Goal: Task Accomplishment & Management: Manage account settings

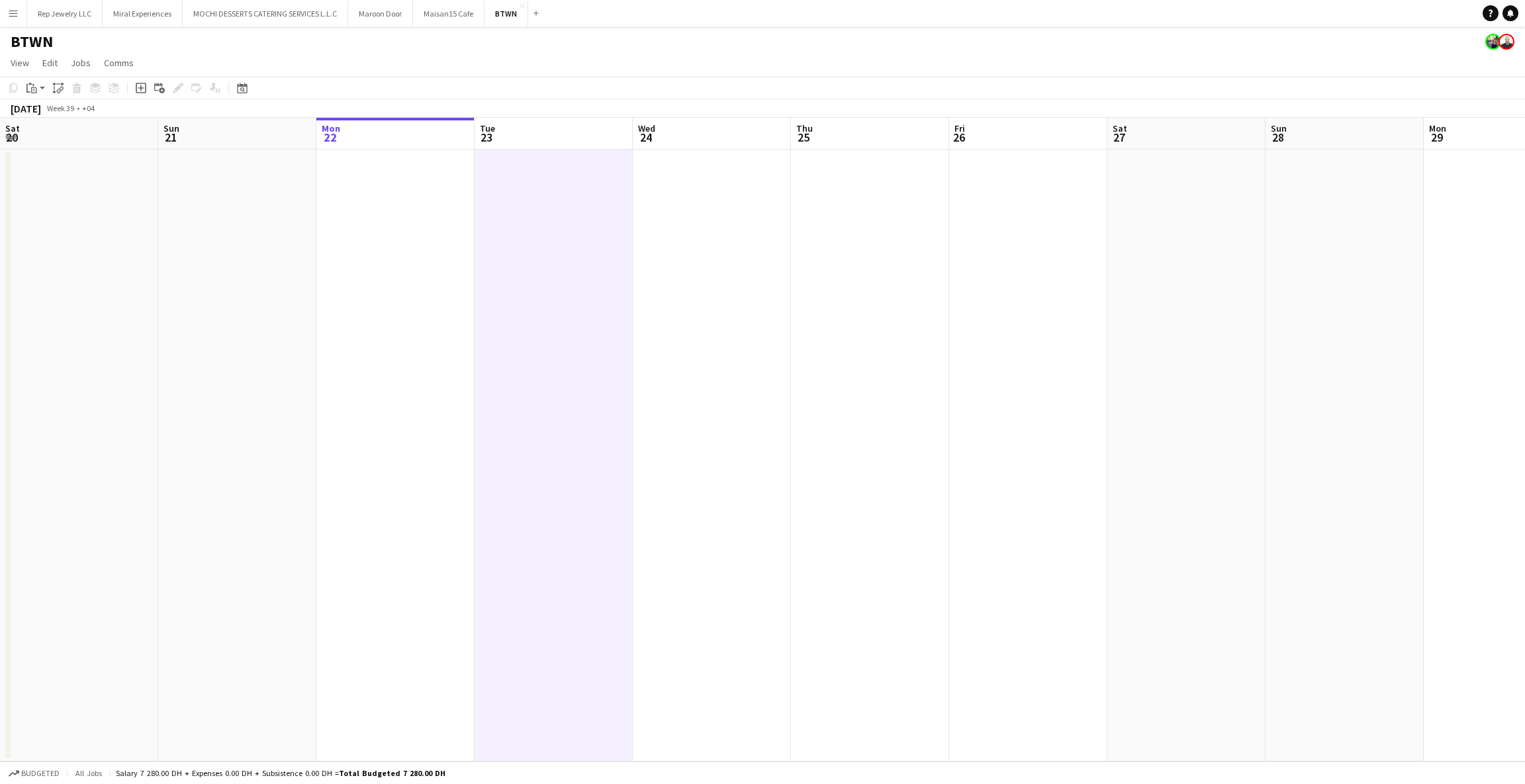
scroll to position [0, 544]
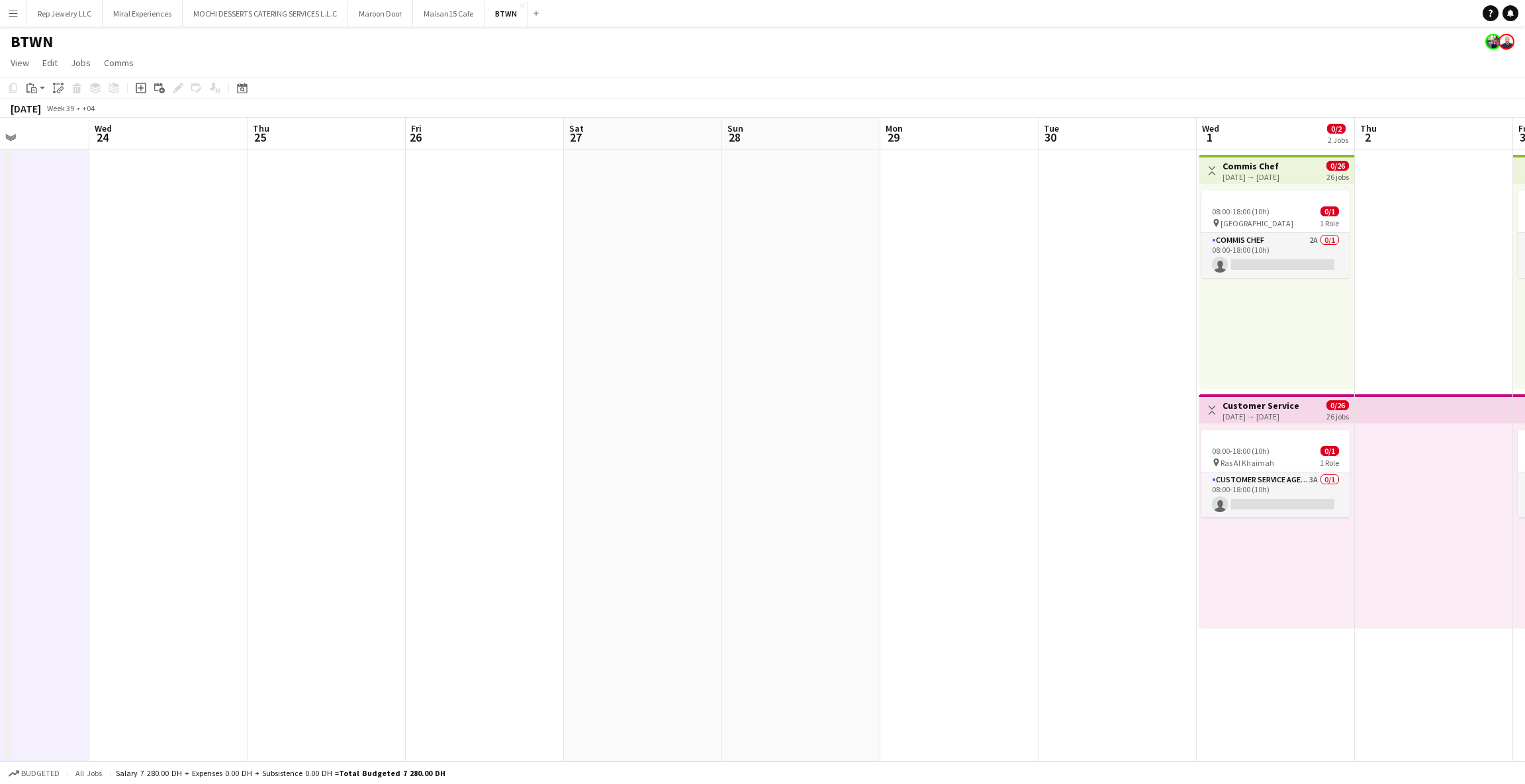
click at [14, 16] on app-icon "Menu" at bounding box center [14, 14] width 11 height 11
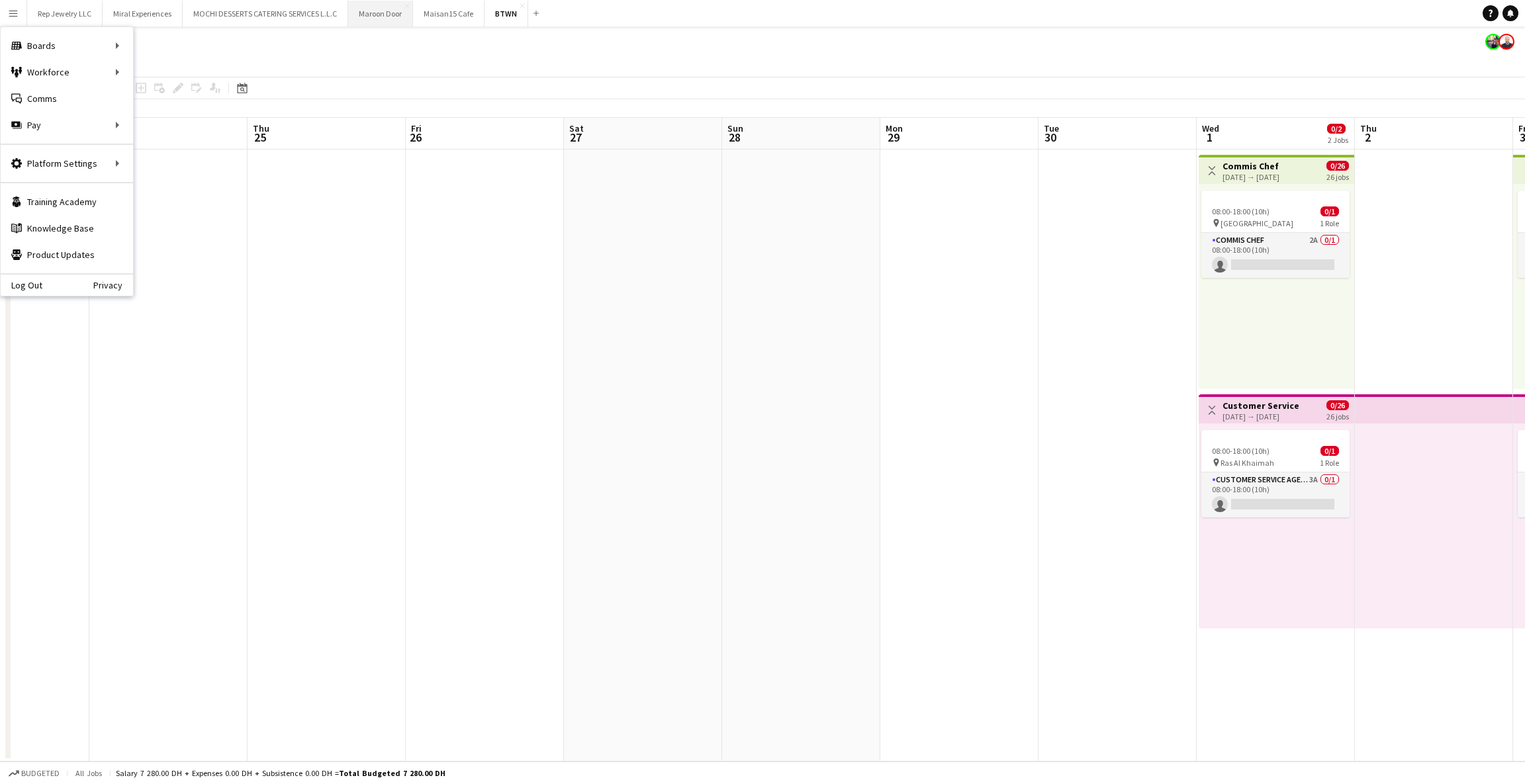
click at [363, 12] on button "Maroon Door Close" at bounding box center [381, 14] width 65 height 26
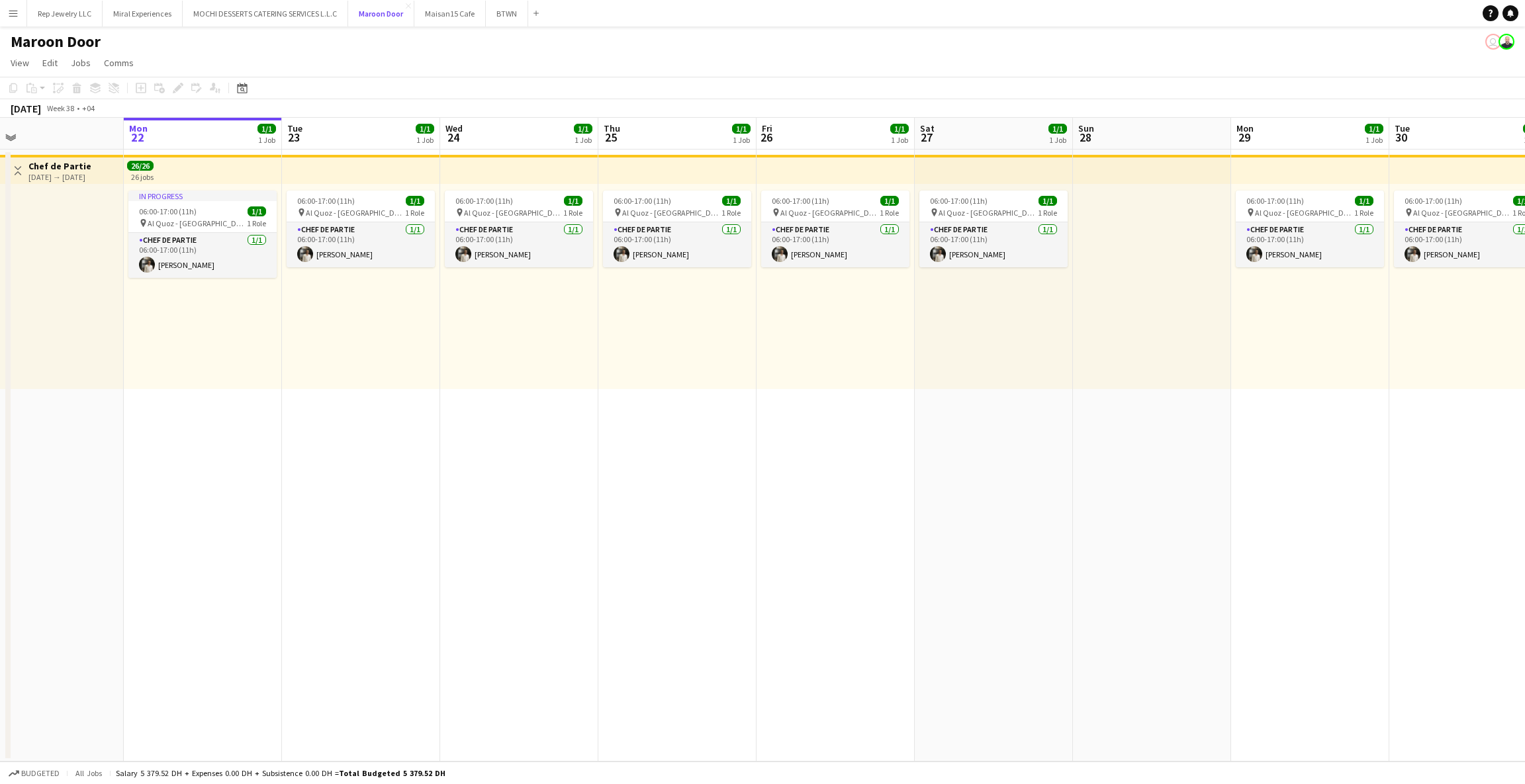
scroll to position [0, 504]
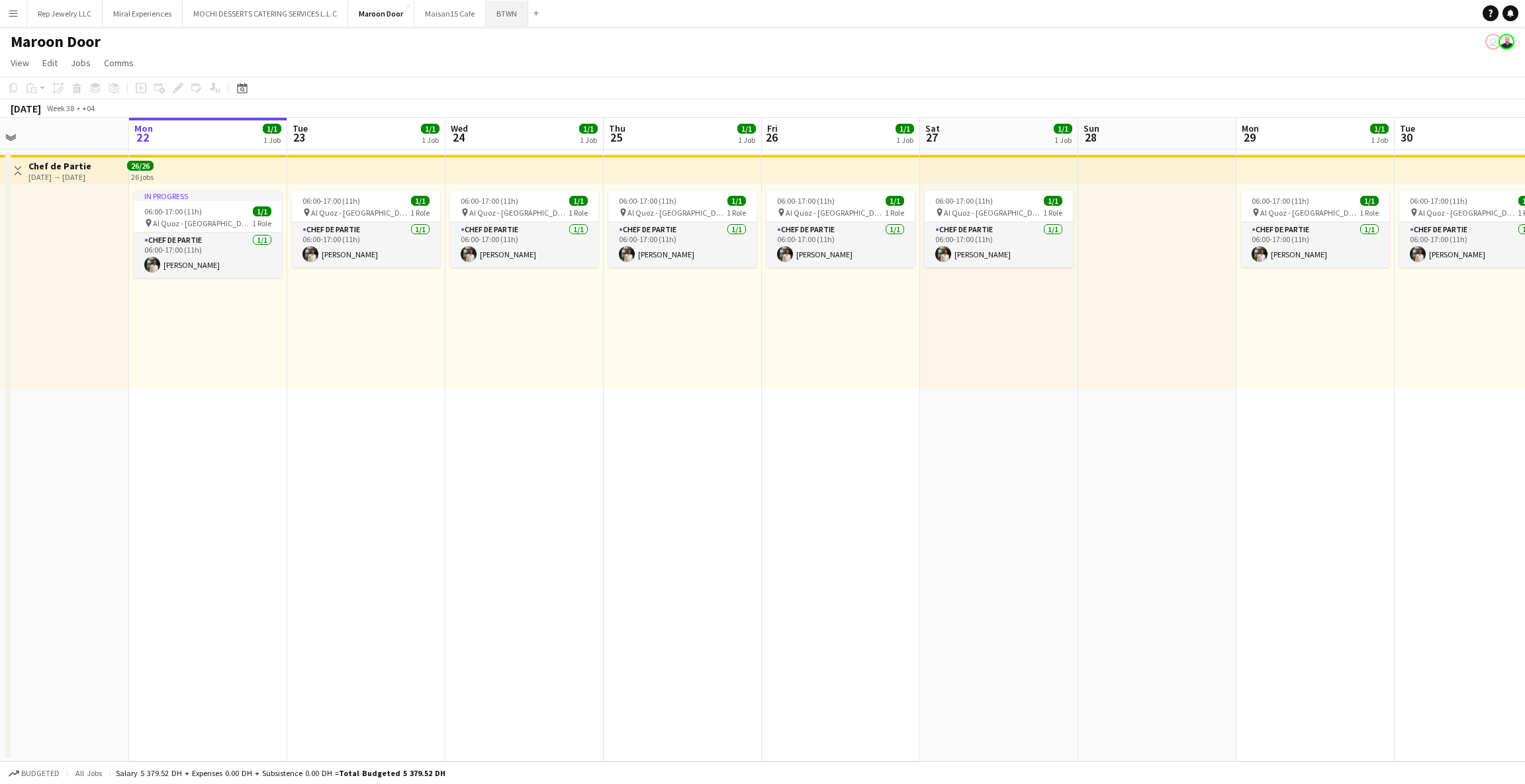
click at [504, 12] on button "BTWN Close" at bounding box center [507, 14] width 42 height 26
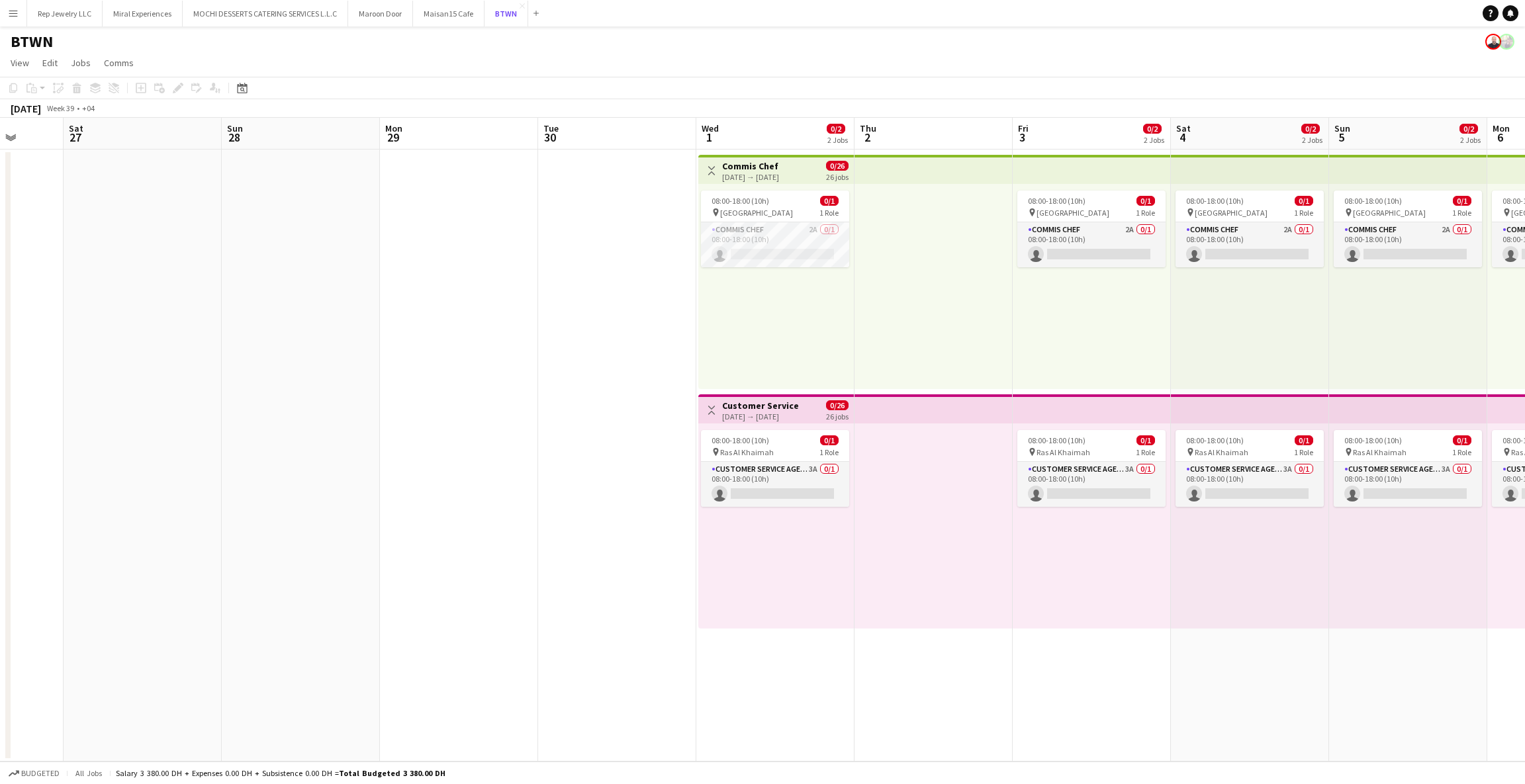
scroll to position [0, 483]
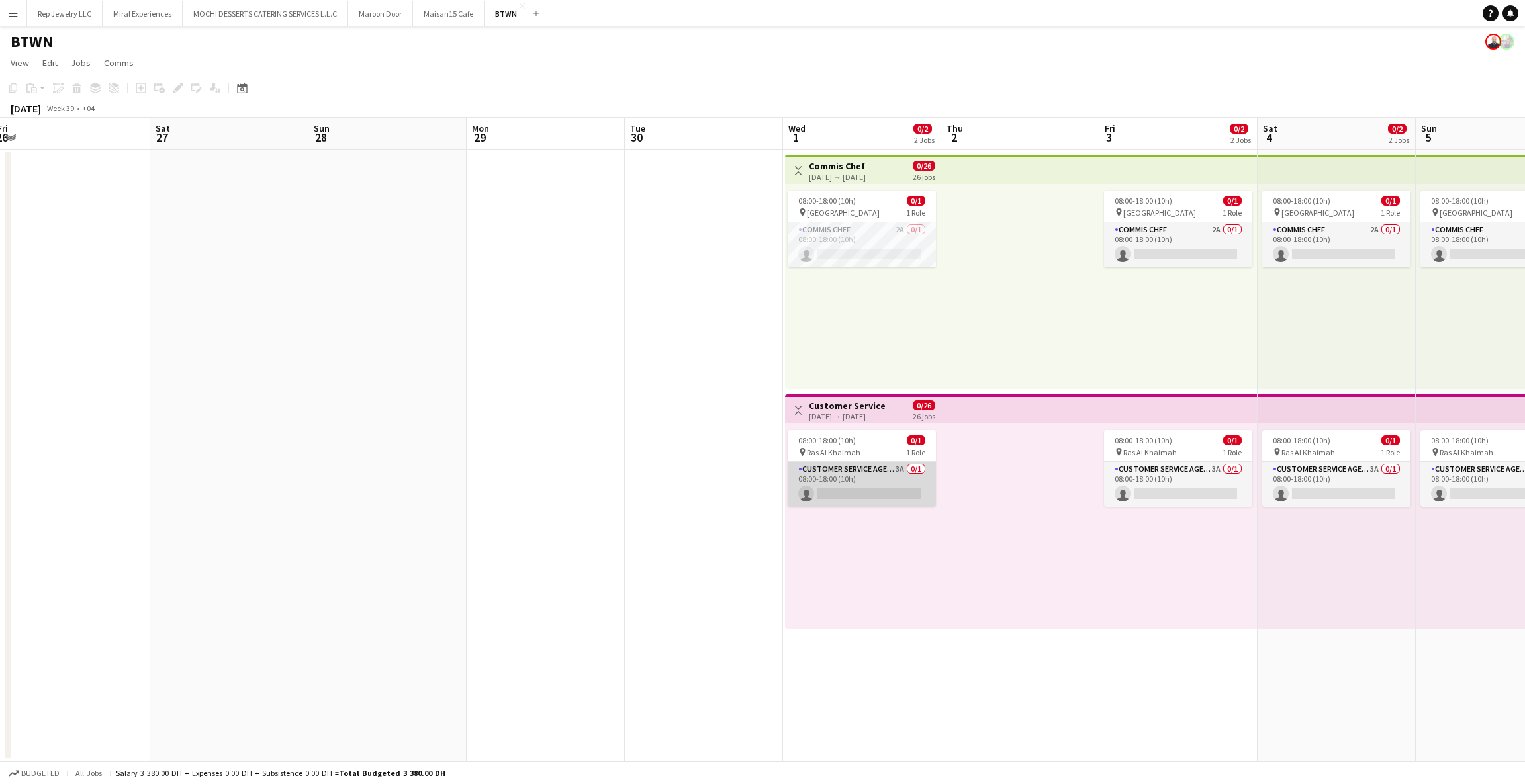
click at [843, 478] on app-card-role "Customer Service Agent 3A 0/1 08:00-18:00 (10h) single-neutral-actions" at bounding box center [861, 484] width 148 height 45
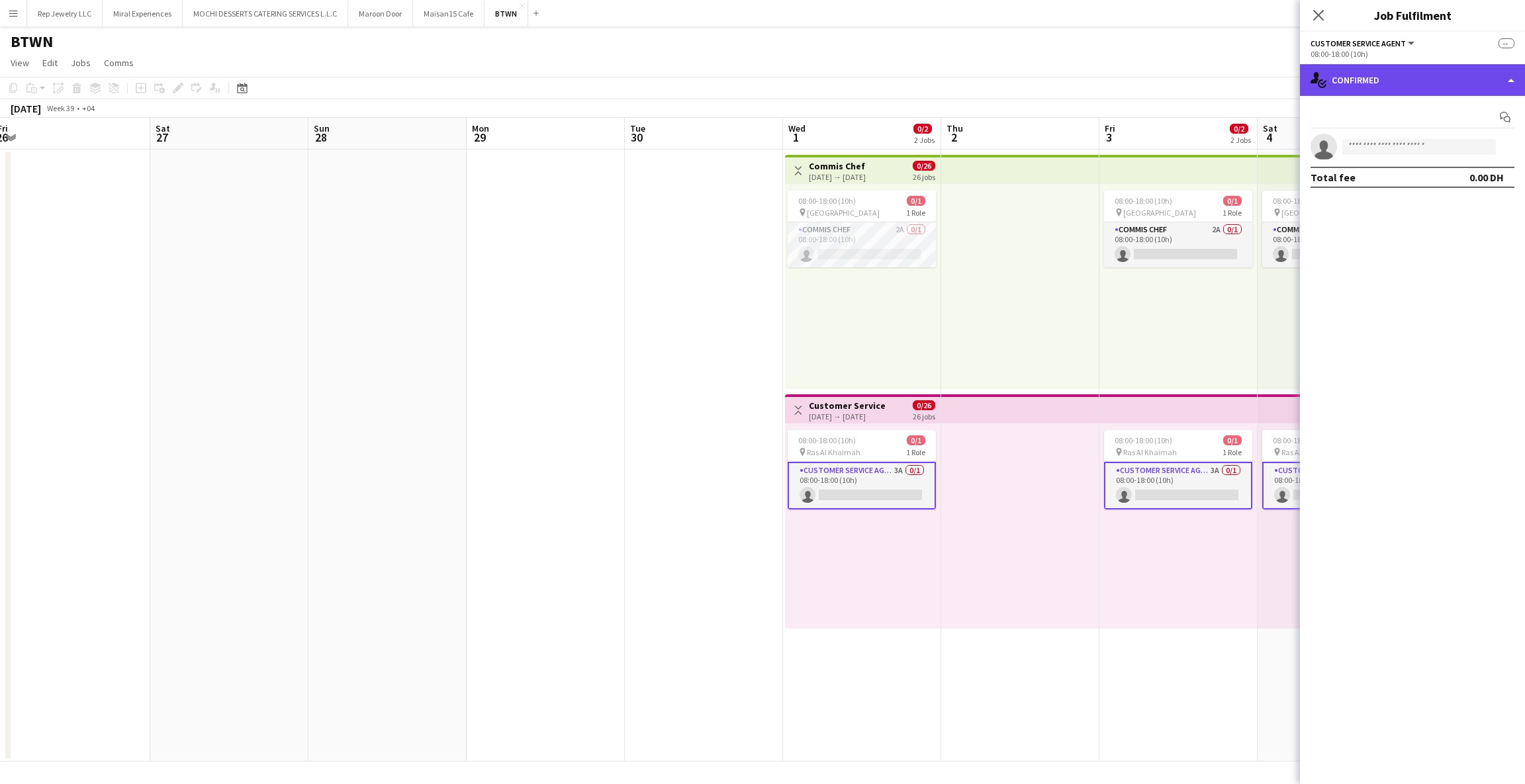
click at [1476, 83] on div "single-neutral-actions-check-2 Confirmed" at bounding box center [1412, 80] width 225 height 32
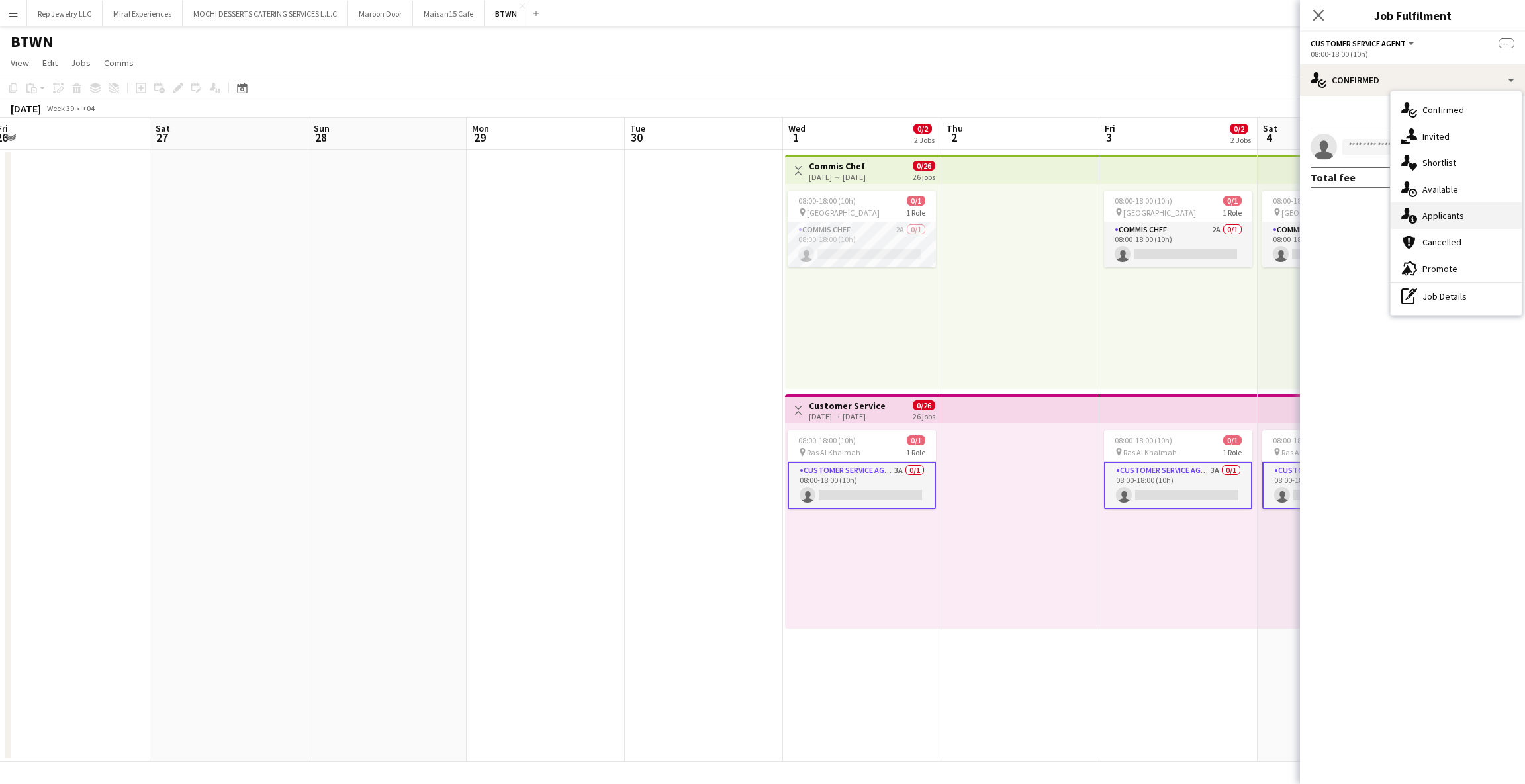
click at [1430, 211] on span "Applicants" at bounding box center [1443, 216] width 42 height 12
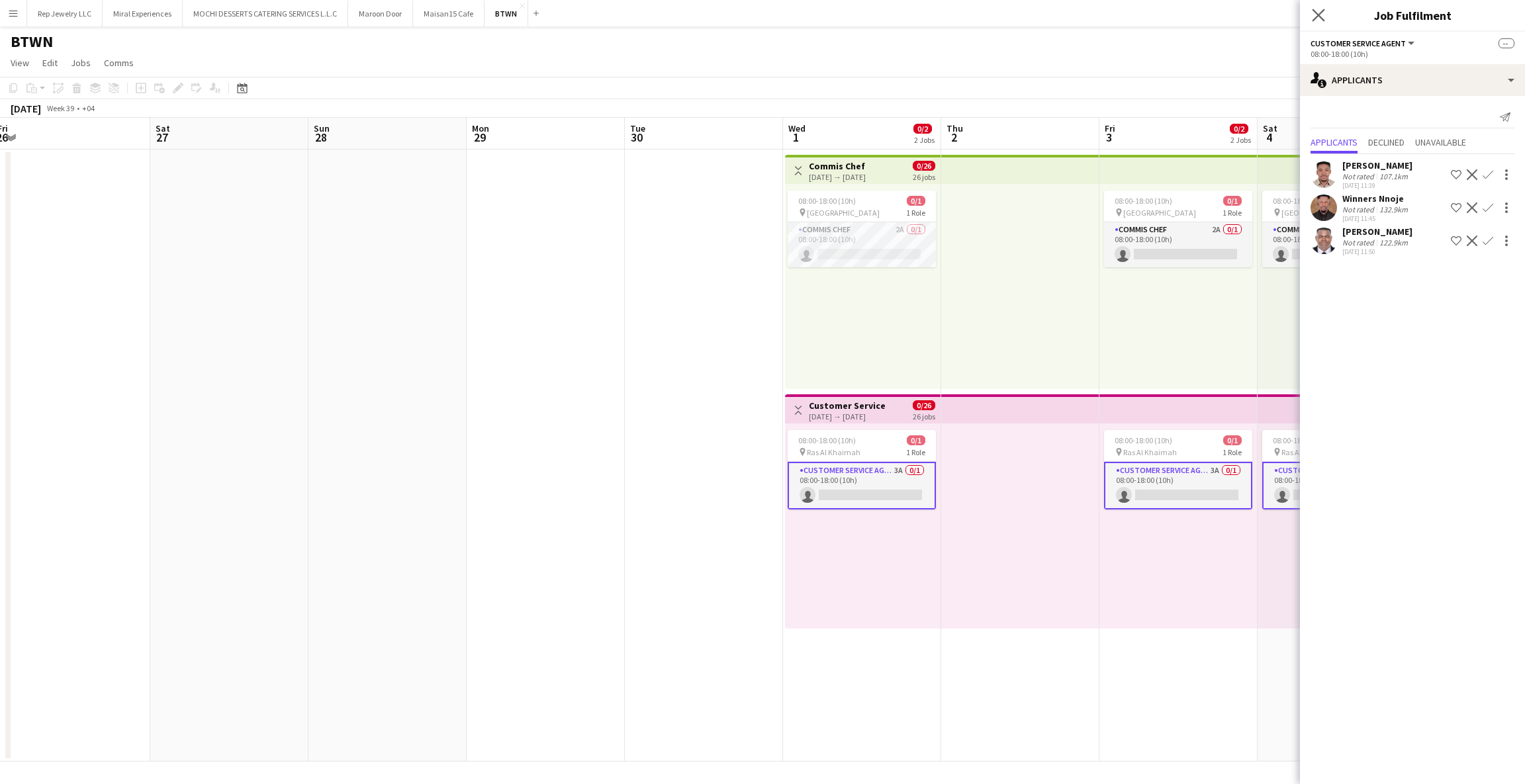
click at [1324, 17] on icon "Close pop-in" at bounding box center [1318, 15] width 13 height 13
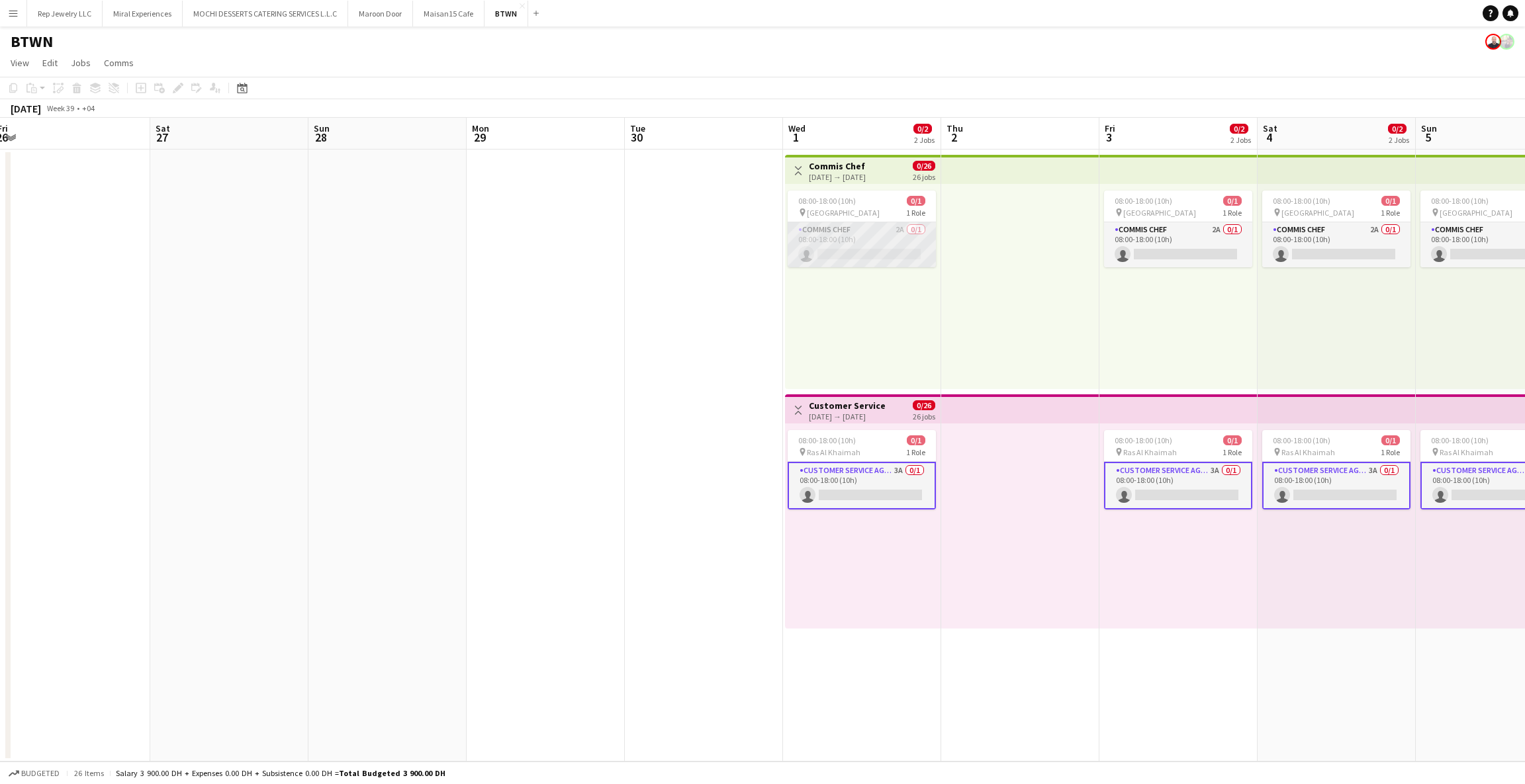
click at [902, 227] on app-card-role "Commis Chef 2A 0/1 08:00-18:00 (10h) single-neutral-actions" at bounding box center [861, 245] width 148 height 45
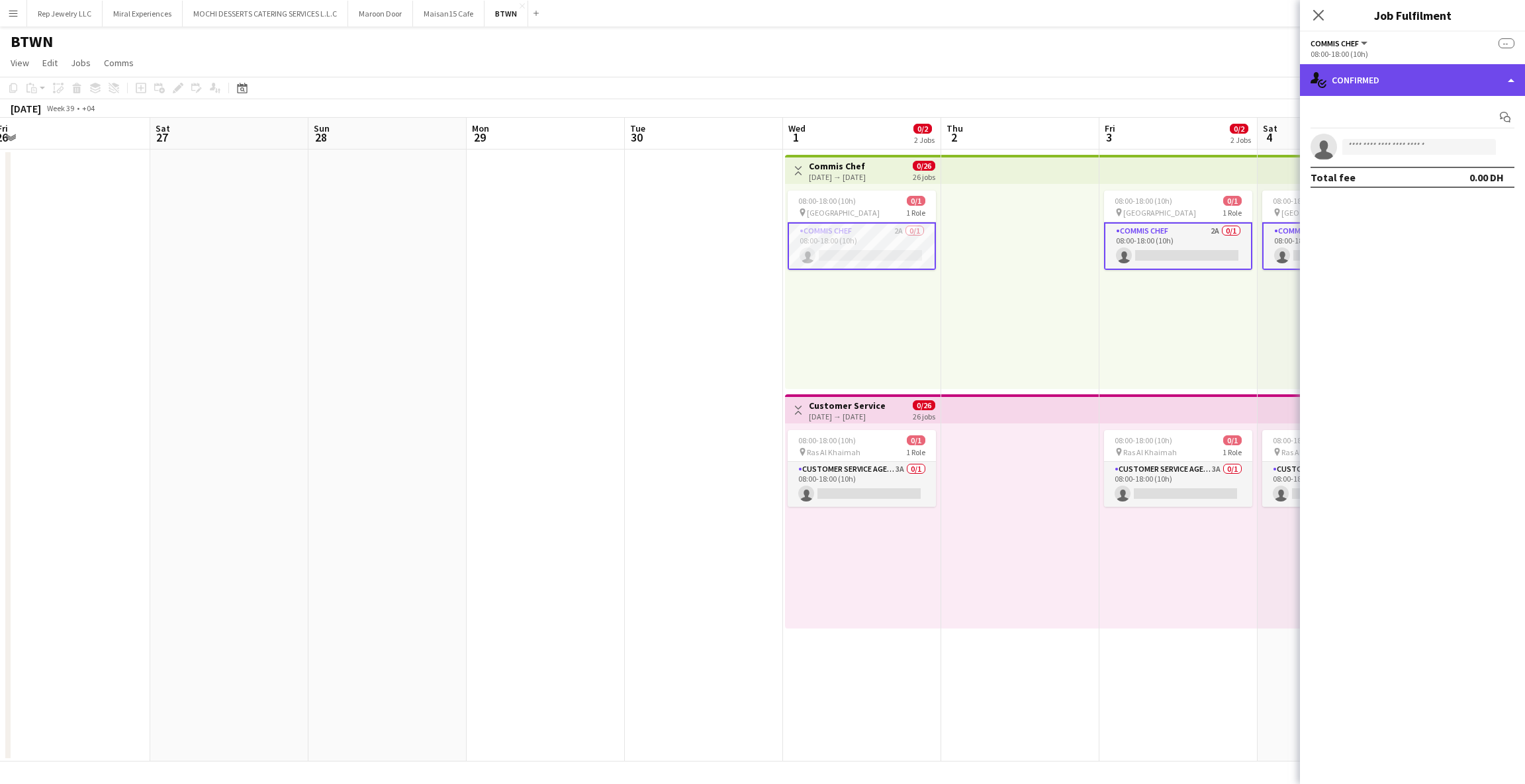
click at [1331, 82] on div "single-neutral-actions-check-2 Confirmed" at bounding box center [1412, 80] width 225 height 32
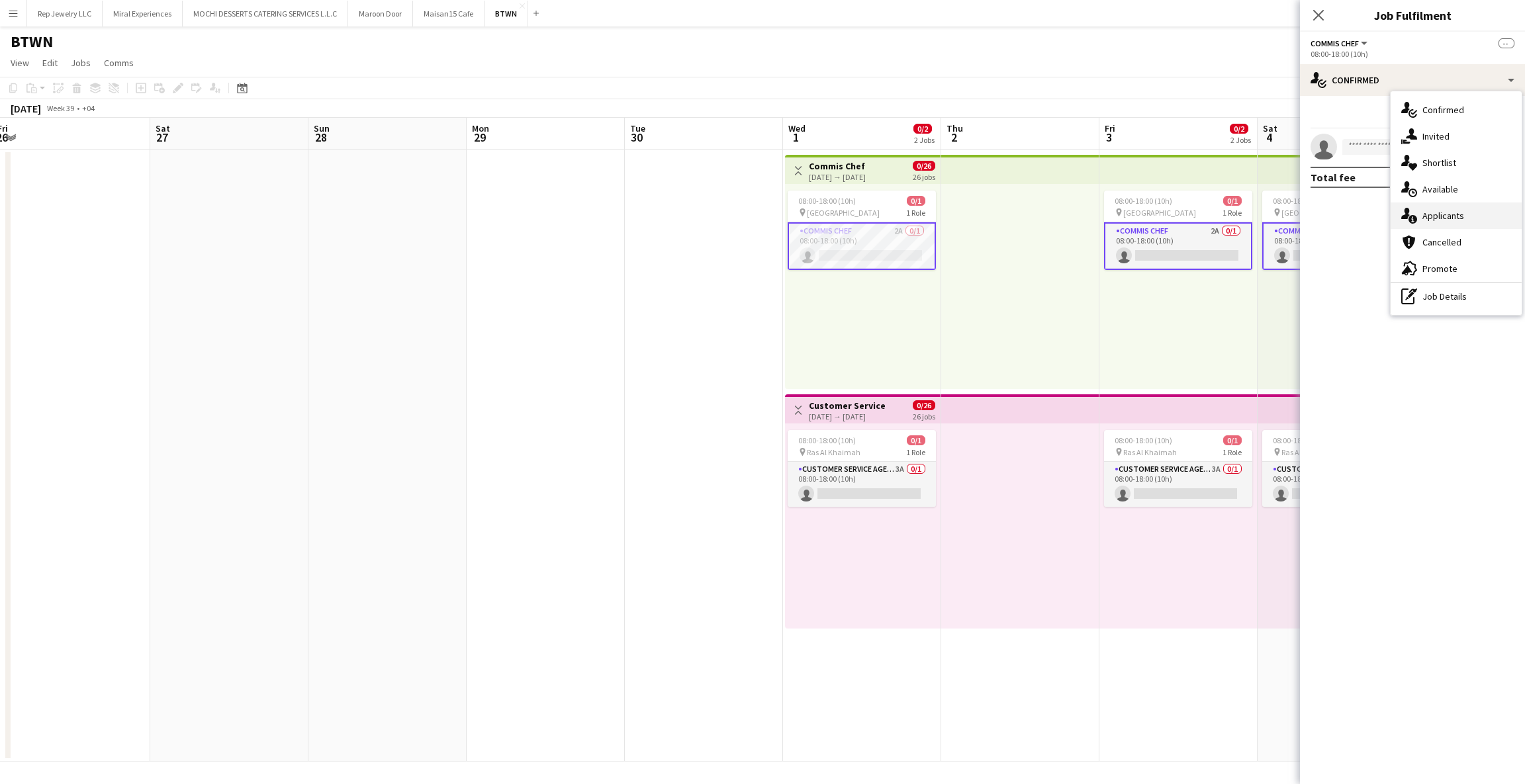
click at [1425, 214] on span "Applicants" at bounding box center [1443, 216] width 42 height 12
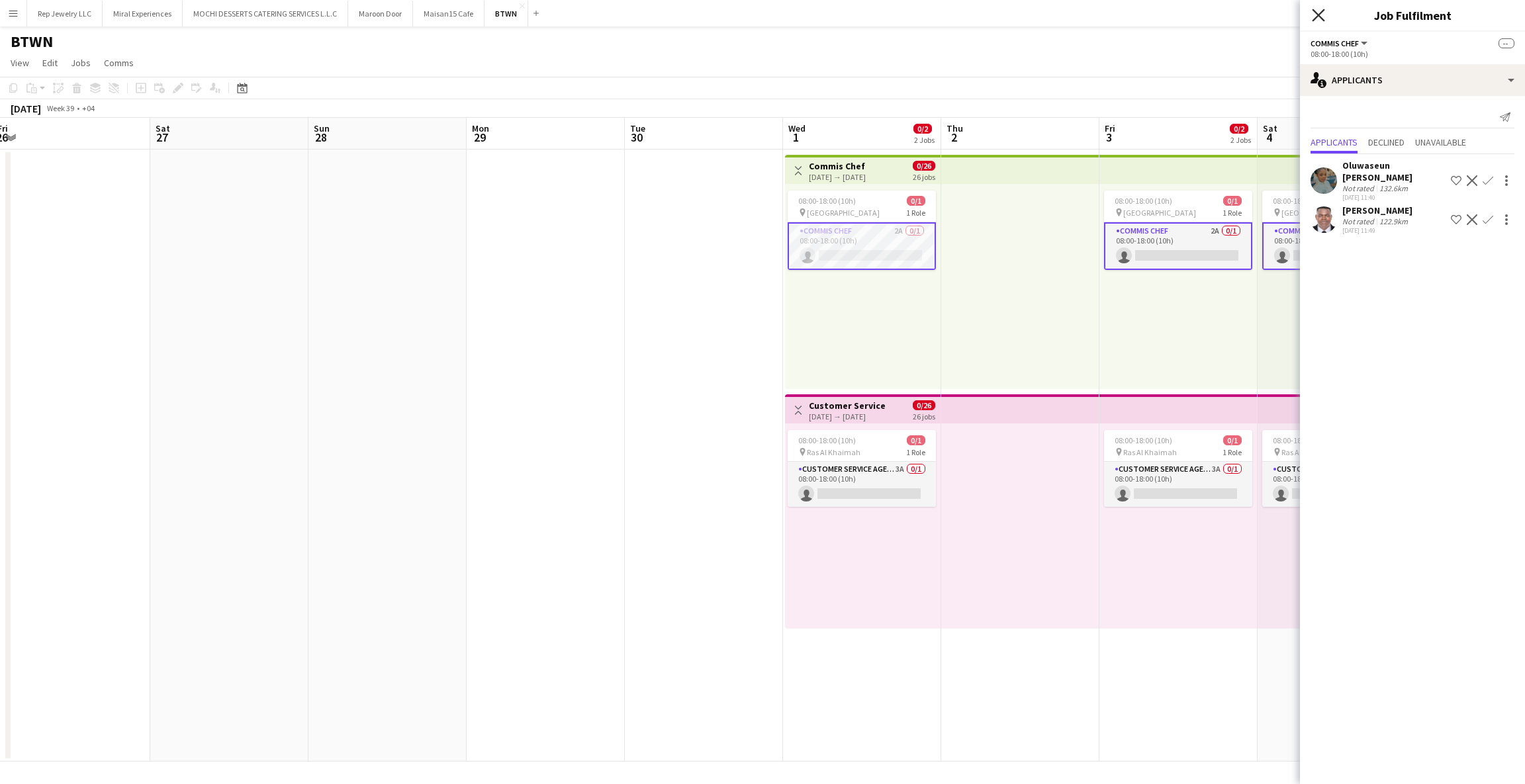
click at [1317, 14] on icon "Close pop-in" at bounding box center [1318, 15] width 13 height 13
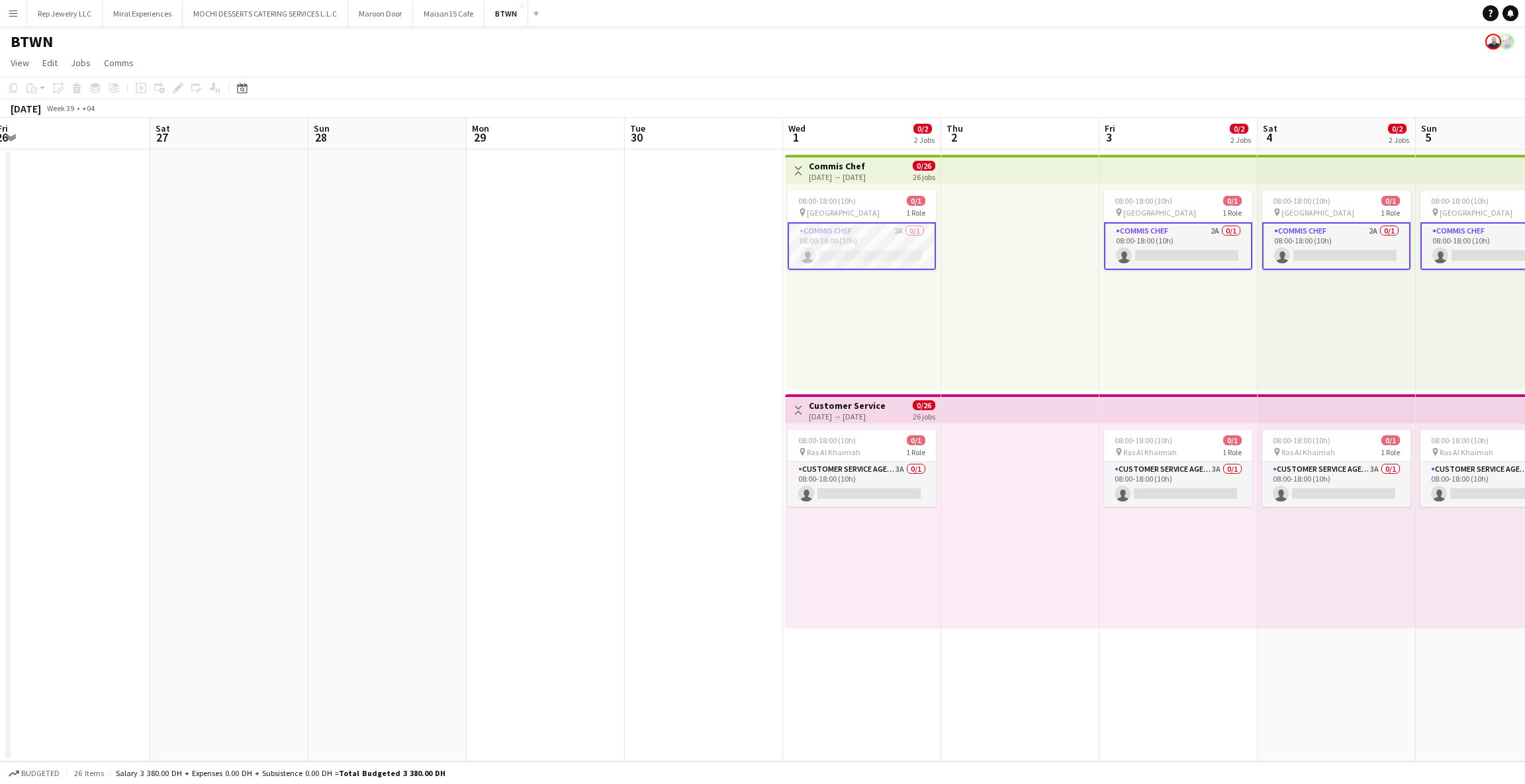
click at [866, 168] on h3 "Commis Chef" at bounding box center [837, 166] width 57 height 12
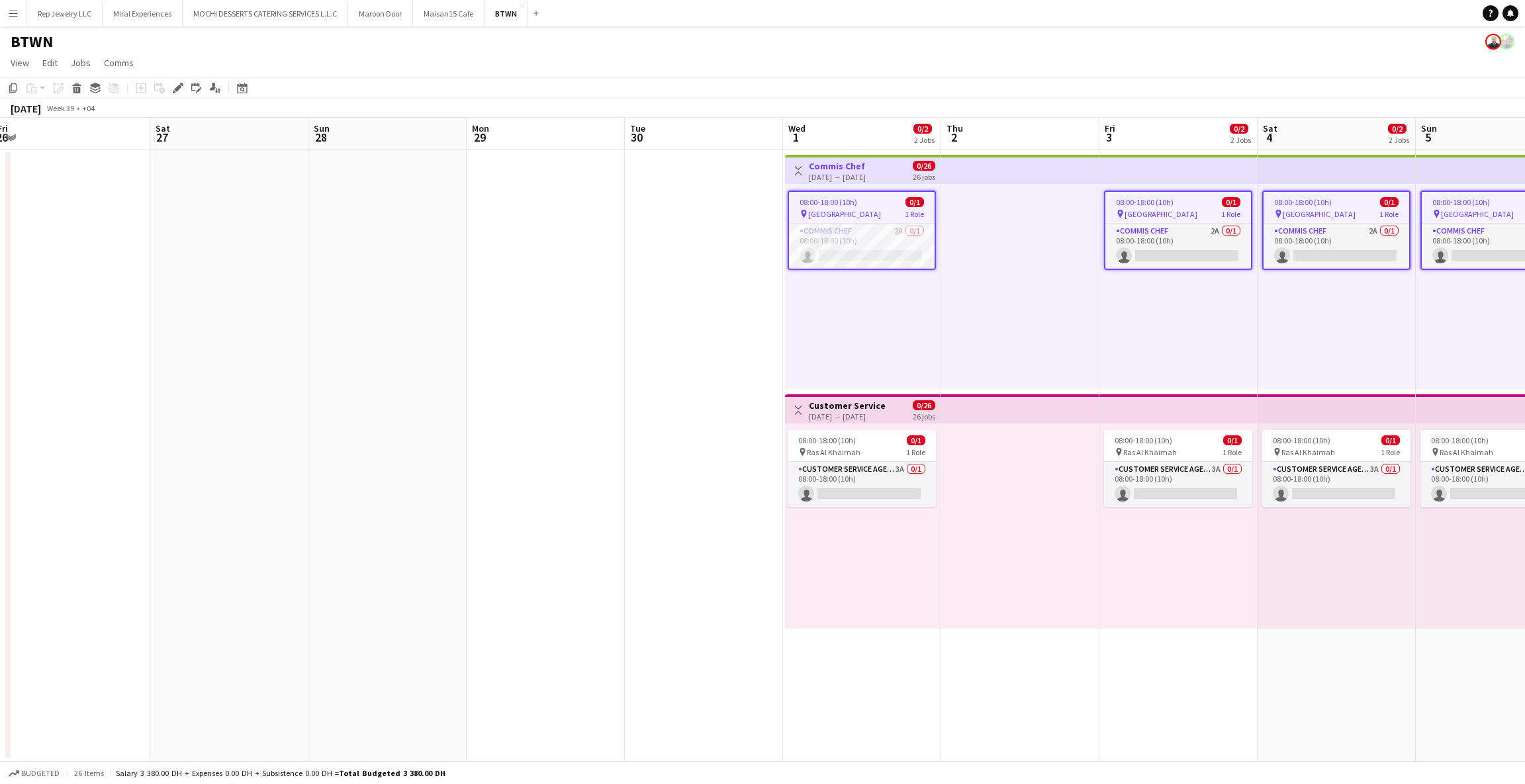
click at [168, 88] on div "Add job Add linked Job Edit Edit linked Job Applicants" at bounding box center [172, 87] width 101 height 16
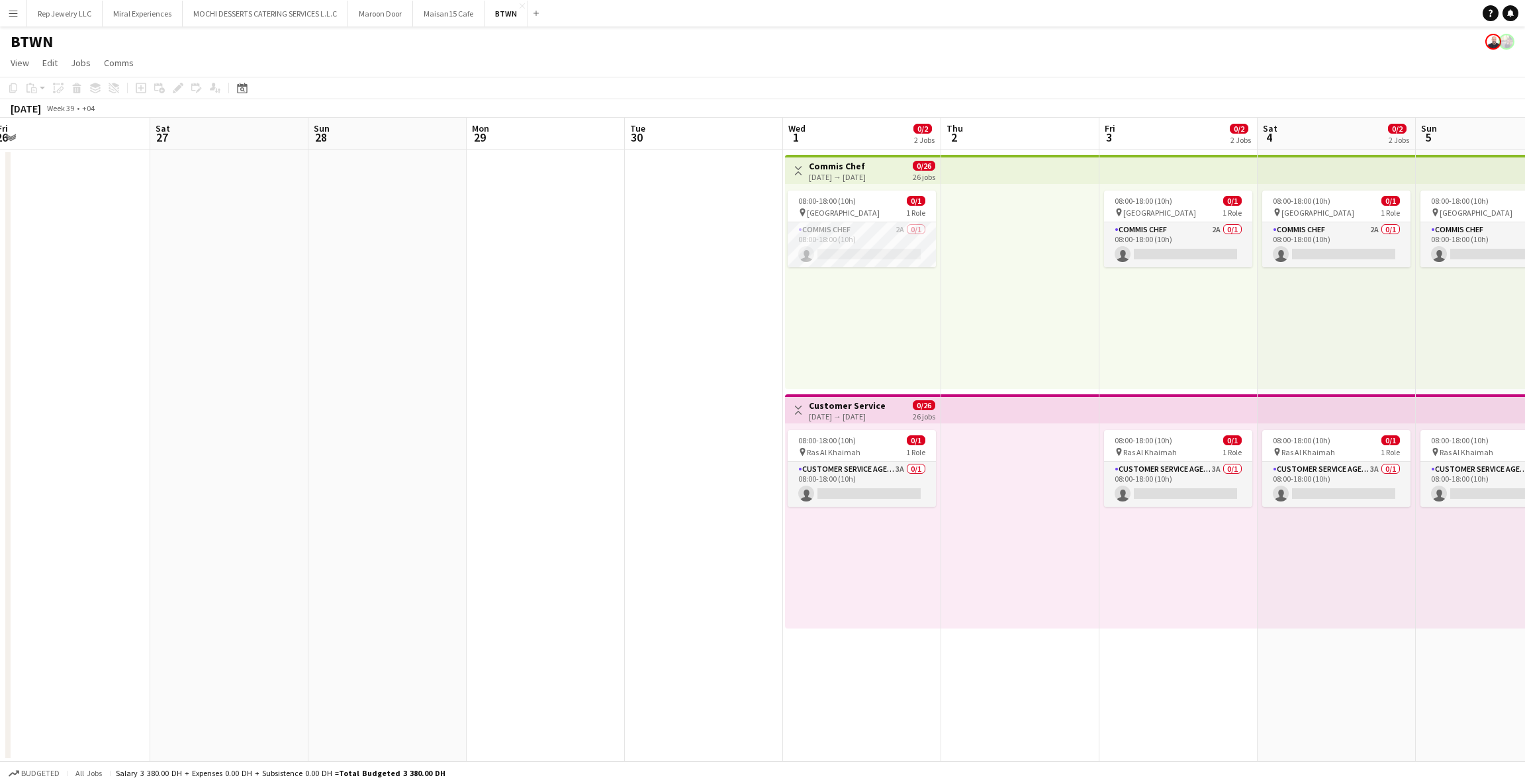
click at [915, 167] on span "0/26" at bounding box center [924, 165] width 22 height 10
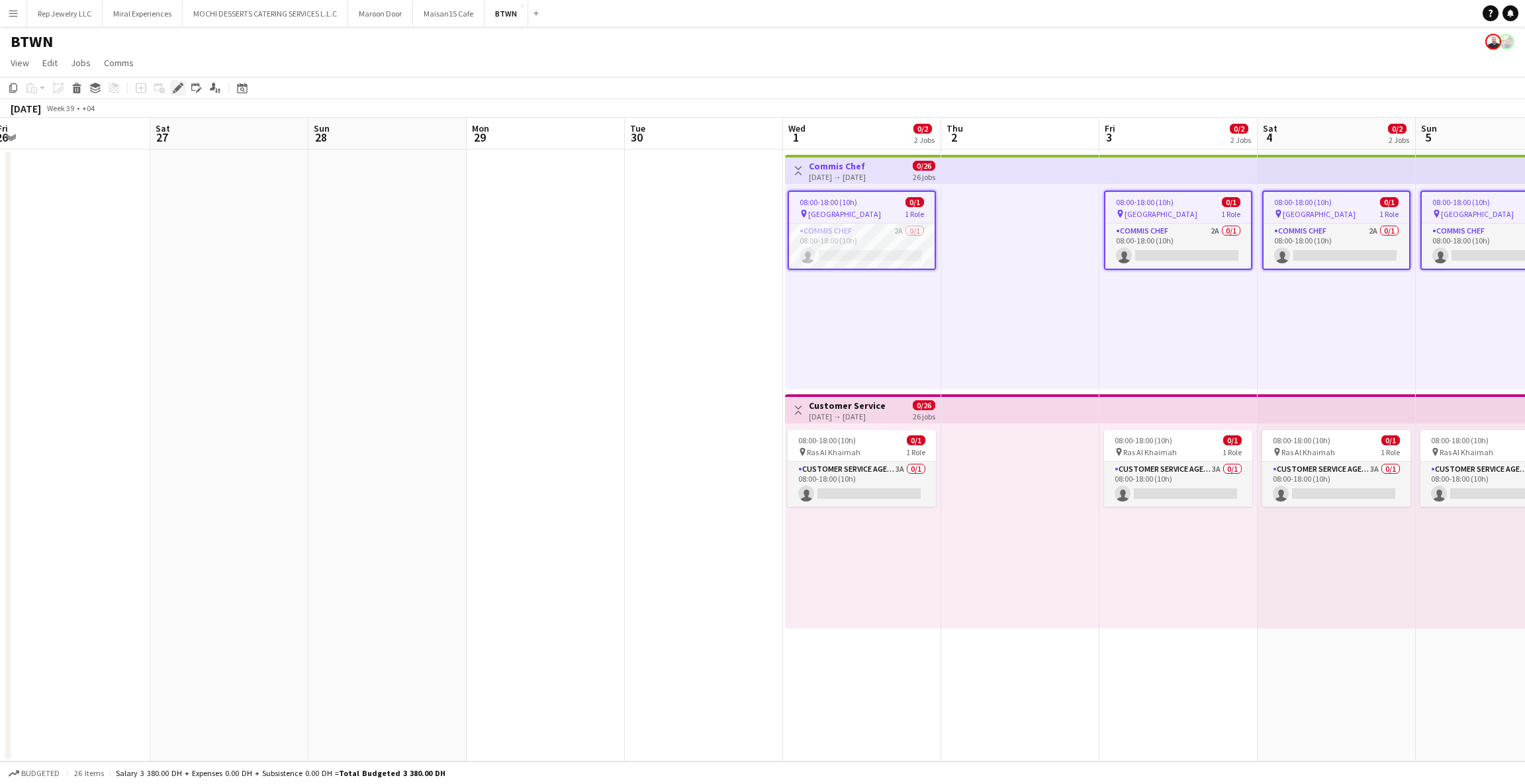
click at [177, 93] on icon "Edit" at bounding box center [178, 88] width 11 height 11
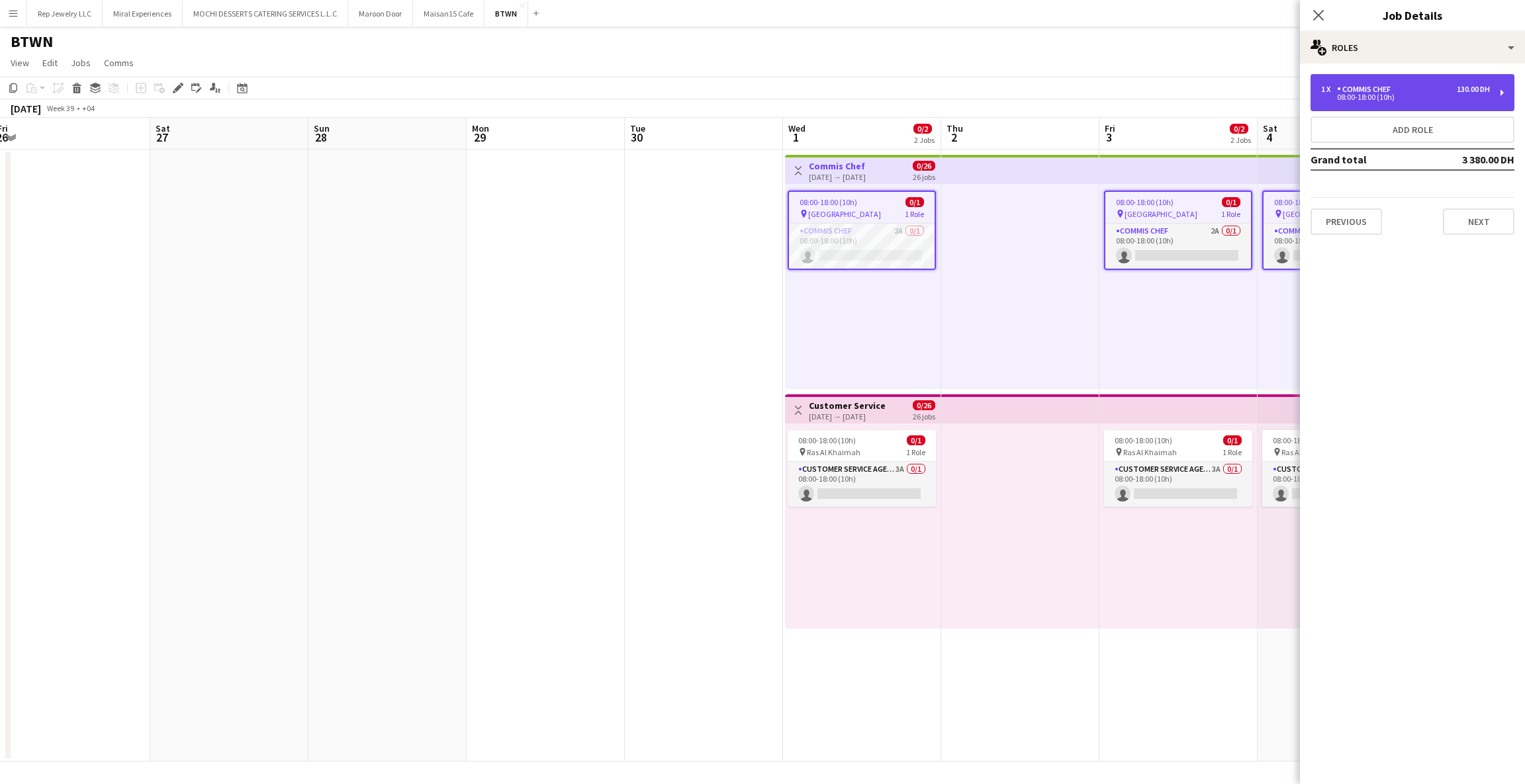
click at [1419, 98] on div "08:00-18:00 (10h)" at bounding box center [1405, 98] width 169 height 7
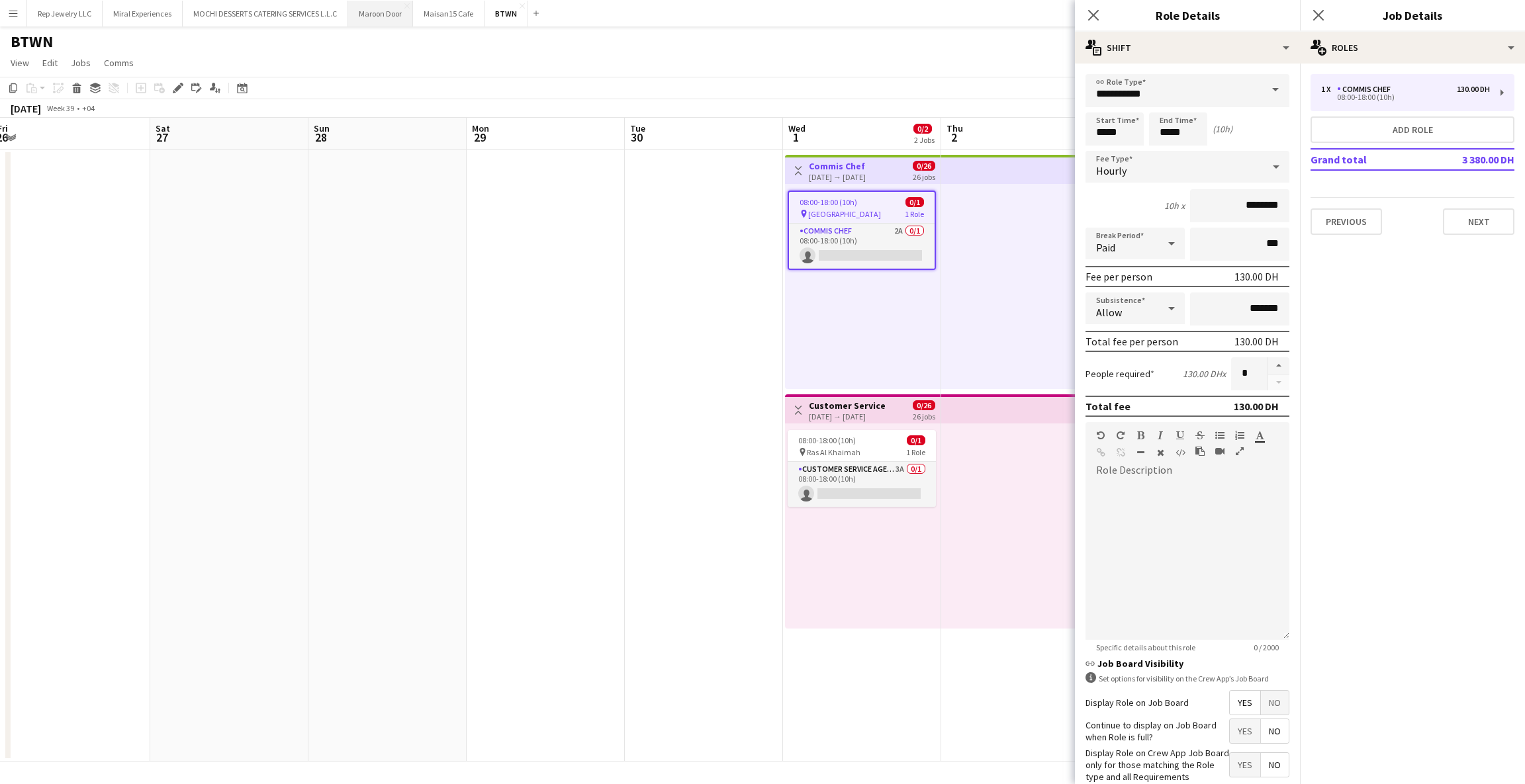
click at [395, 16] on button "Maroon Door Close" at bounding box center [381, 14] width 65 height 26
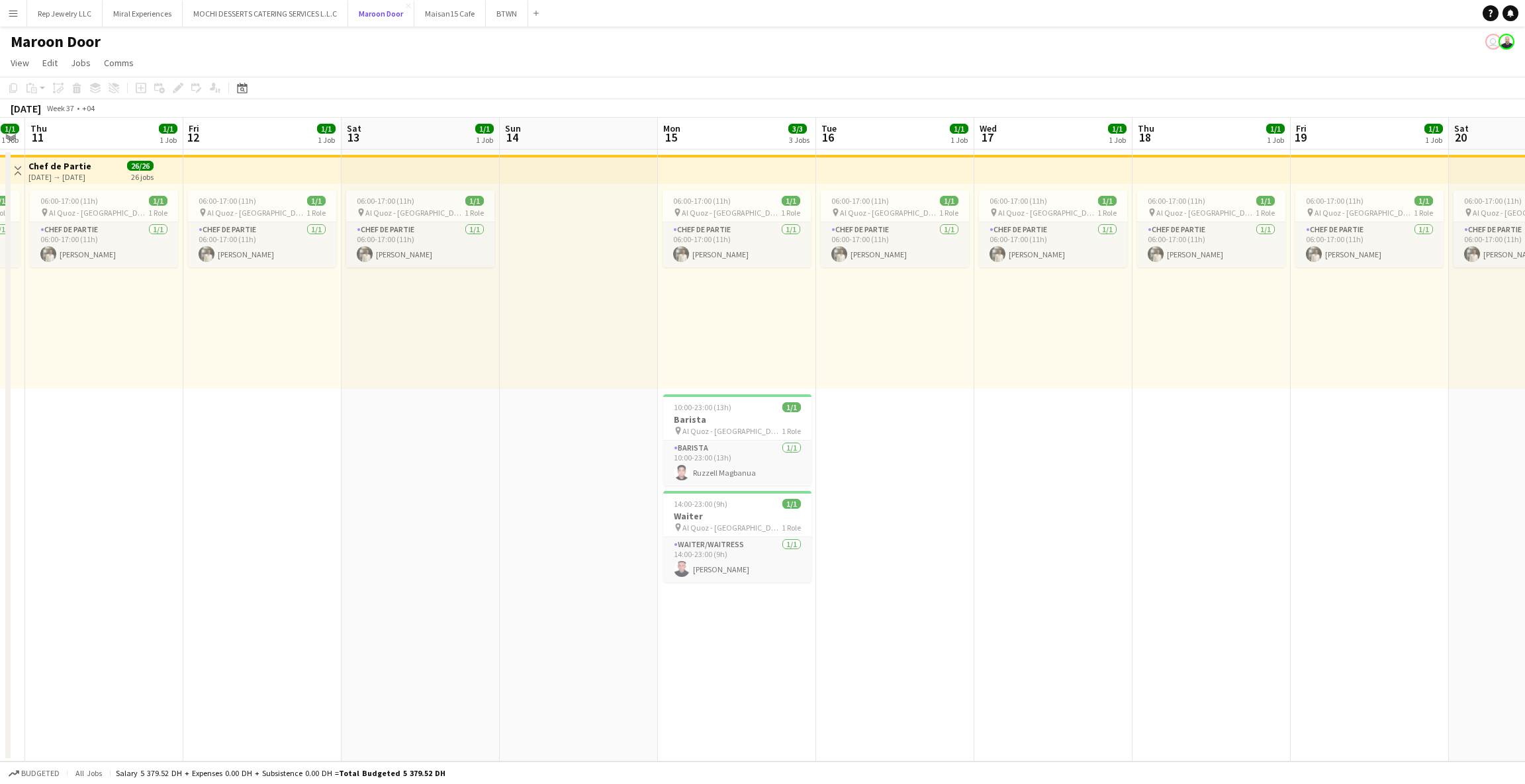
scroll to position [0, 288]
click at [279, 12] on button "MOCHI DESSERTS CATERING SERVICES L.L.C Close" at bounding box center [266, 14] width 165 height 26
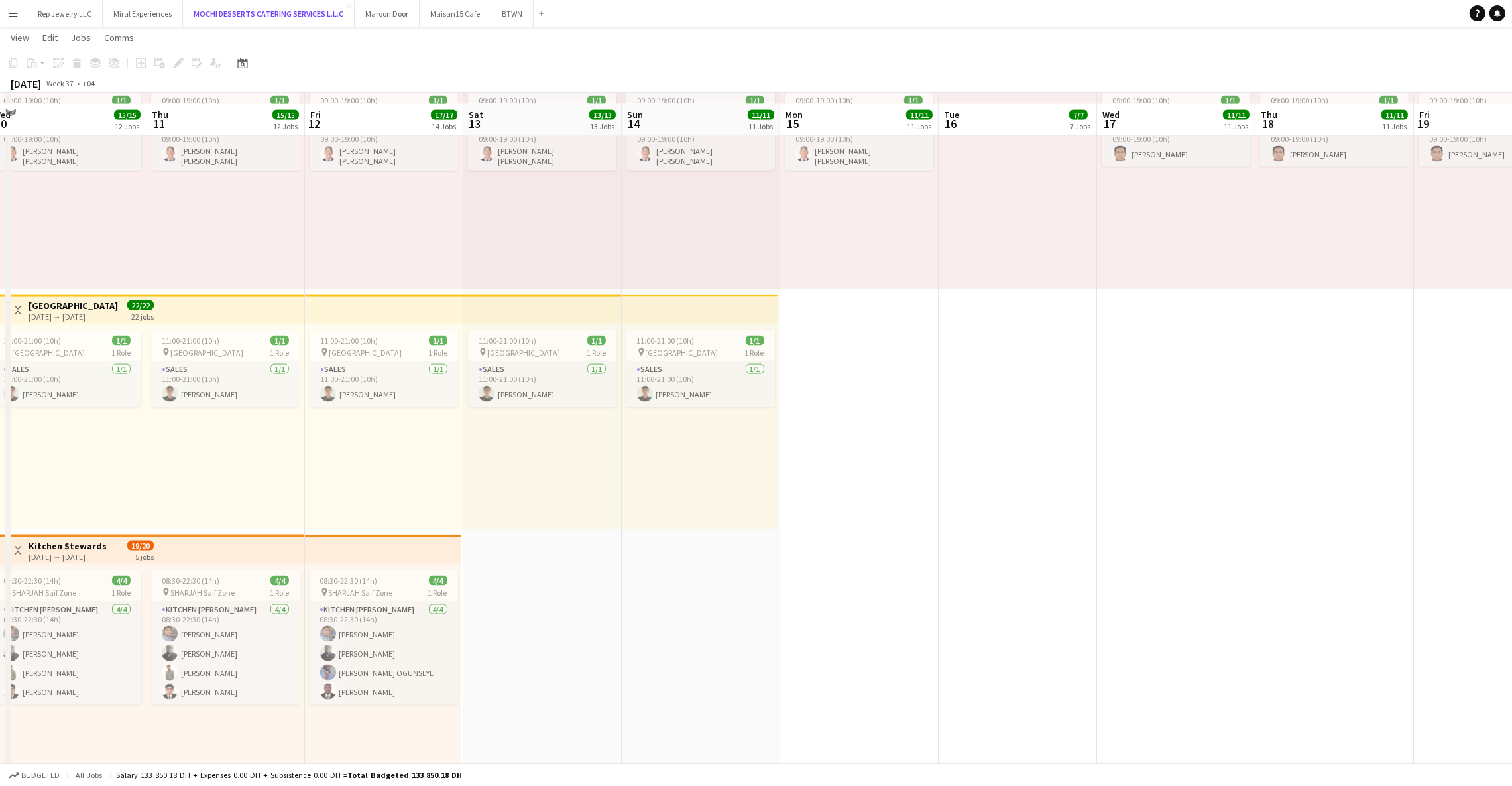
scroll to position [2992, 0]
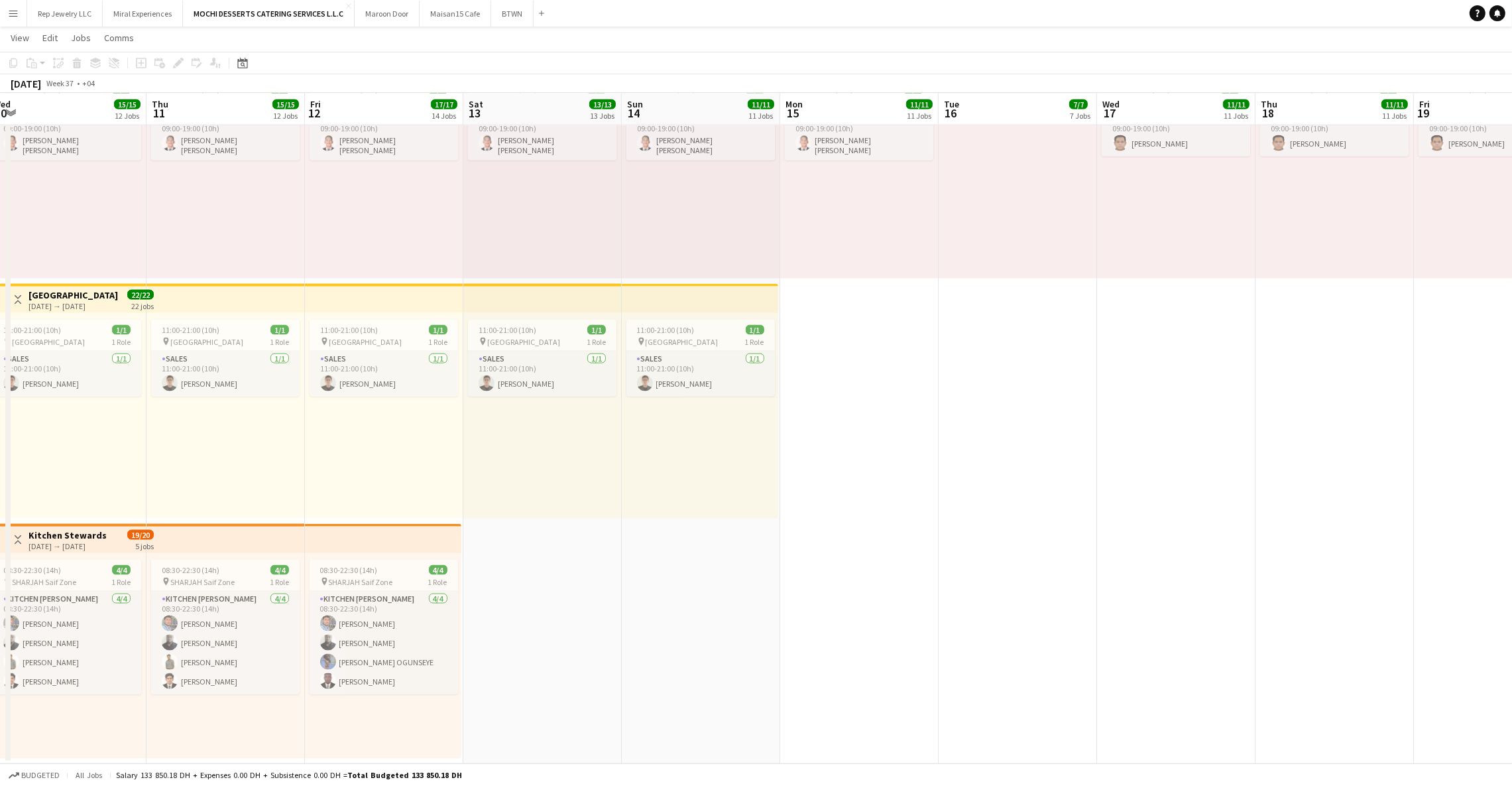
click at [377, 526] on app-top-bar at bounding box center [383, 538] width 156 height 29
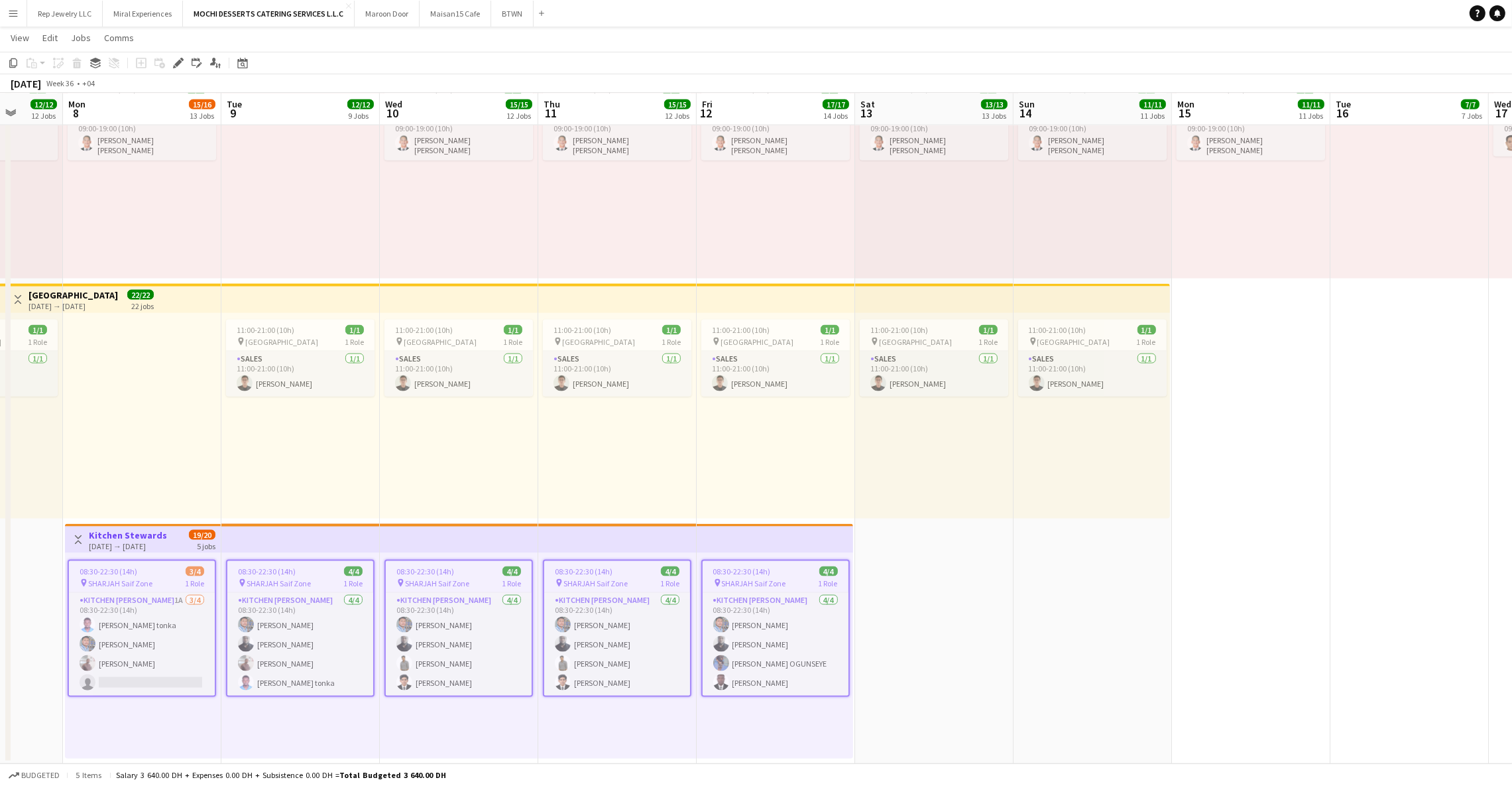
scroll to position [0, 377]
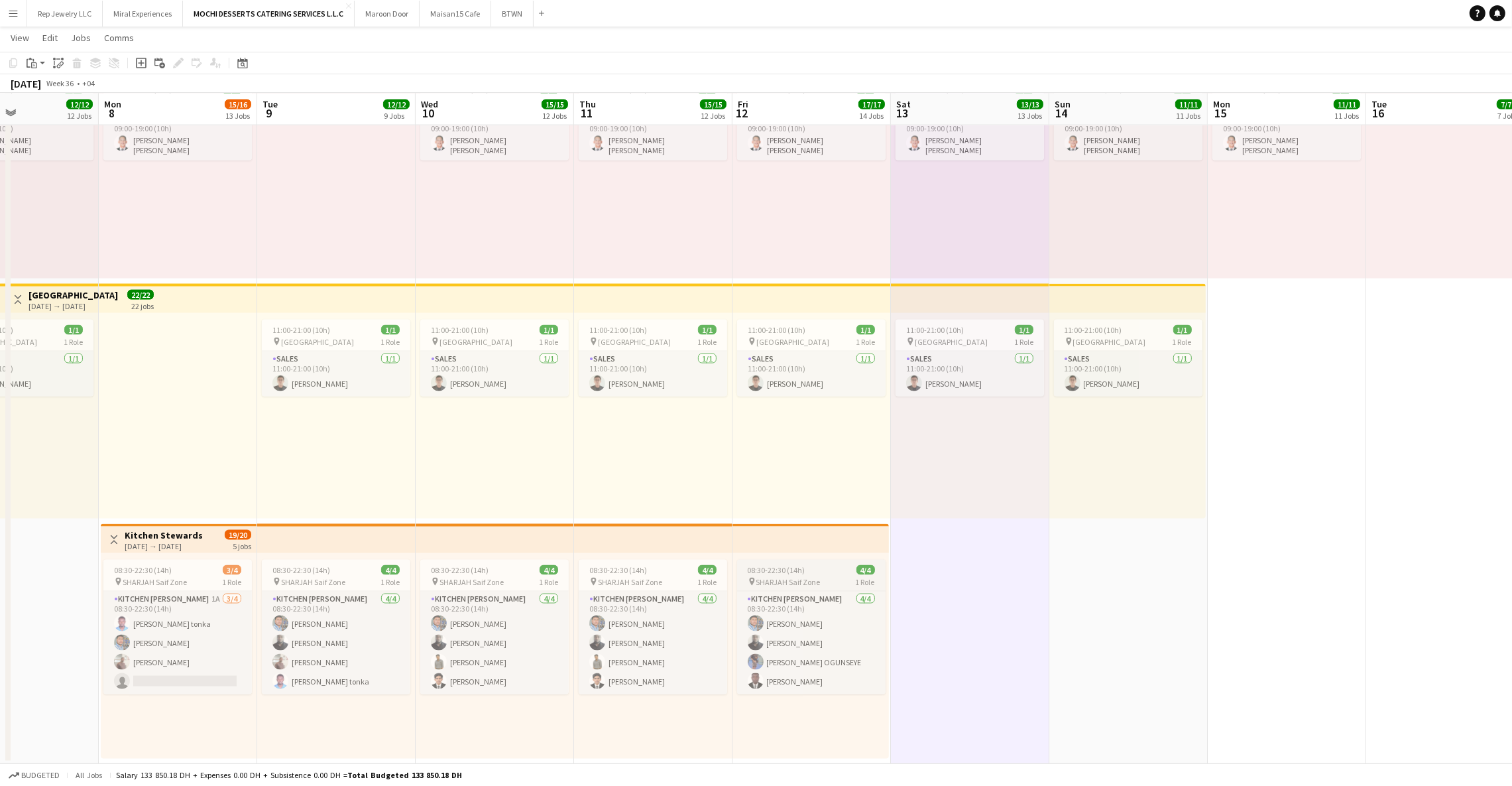
click at [817, 574] on app-job-card "08:30-22:30 (14h) 4/4 pin SHARJAH Saif Zone 1 Role Kitchen [PERSON_NAME] [DATE]…" at bounding box center [811, 627] width 149 height 135
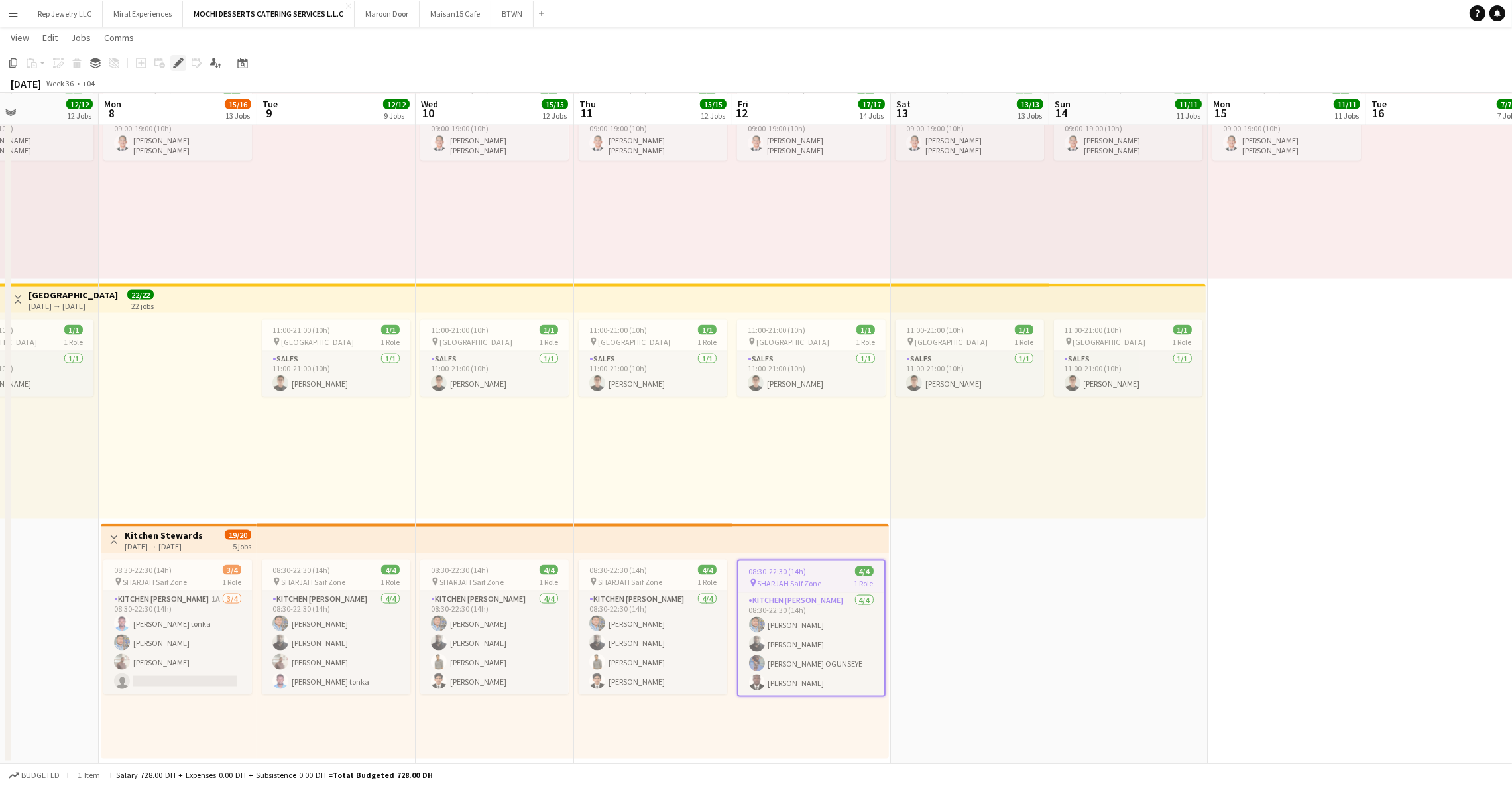
click at [183, 59] on icon "Edit" at bounding box center [179, 63] width 11 height 11
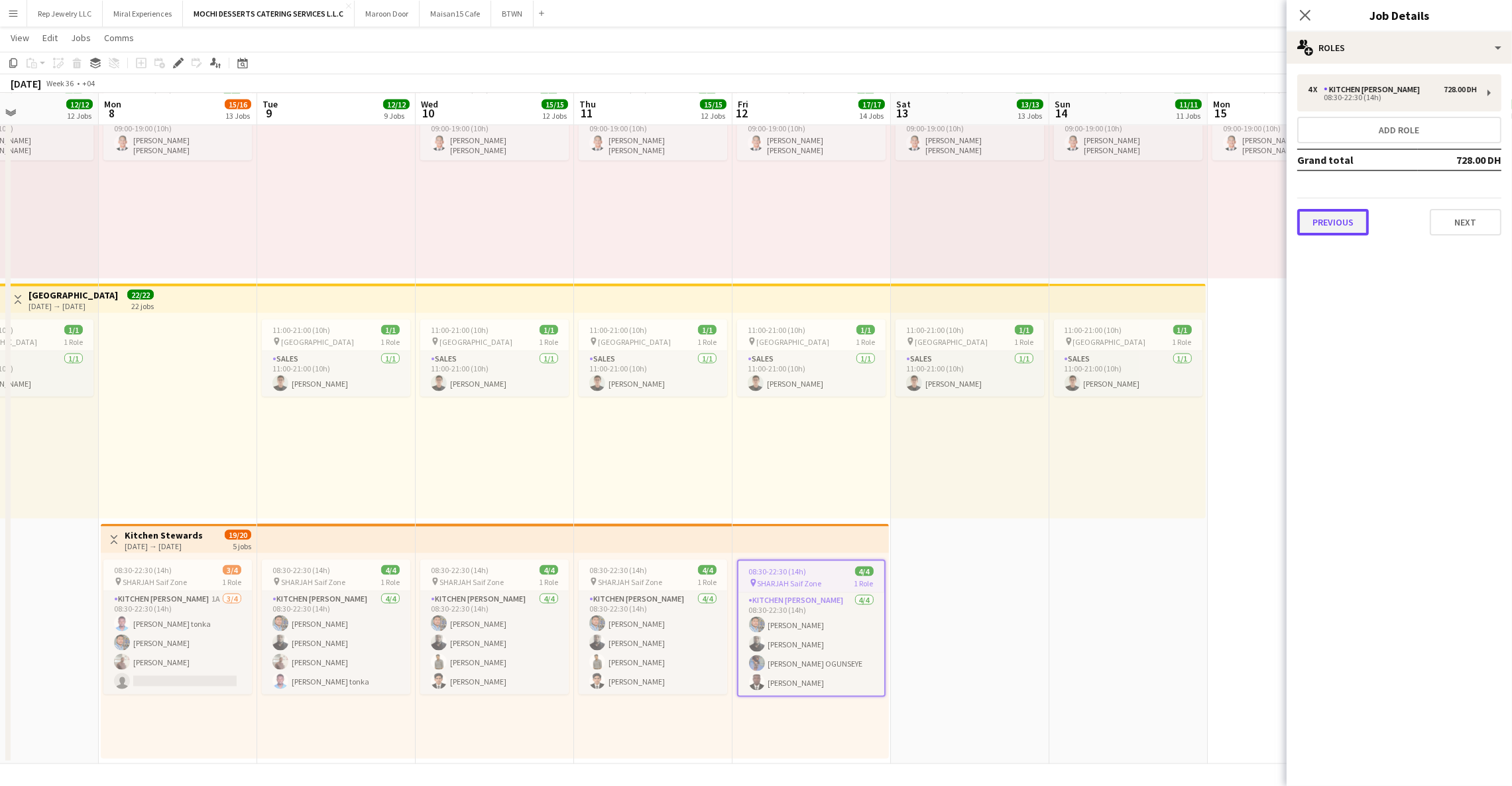
click at [1321, 220] on button "Previous" at bounding box center [1333, 222] width 71 height 26
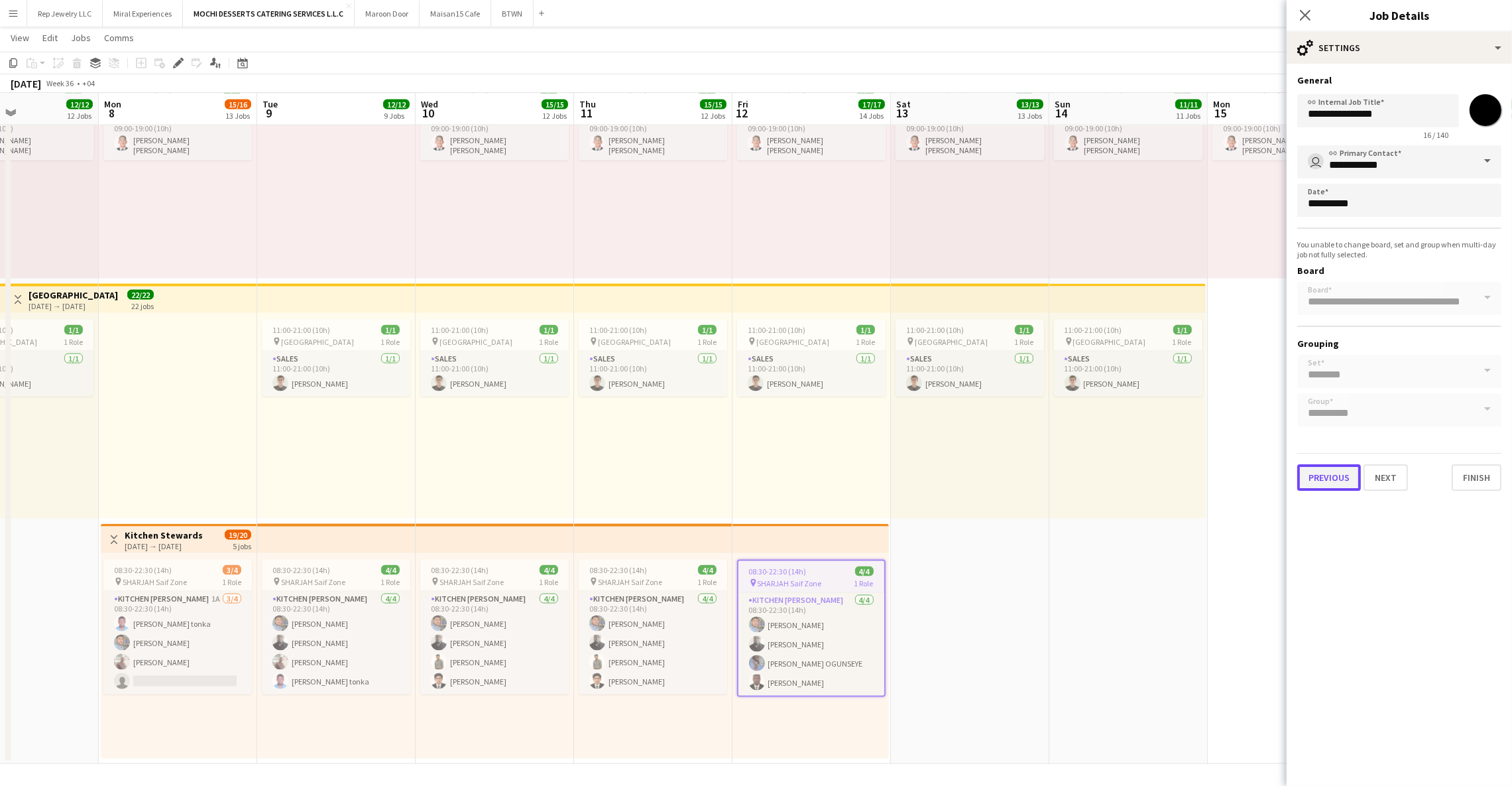
click at [1327, 465] on button "Previous" at bounding box center [1329, 478] width 64 height 26
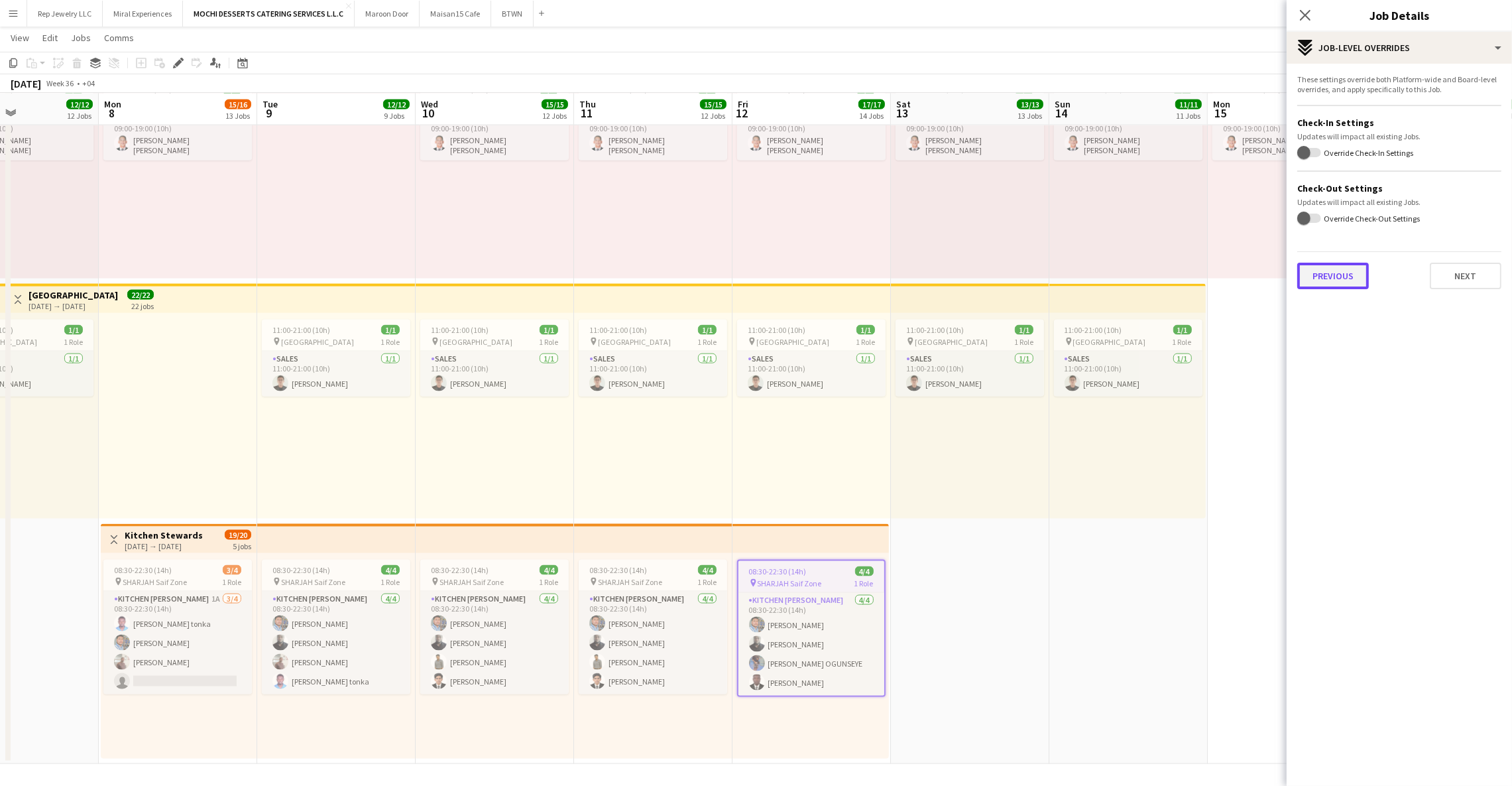
click at [1338, 278] on button "Previous" at bounding box center [1333, 276] width 71 height 26
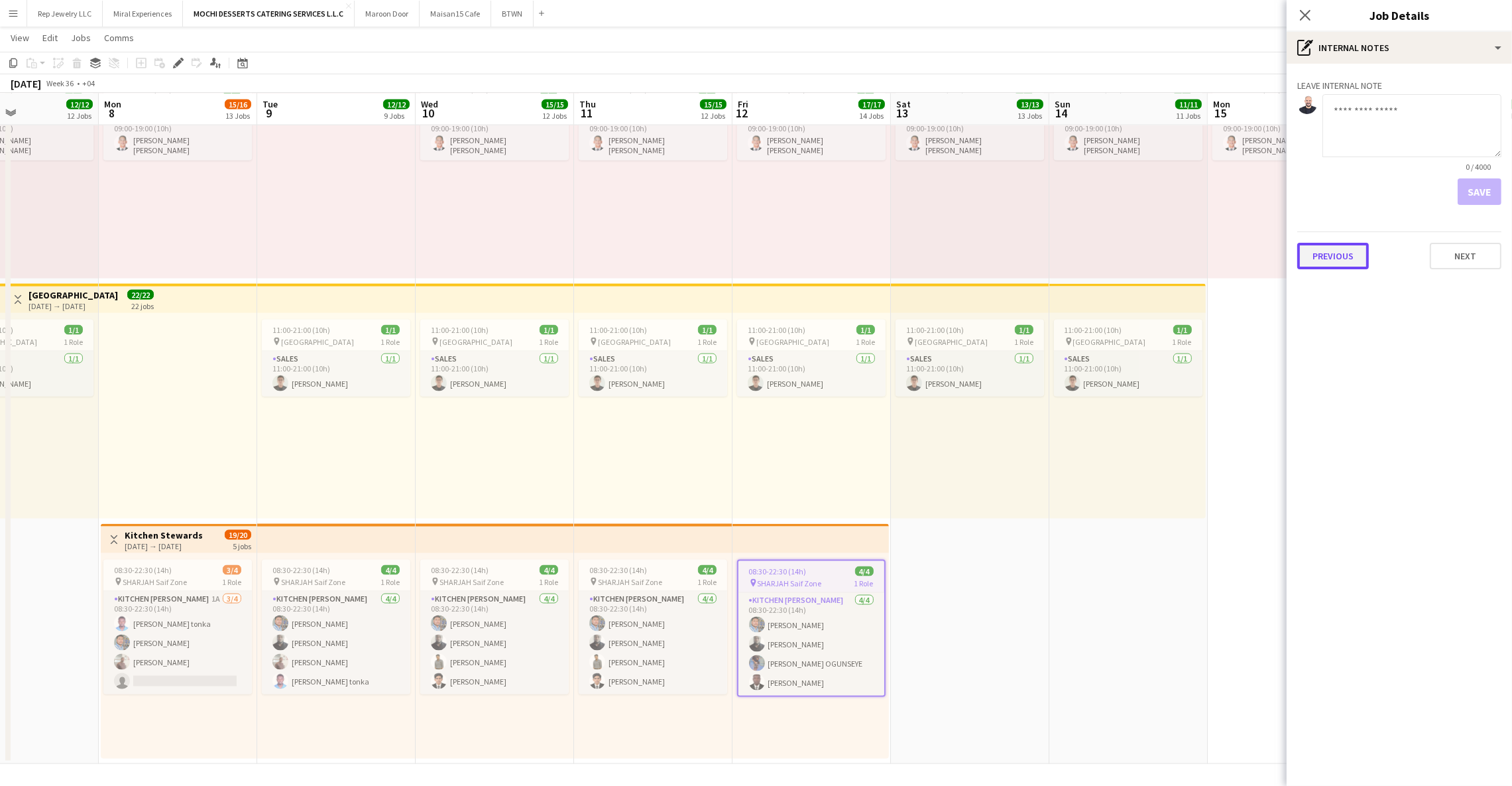
click at [1341, 262] on button "Previous" at bounding box center [1333, 255] width 71 height 26
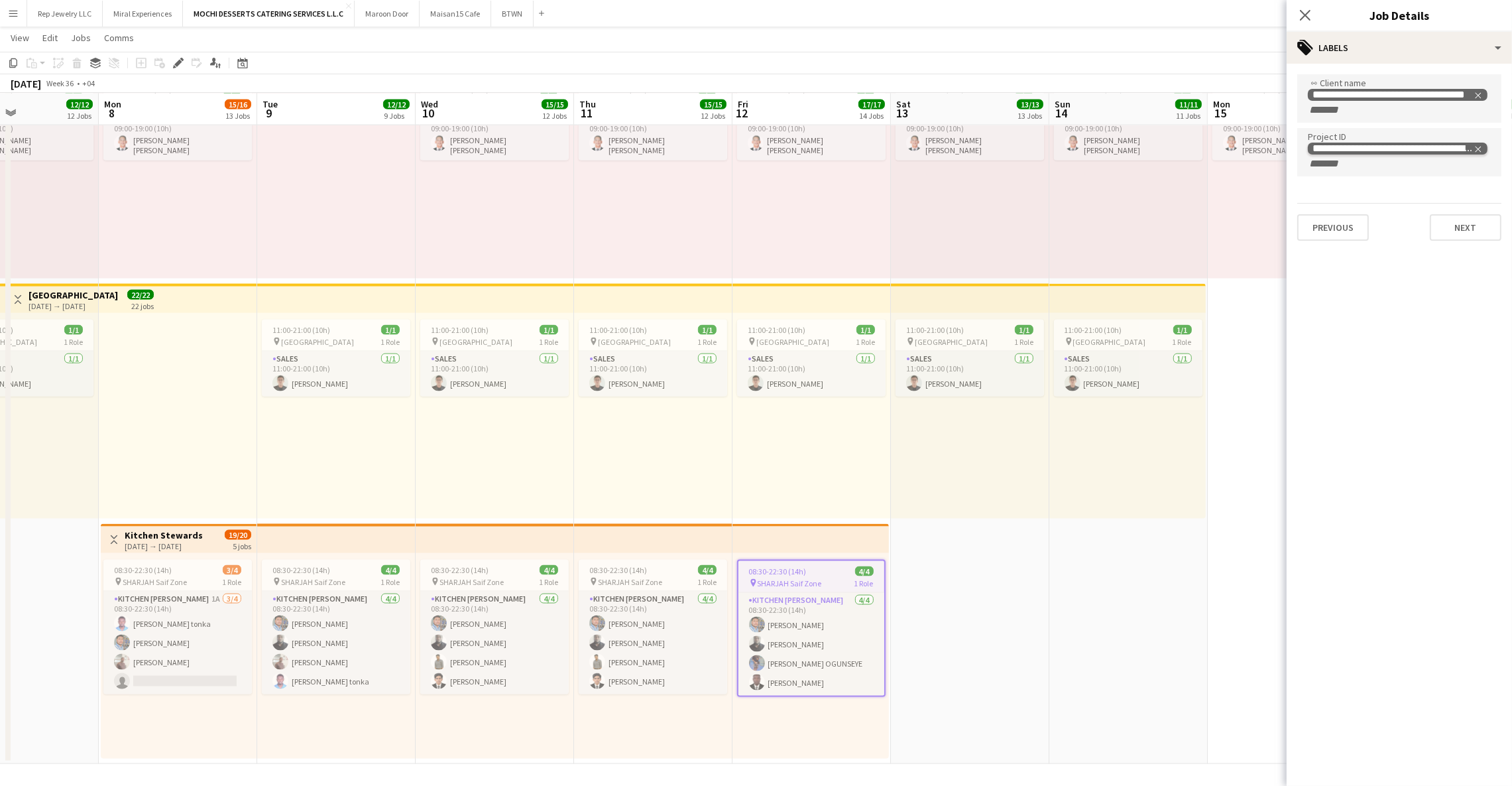
click at [1479, 148] on icon "Remove tag" at bounding box center [1479, 149] width 10 height 10
paste input "**********"
type input "**********"
click at [1454, 211] on button "Next" at bounding box center [1465, 213] width 71 height 26
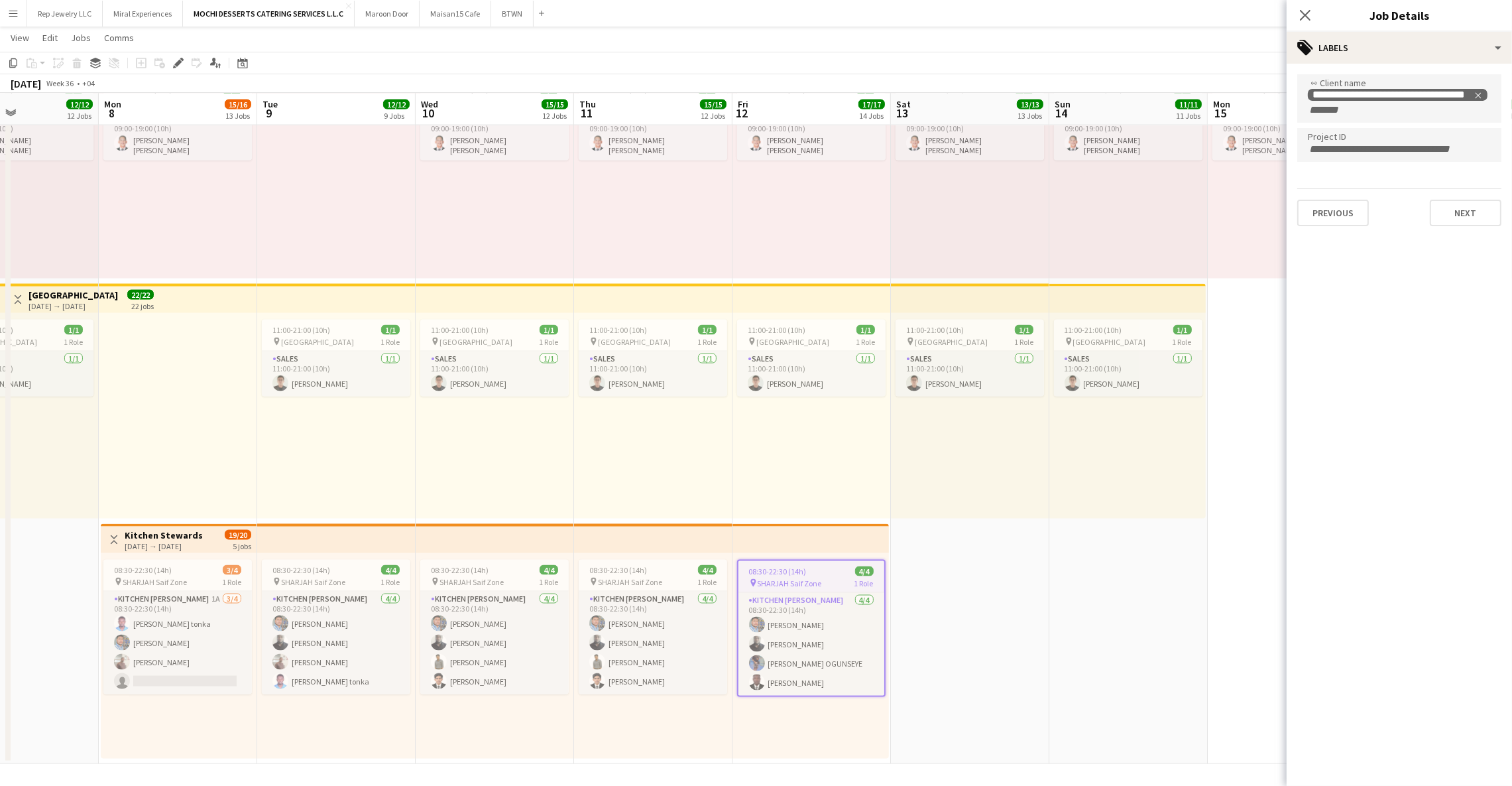
scroll to position [0, 0]
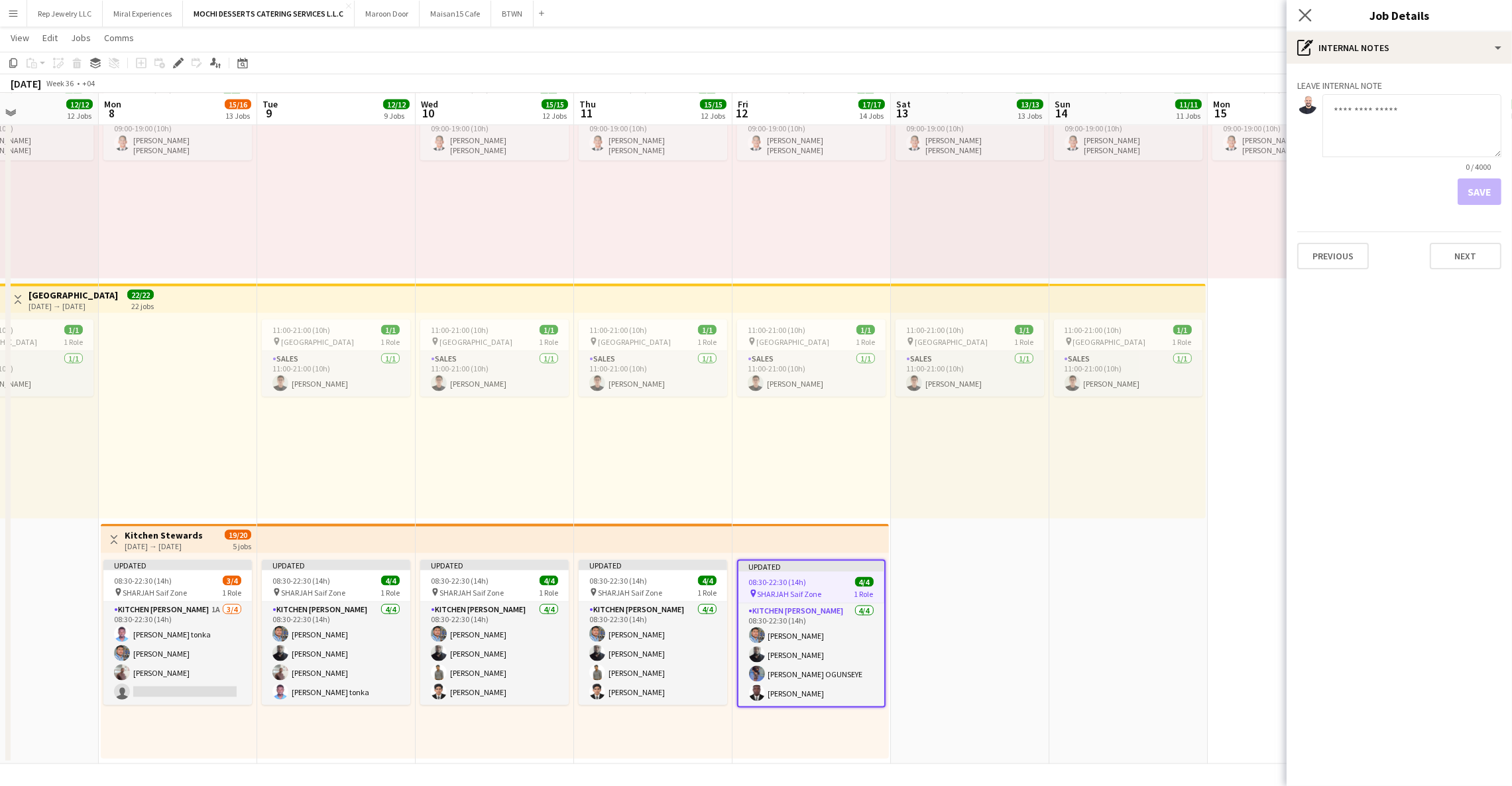
click at [1299, 8] on app-icon "Close pop-in" at bounding box center [1306, 16] width 19 height 19
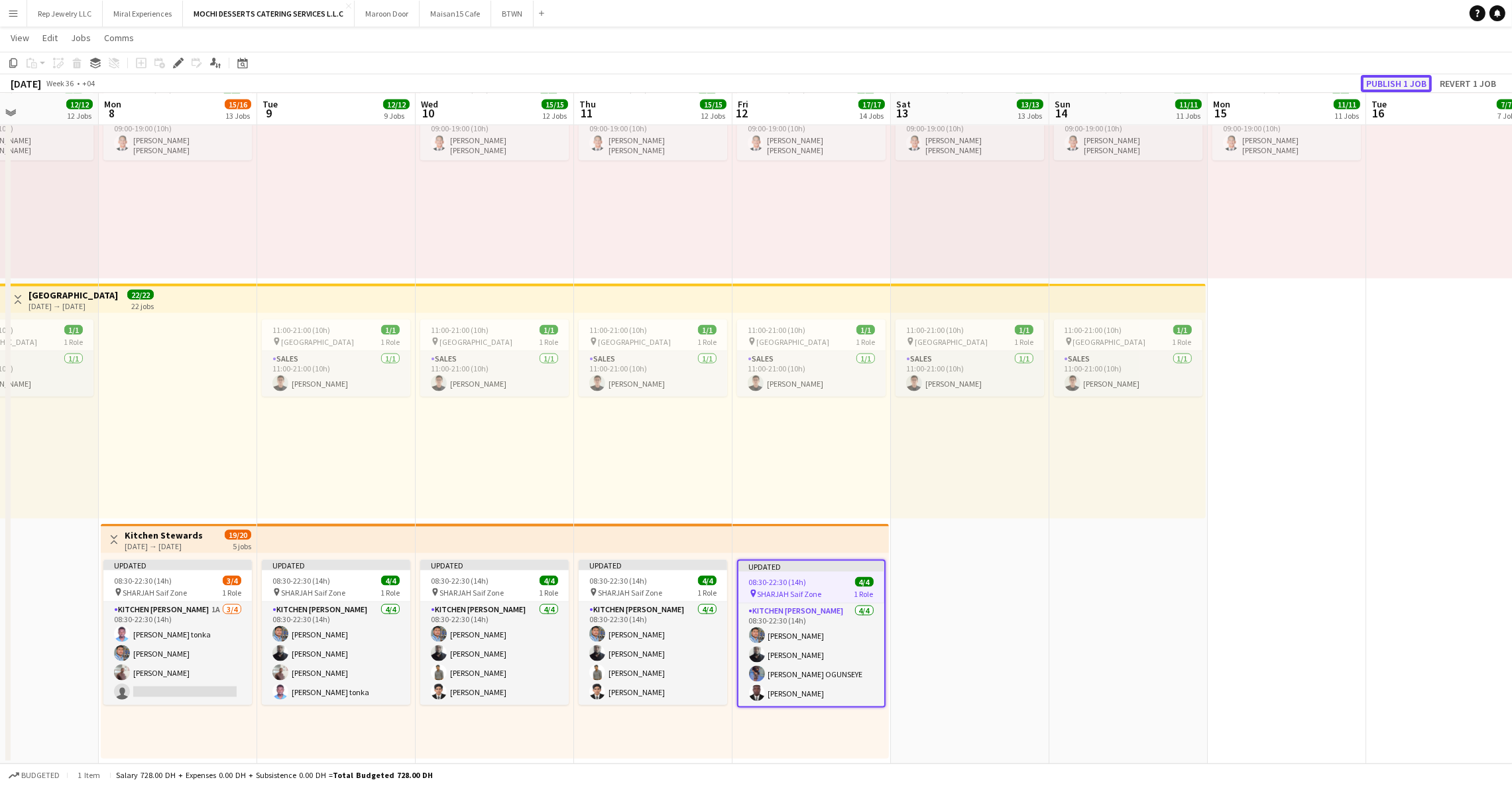
click at [1369, 79] on button "Publish 1 job" at bounding box center [1397, 83] width 71 height 17
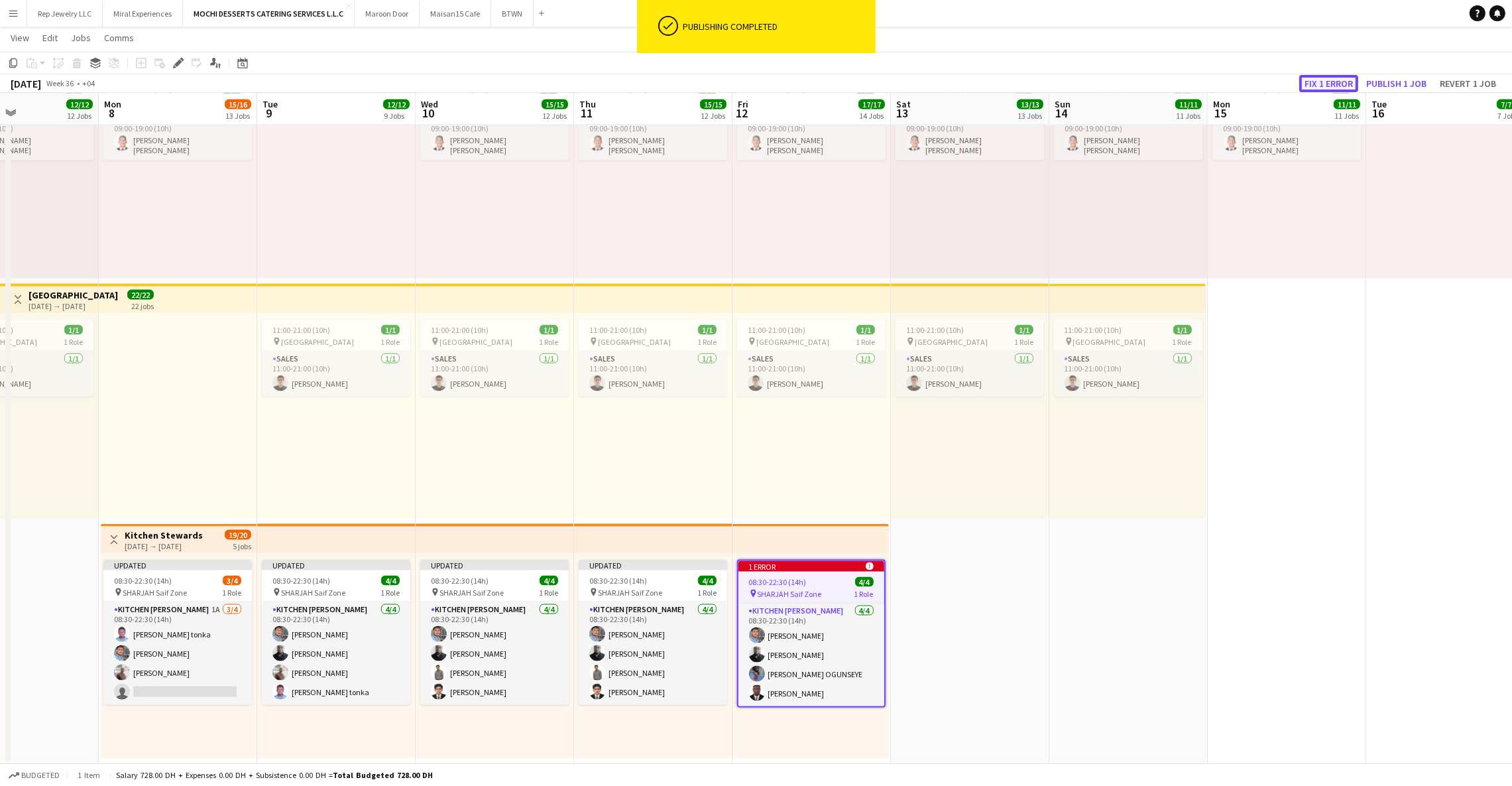
click at [1334, 82] on button "Fix 1 error" at bounding box center [1329, 83] width 59 height 17
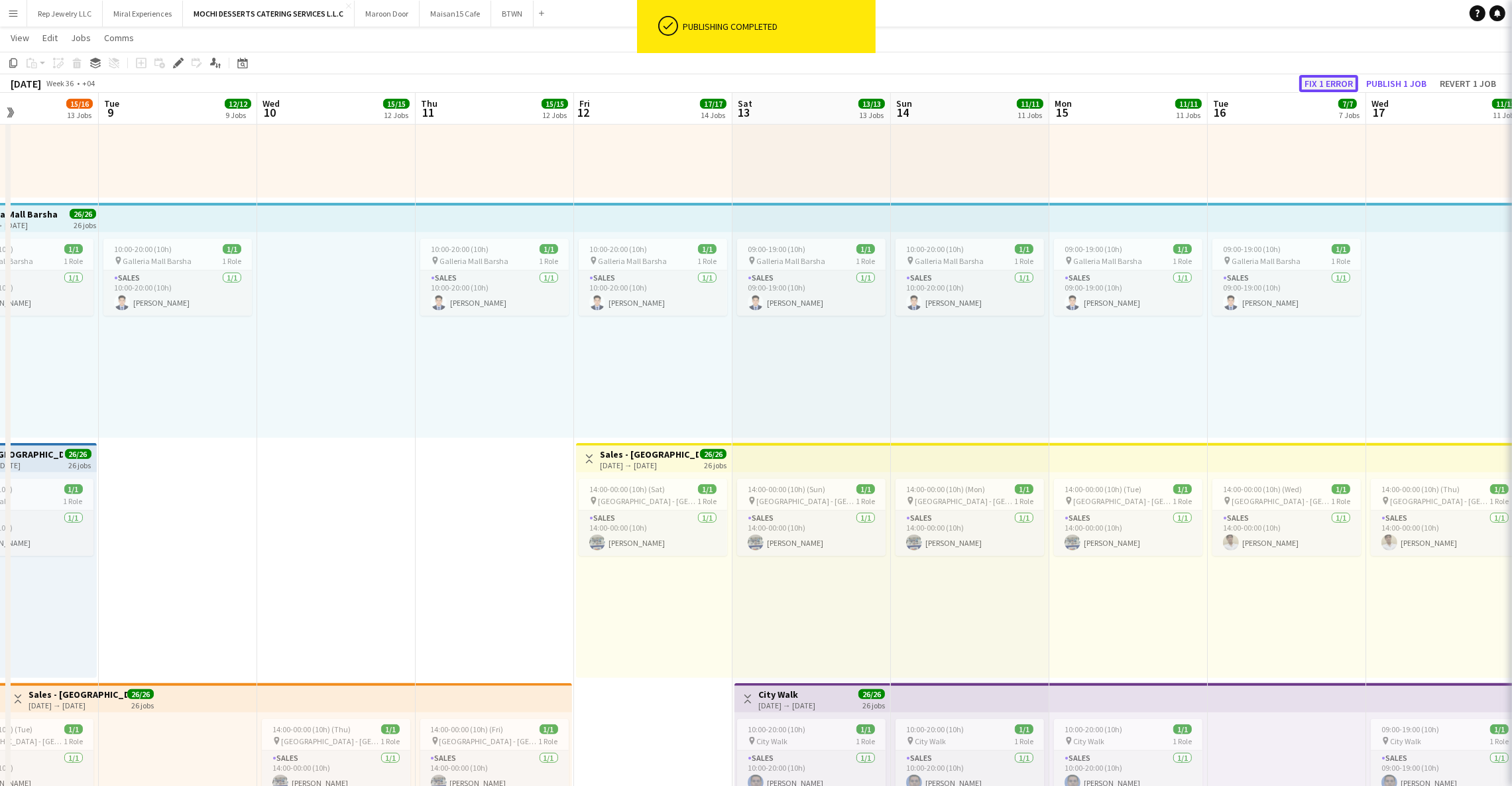
scroll to position [0, 456]
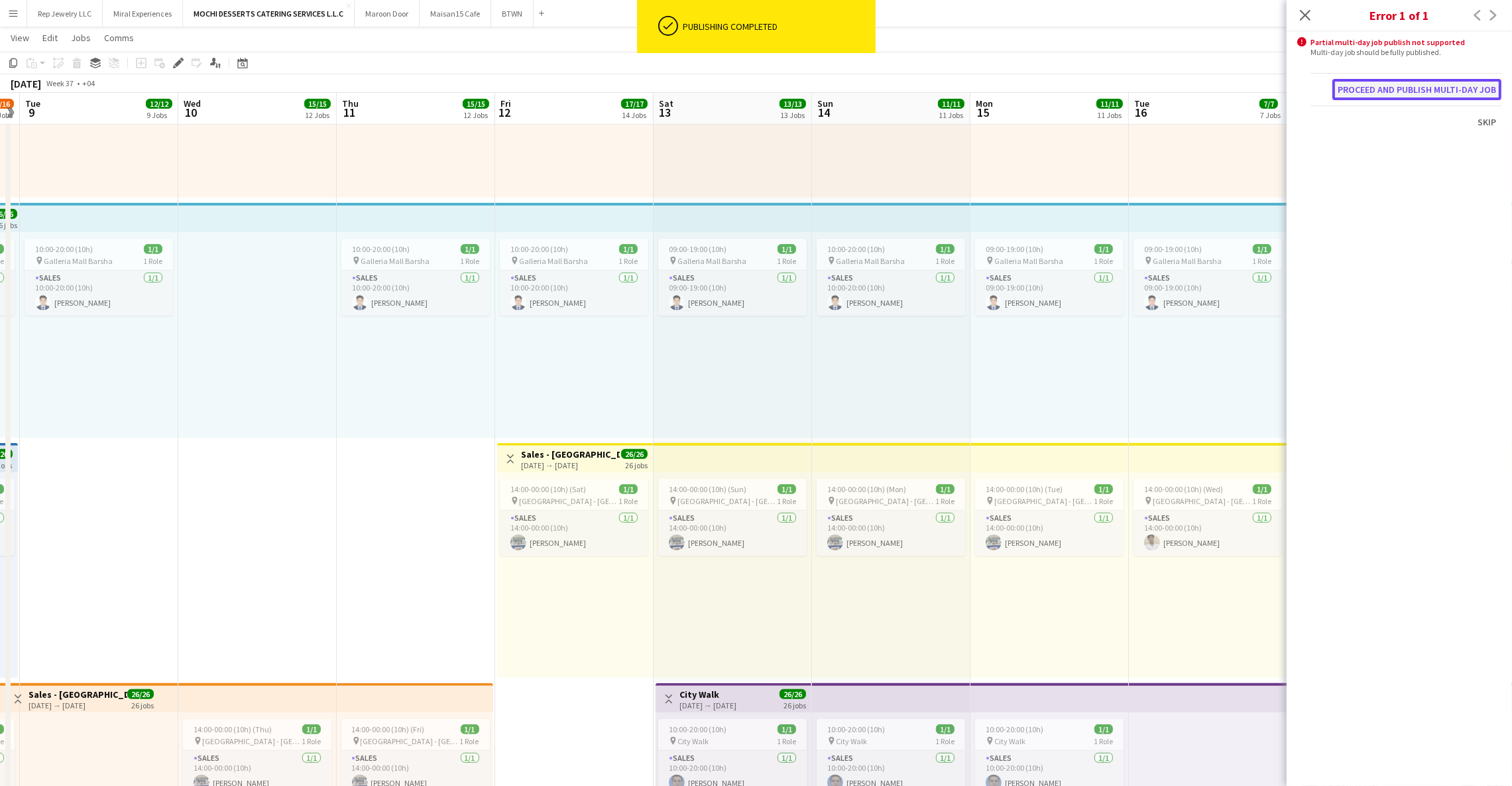
click at [1380, 90] on button "Proceed and publish multi-day job" at bounding box center [1417, 89] width 169 height 21
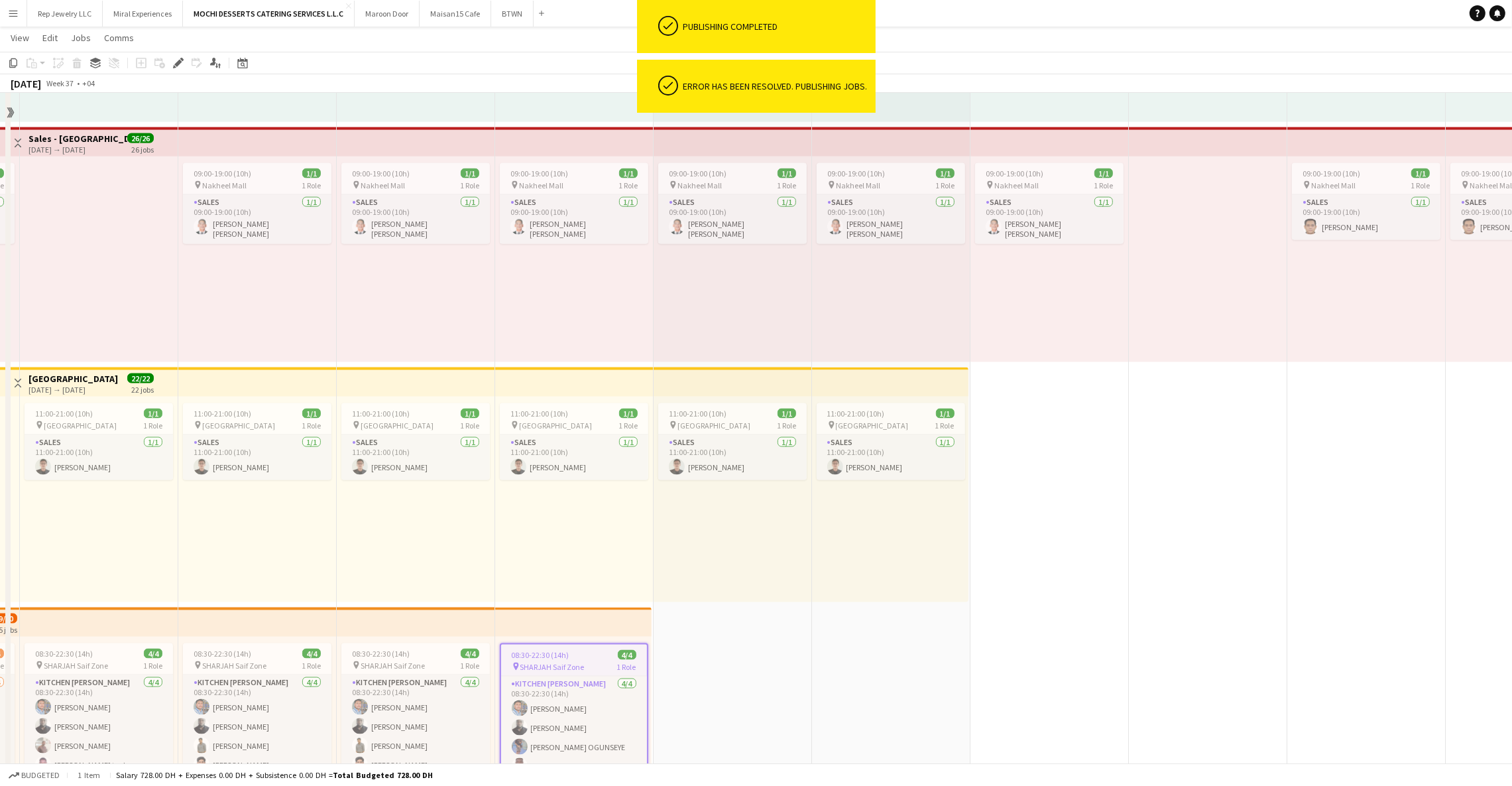
scroll to position [2992, 0]
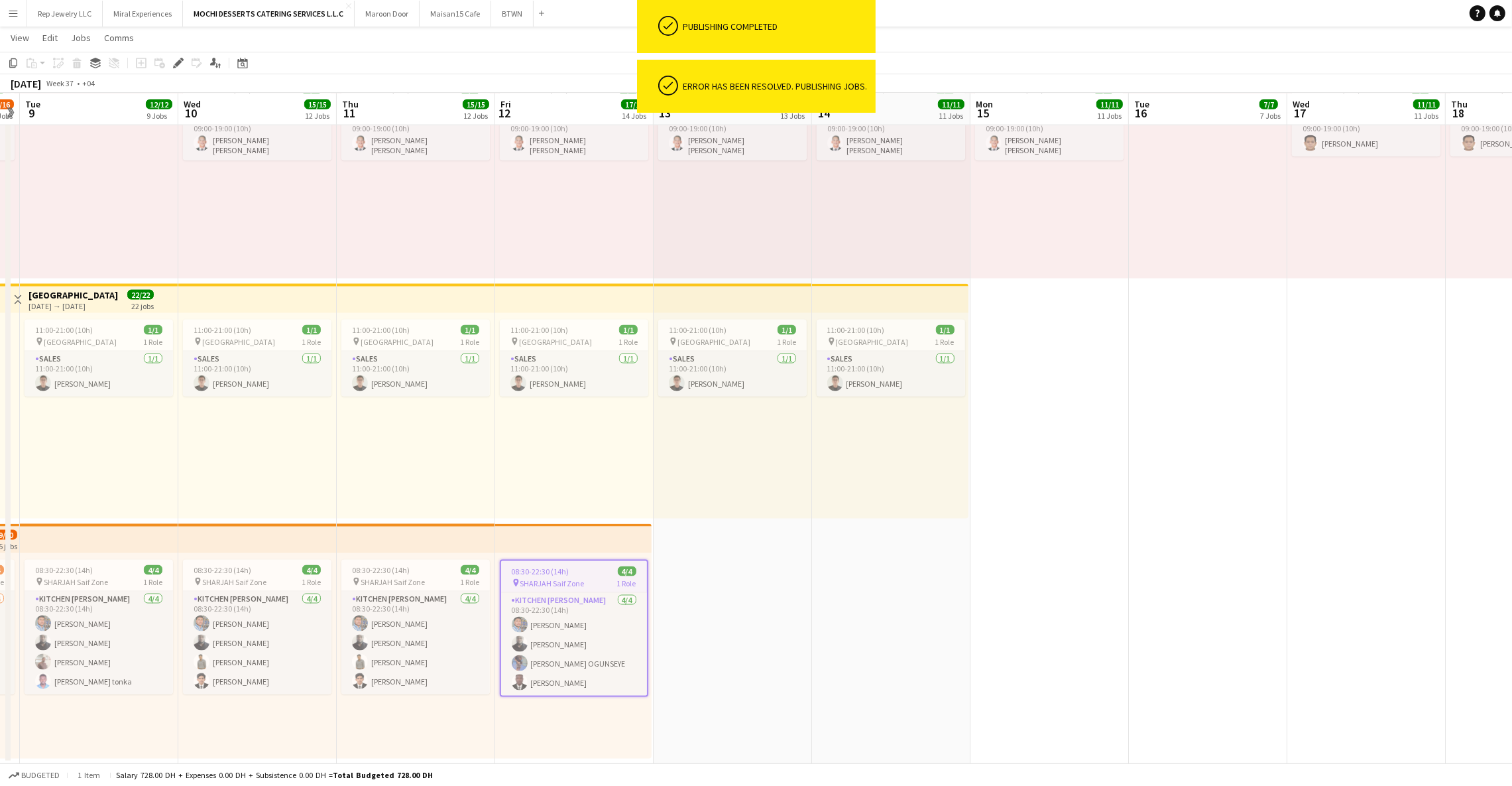
click at [562, 533] on app-top-bar at bounding box center [573, 538] width 156 height 29
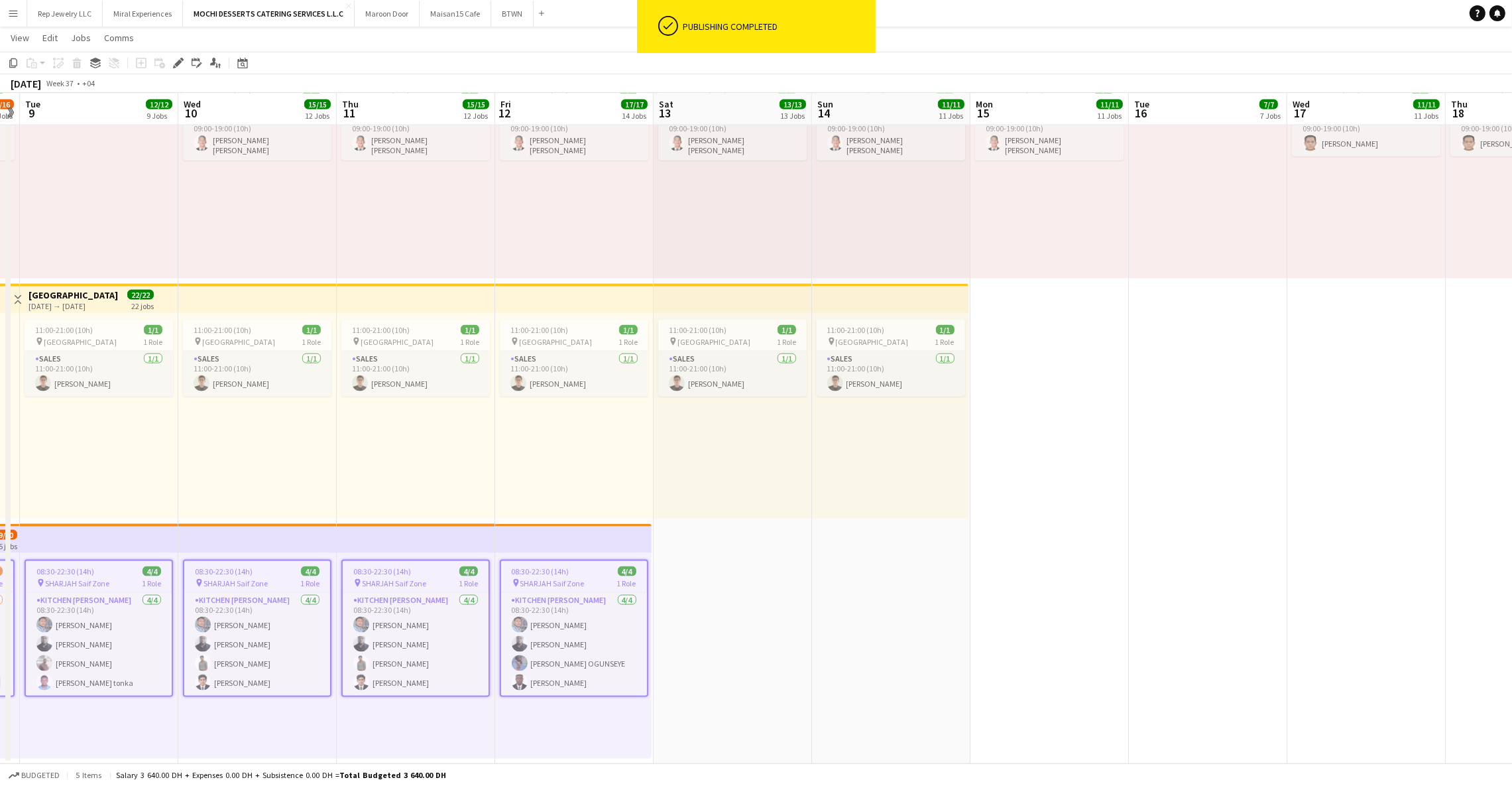
click at [542, 567] on span "08:30-22:30 (14h)" at bounding box center [540, 571] width 58 height 10
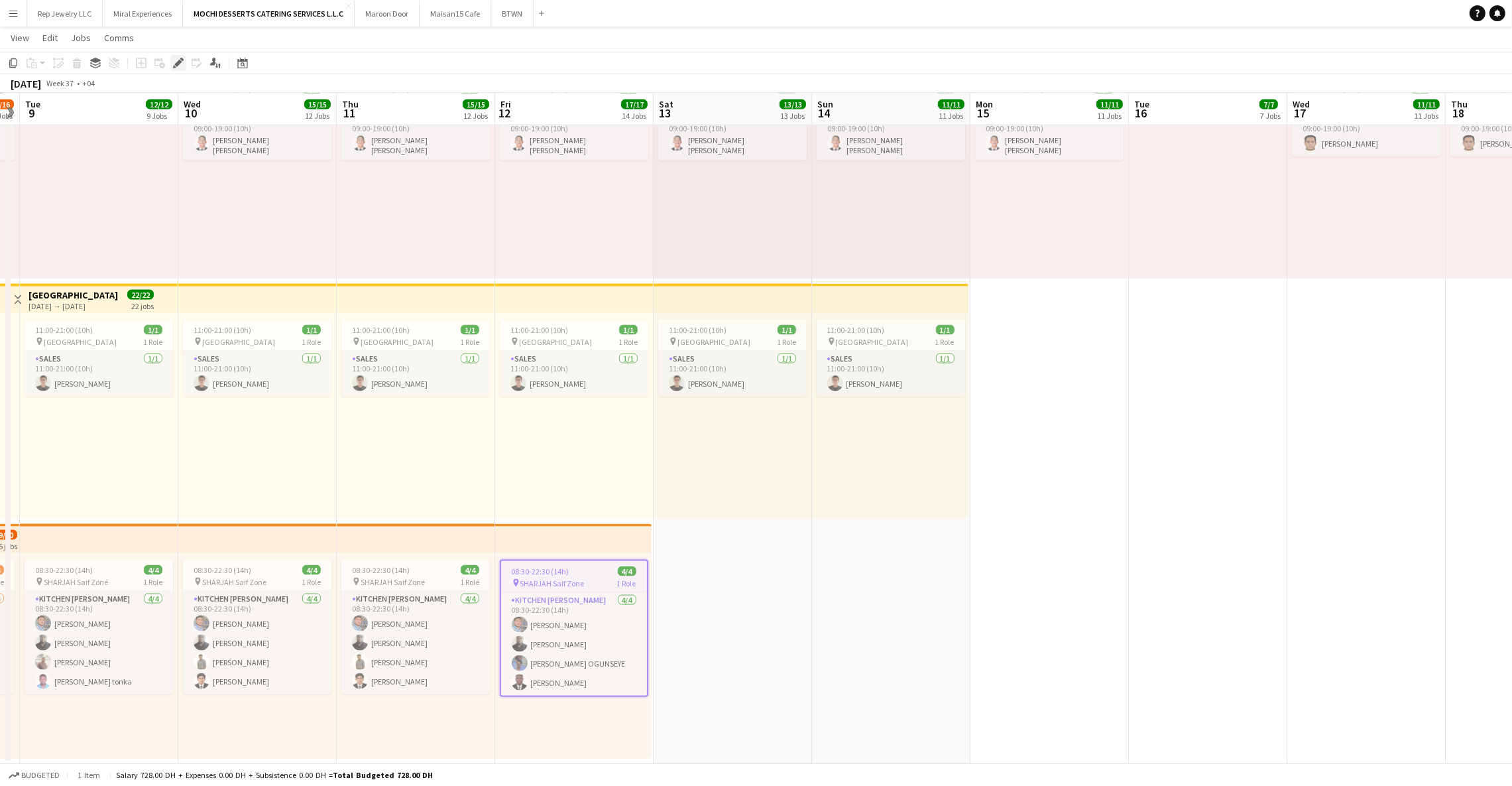
click at [170, 60] on div "Edit" at bounding box center [178, 62] width 16 height 16
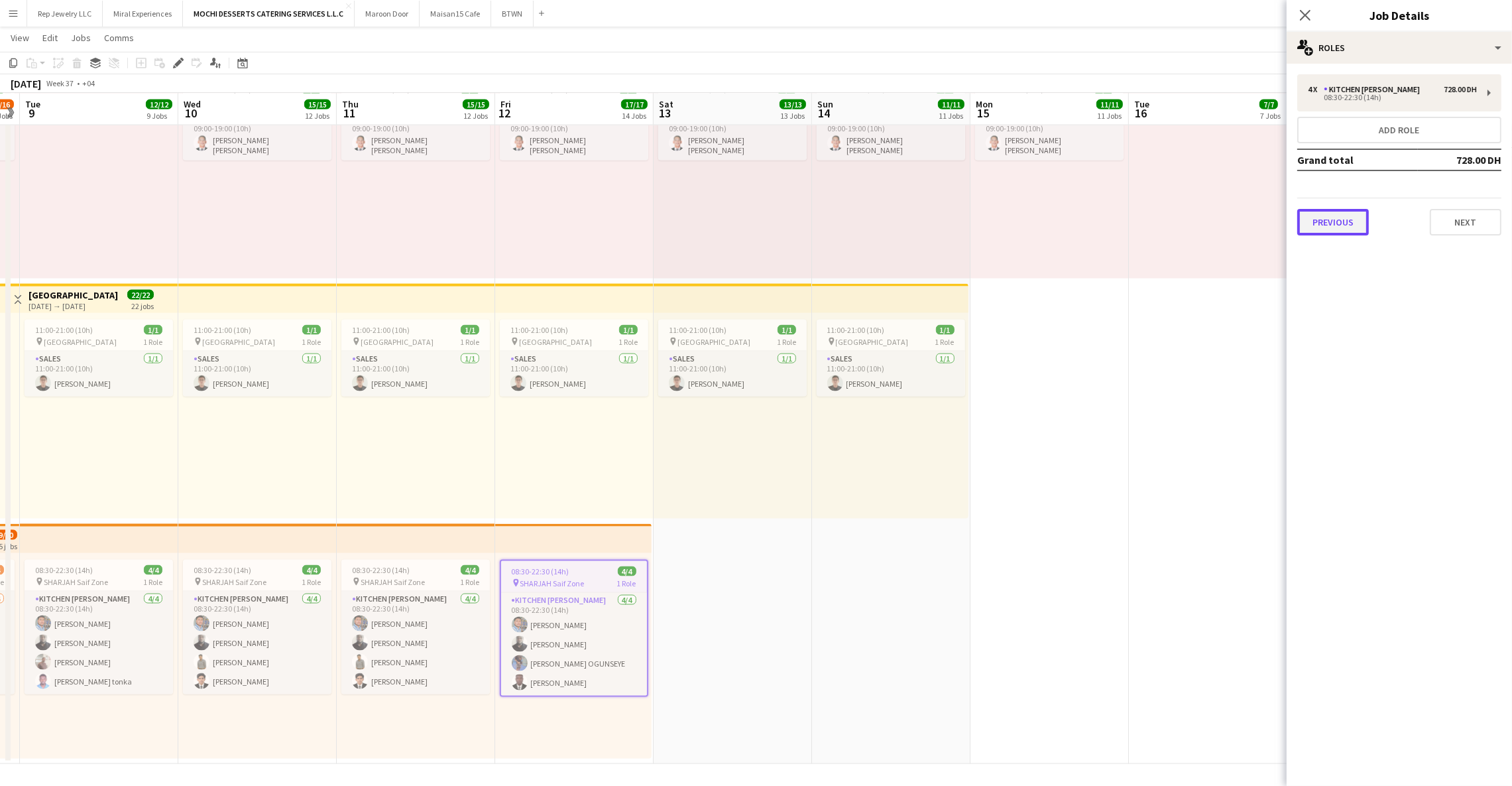
click at [1310, 228] on button "Previous" at bounding box center [1333, 222] width 71 height 26
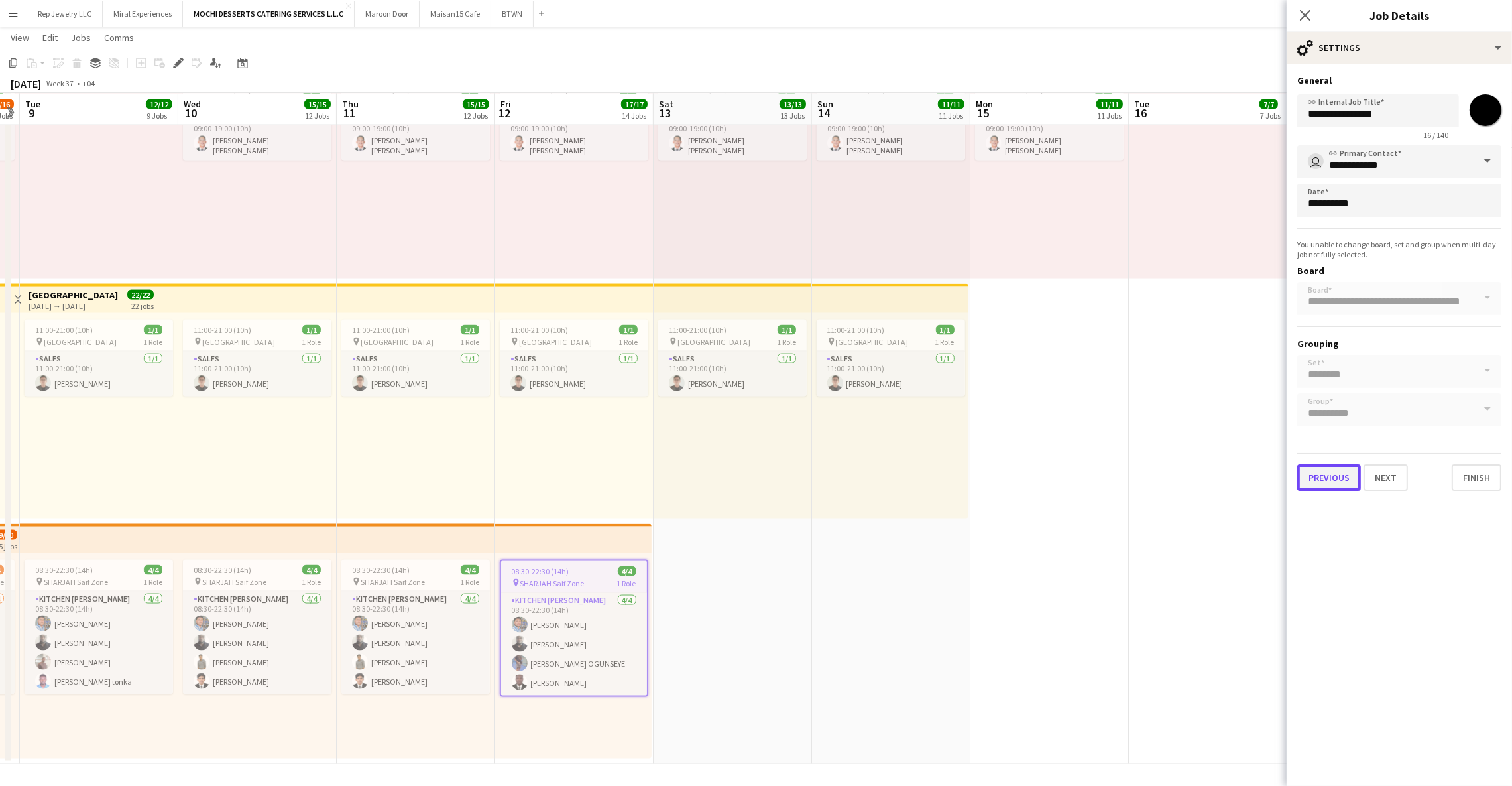
click at [1331, 482] on button "Previous" at bounding box center [1329, 478] width 64 height 26
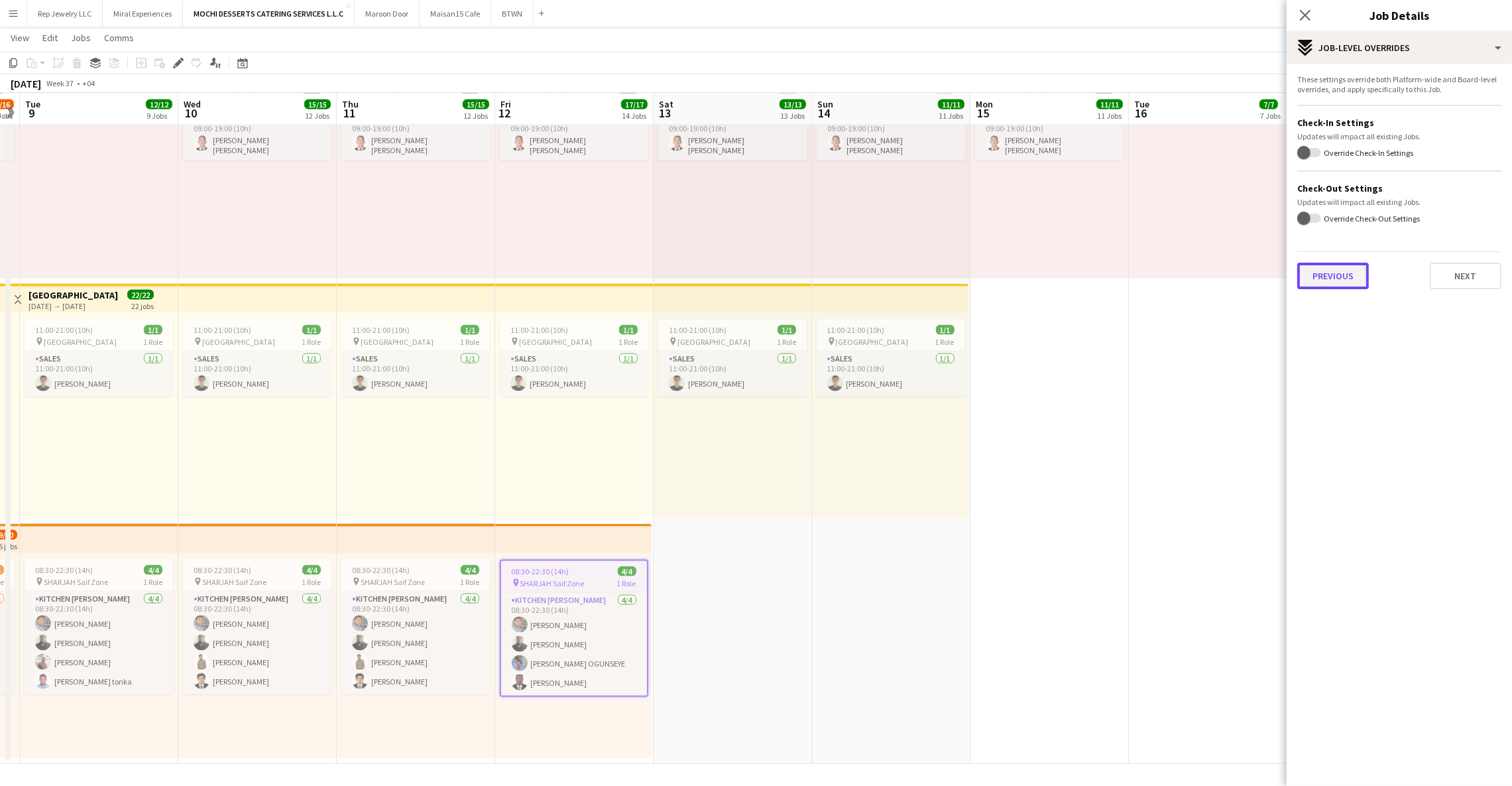
click at [1322, 270] on button "Previous" at bounding box center [1333, 276] width 71 height 26
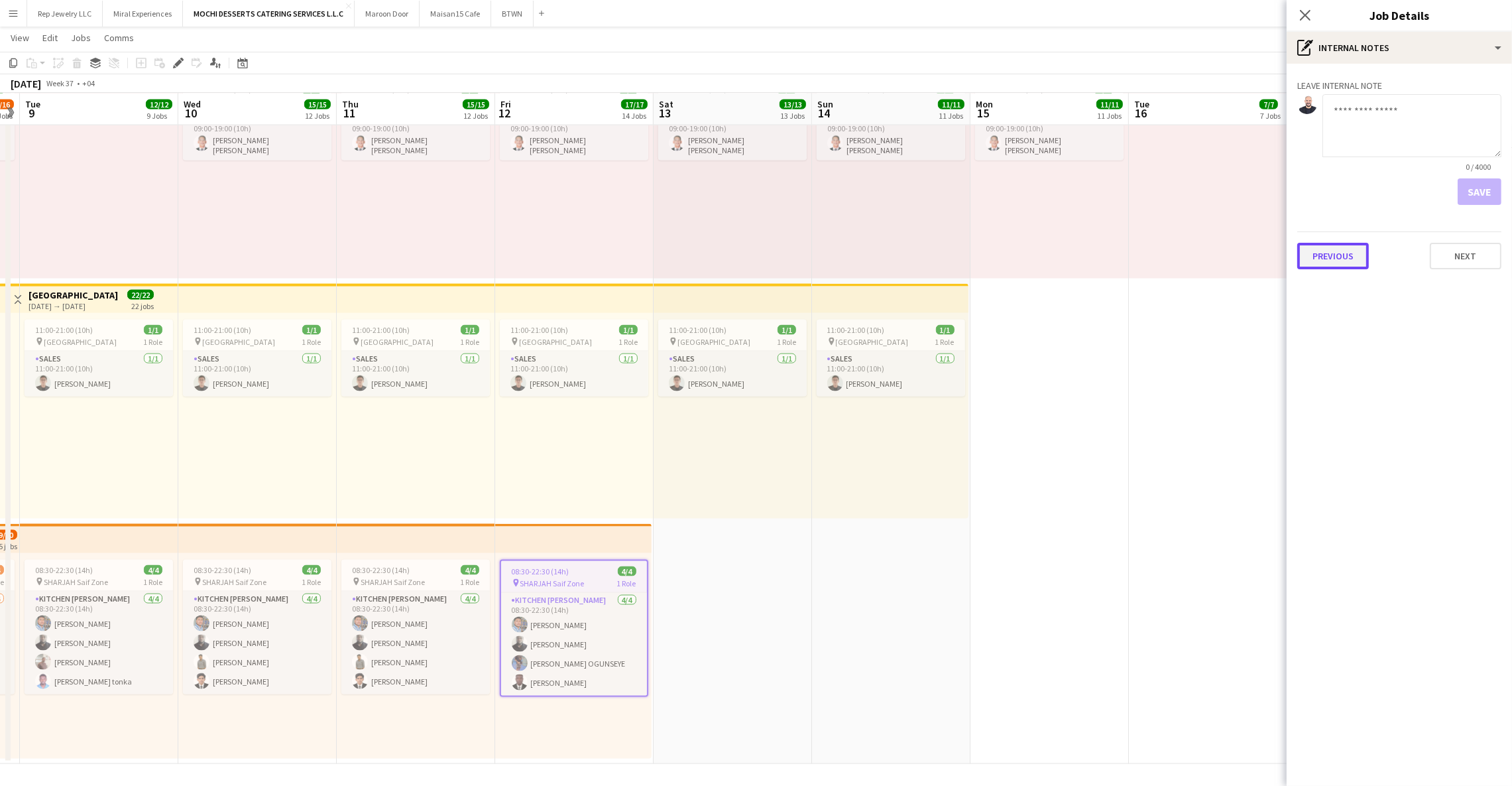
click at [1326, 254] on button "Previous" at bounding box center [1333, 255] width 71 height 26
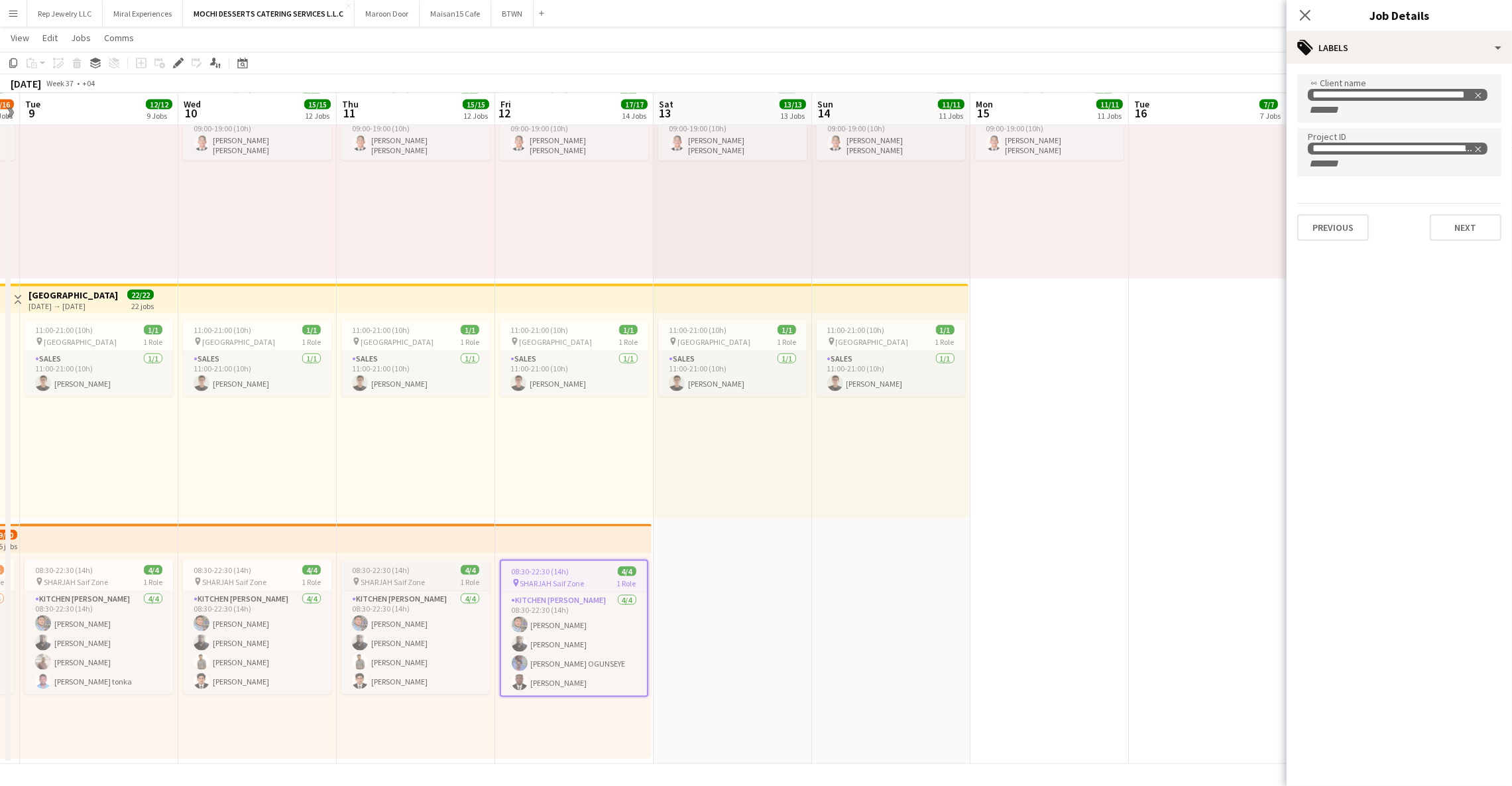
click at [420, 561] on app-job-card "08:30-22:30 (14h) 4/4 pin SHARJAH Saif Zone 1 Role Kitchen [PERSON_NAME] [DATE]…" at bounding box center [416, 627] width 149 height 135
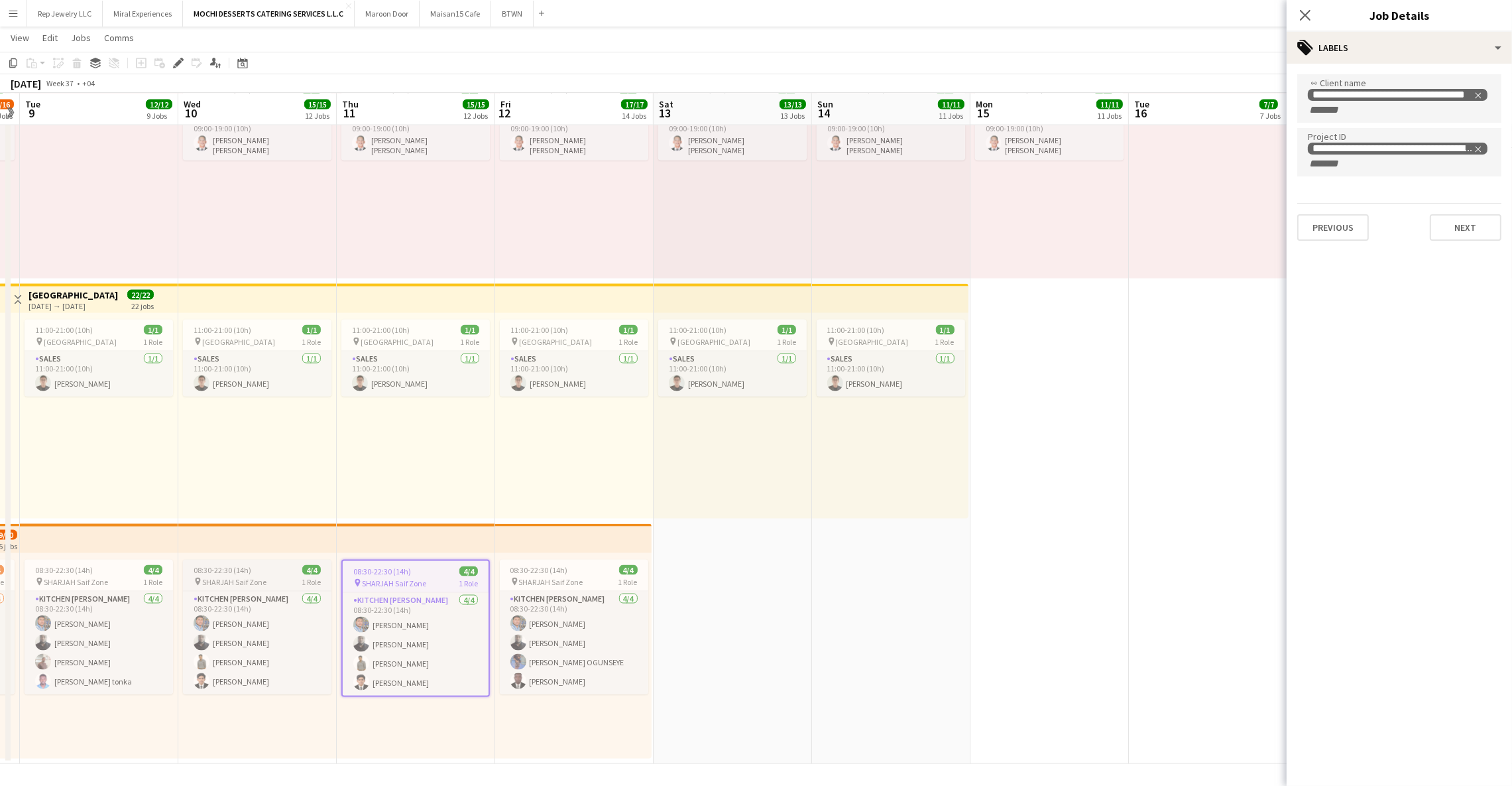
click at [319, 584] on span "1 Role" at bounding box center [311, 582] width 19 height 10
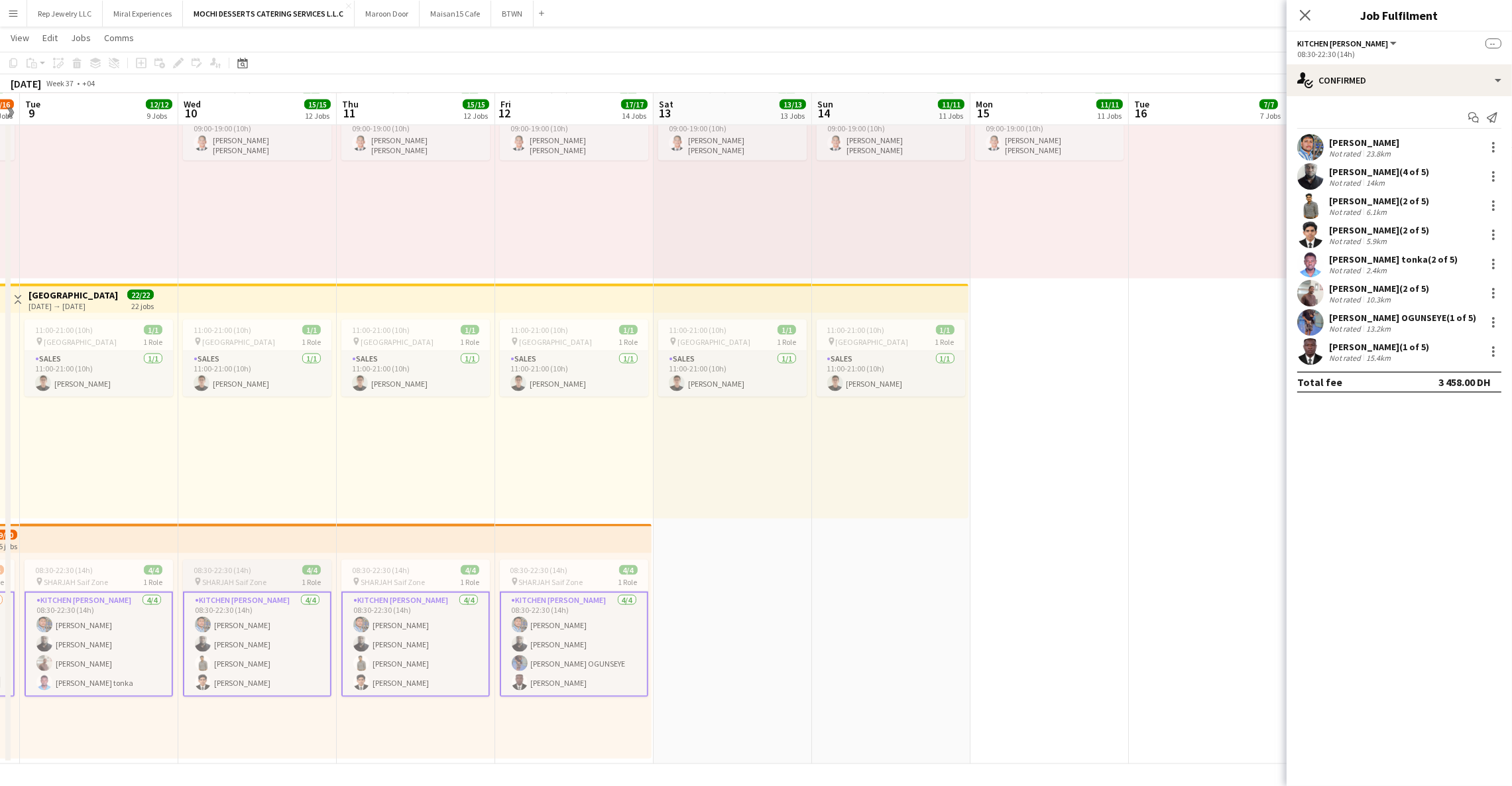
click at [263, 573] on div "08:30-22:30 (14h) 4/4" at bounding box center [257, 570] width 149 height 10
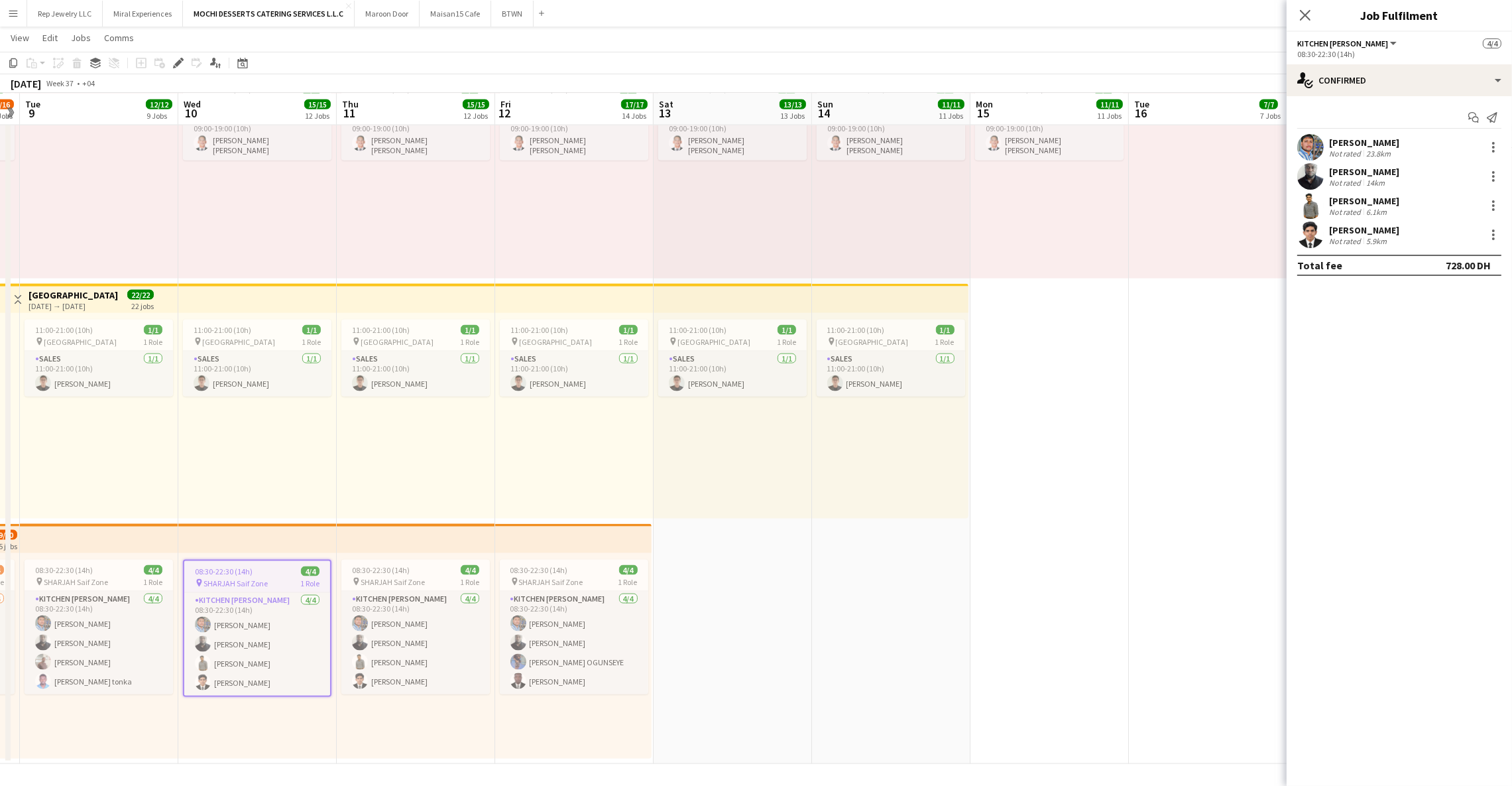
click at [440, 532] on app-top-bar at bounding box center [416, 538] width 158 height 29
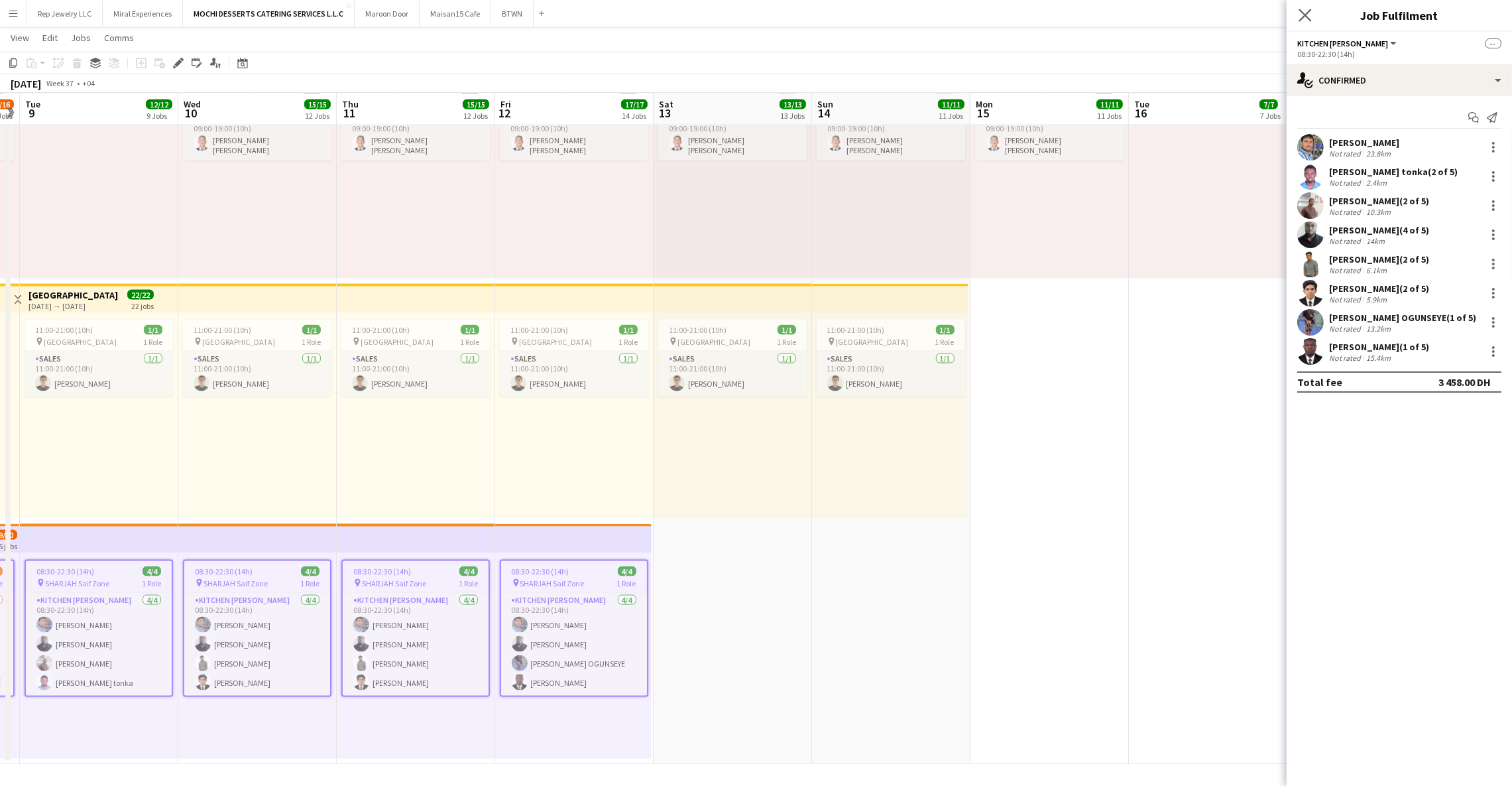
click at [1306, 22] on app-icon "Close pop-in" at bounding box center [1306, 16] width 19 height 19
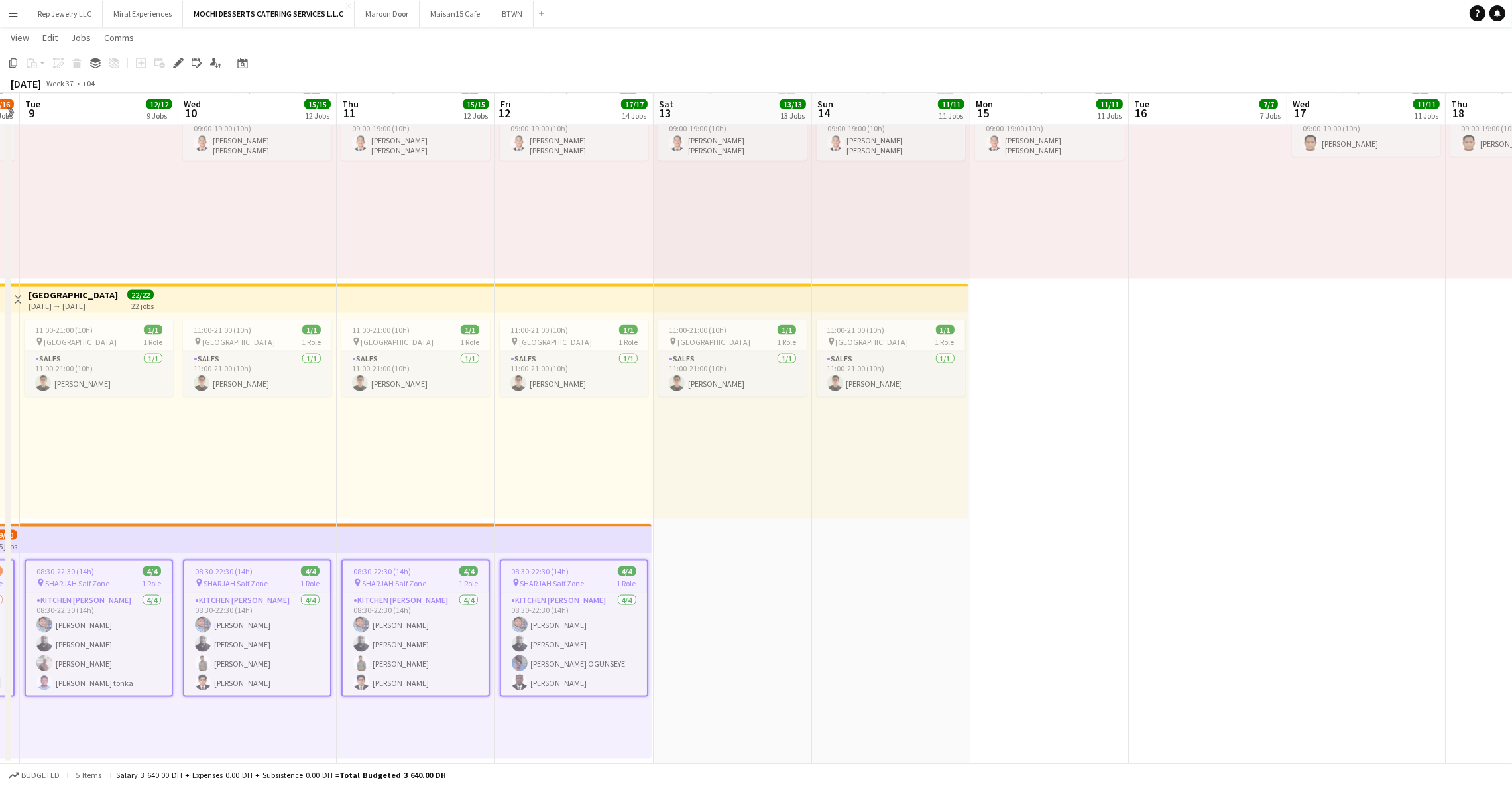
click at [172, 71] on app-toolbar "Copy Paste Paste Ctrl+V Paste with crew Ctrl+Shift+V Paste linked Job [GEOGRAPH…" at bounding box center [756, 62] width 1512 height 22
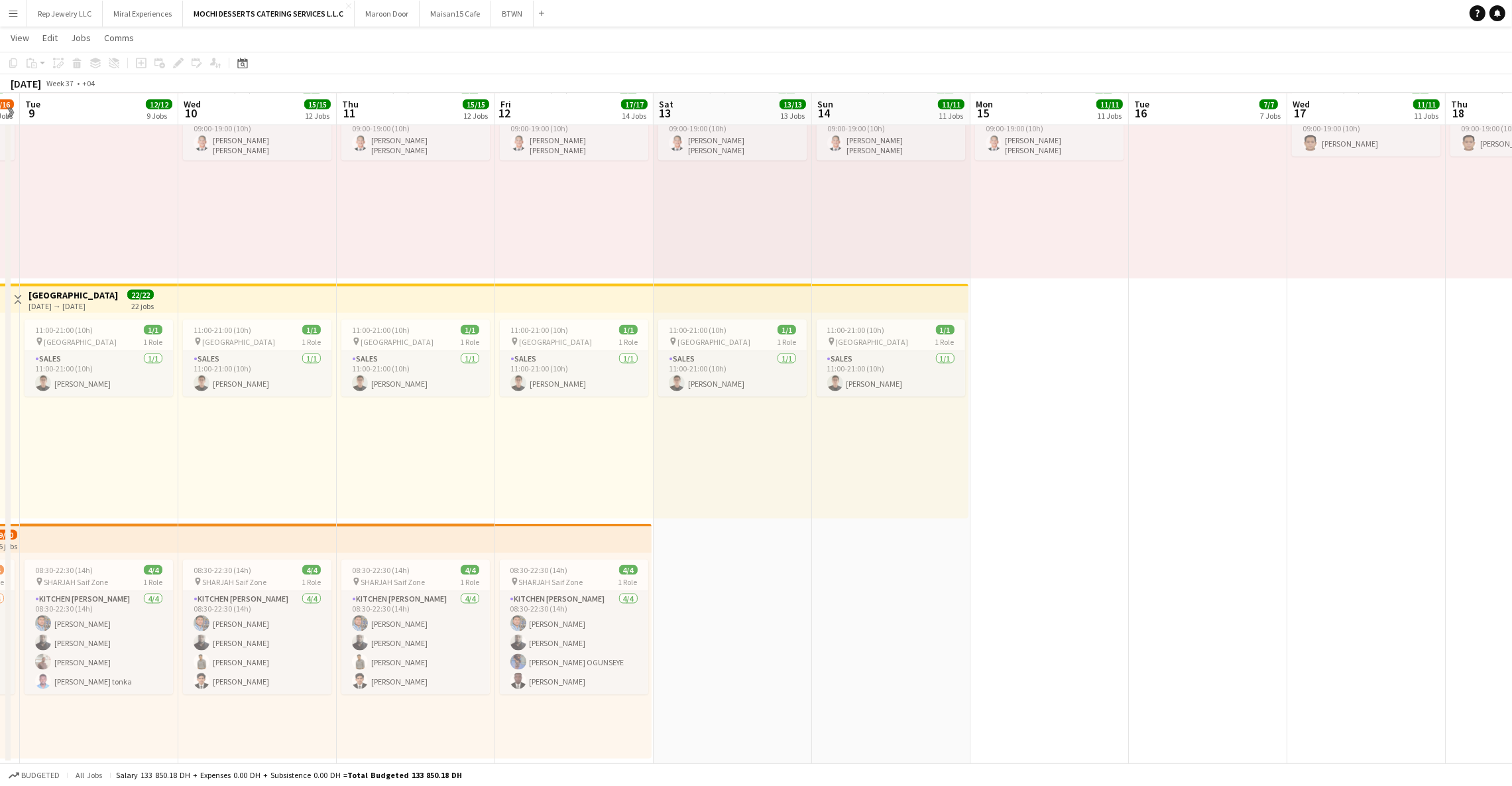
click at [155, 537] on app-top-bar at bounding box center [98, 538] width 158 height 29
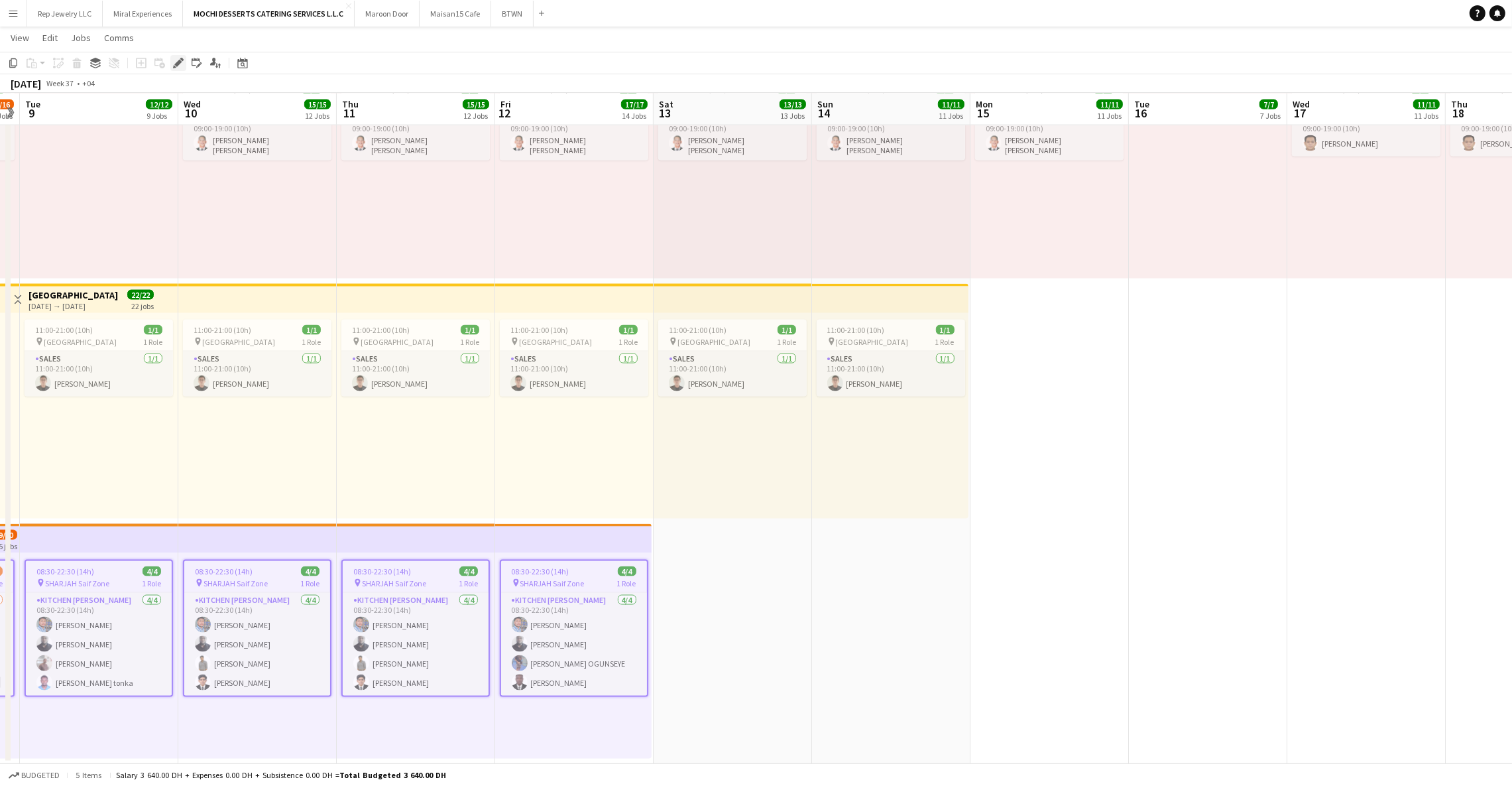
click at [183, 63] on icon "Edit" at bounding box center [179, 63] width 11 height 11
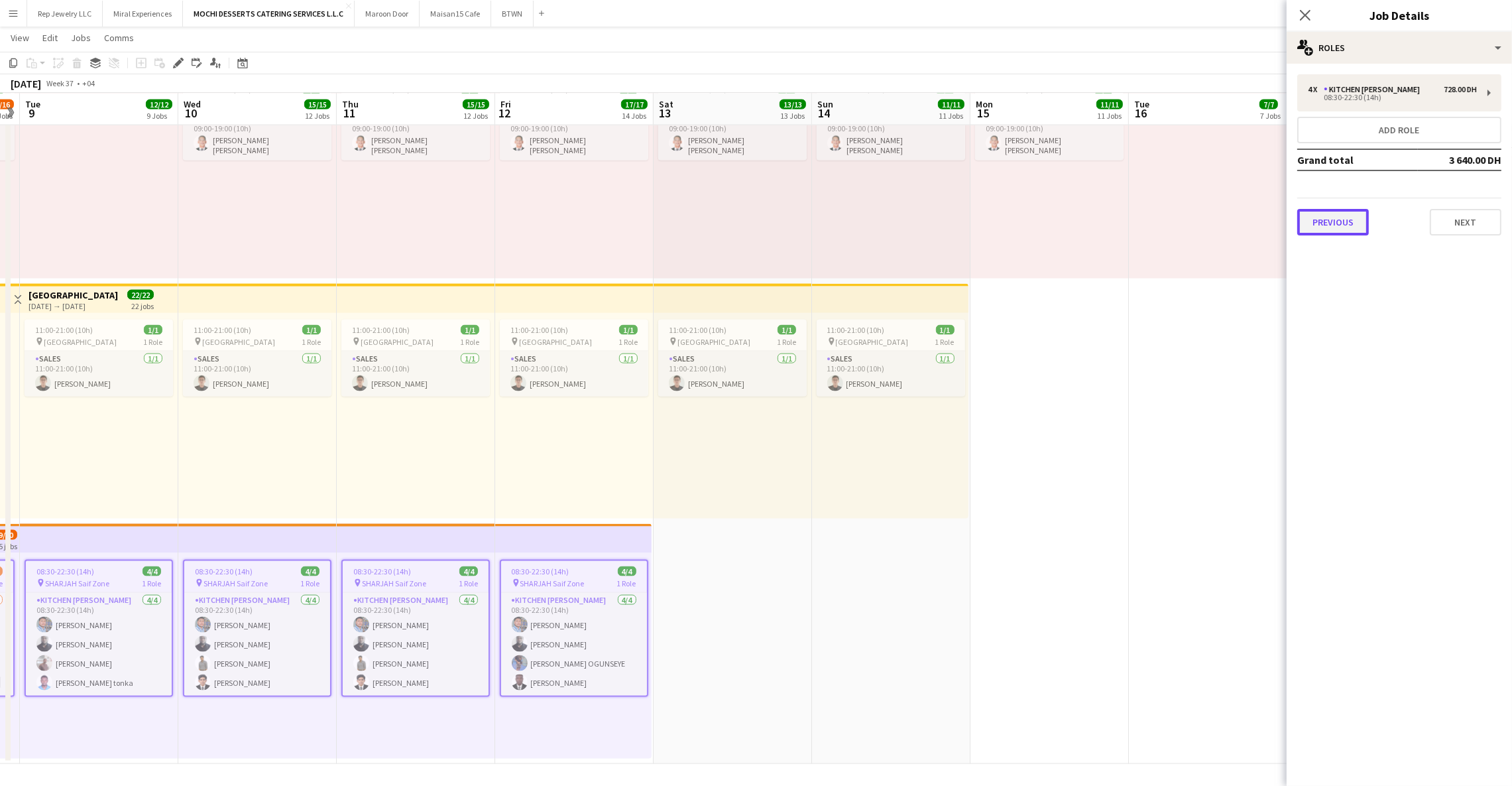
click at [1354, 218] on button "Previous" at bounding box center [1333, 222] width 71 height 26
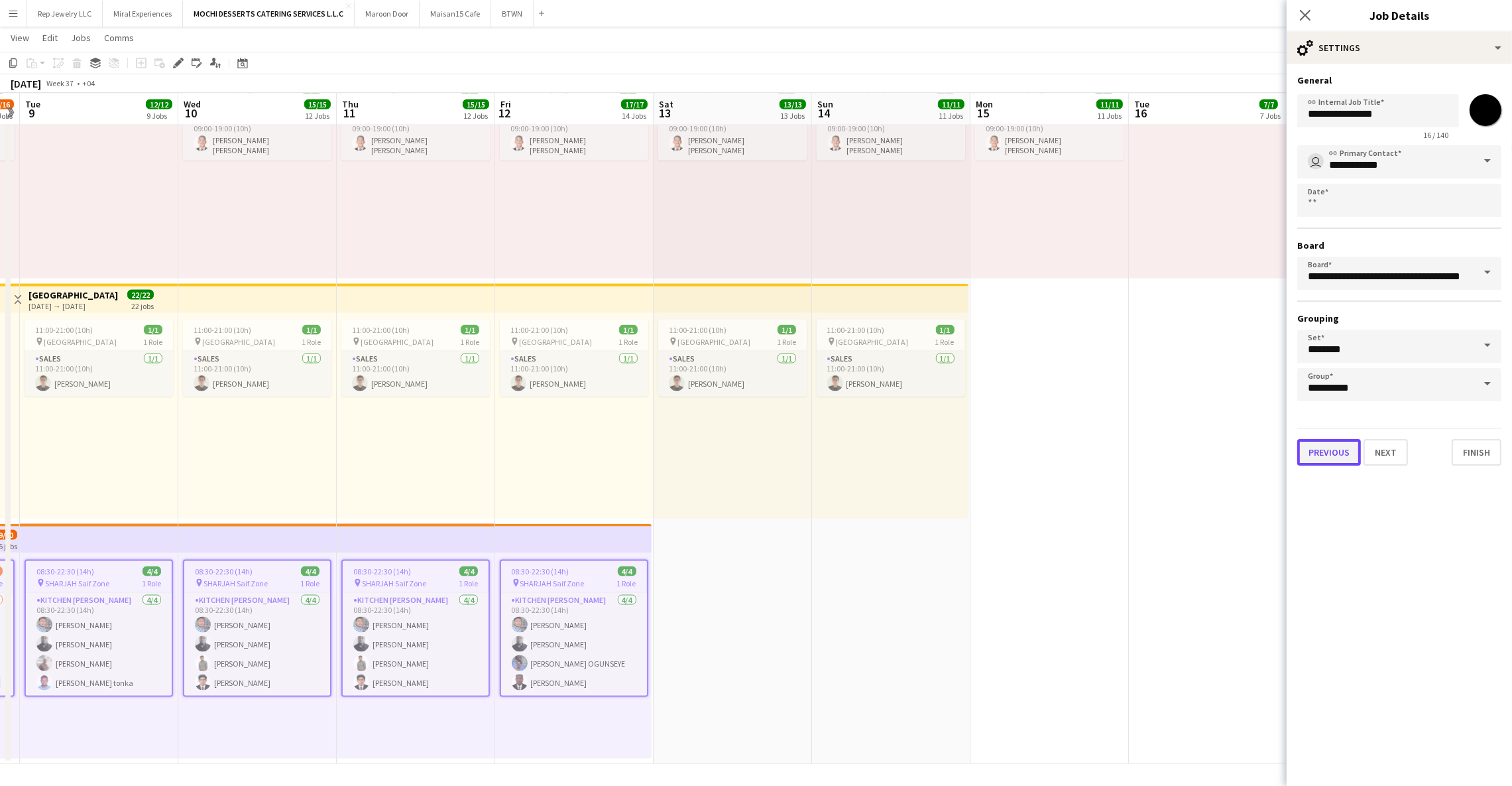
click at [1326, 448] on button "Previous" at bounding box center [1329, 452] width 64 height 26
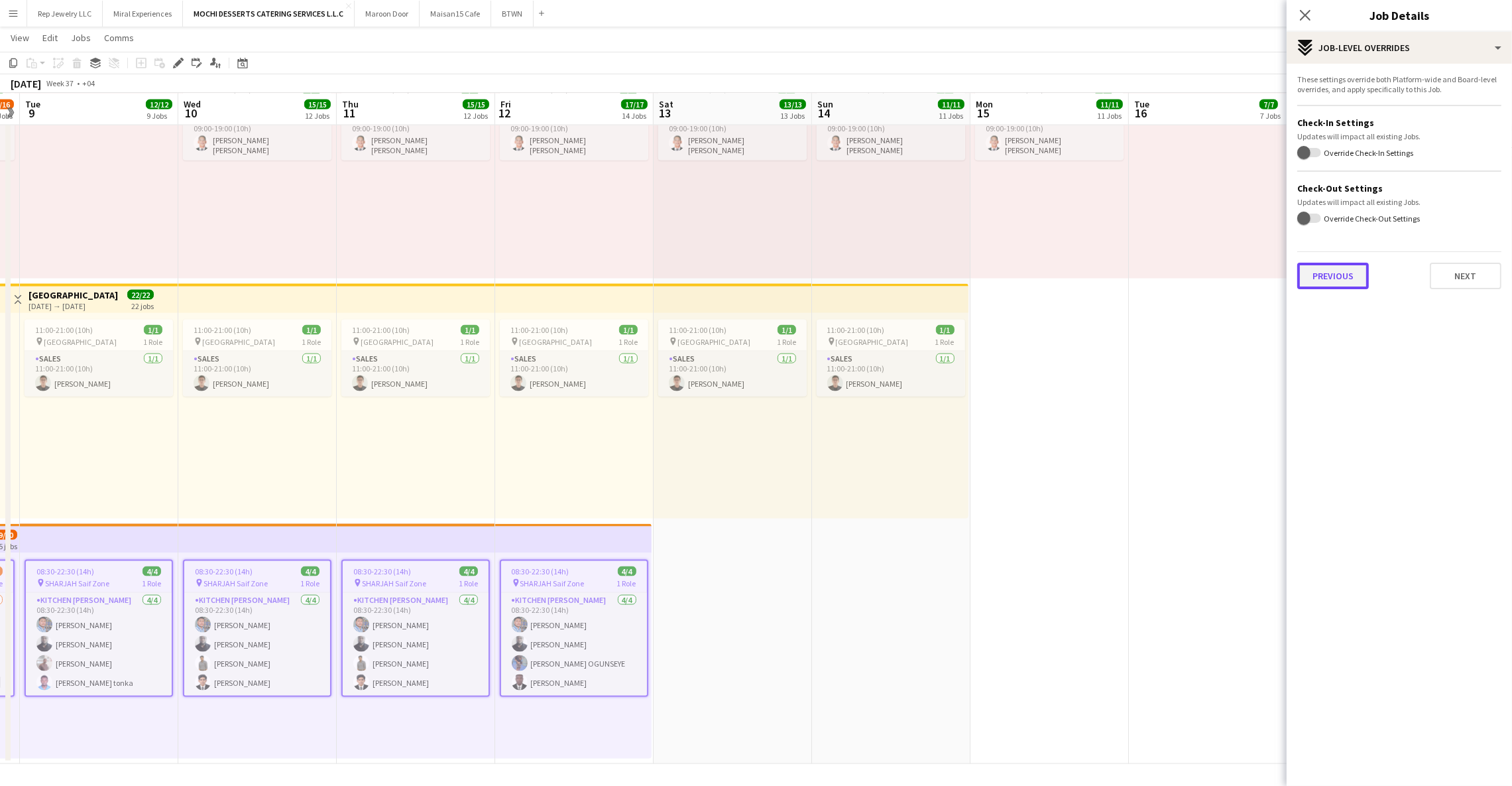
click at [1326, 271] on button "Previous" at bounding box center [1333, 276] width 71 height 26
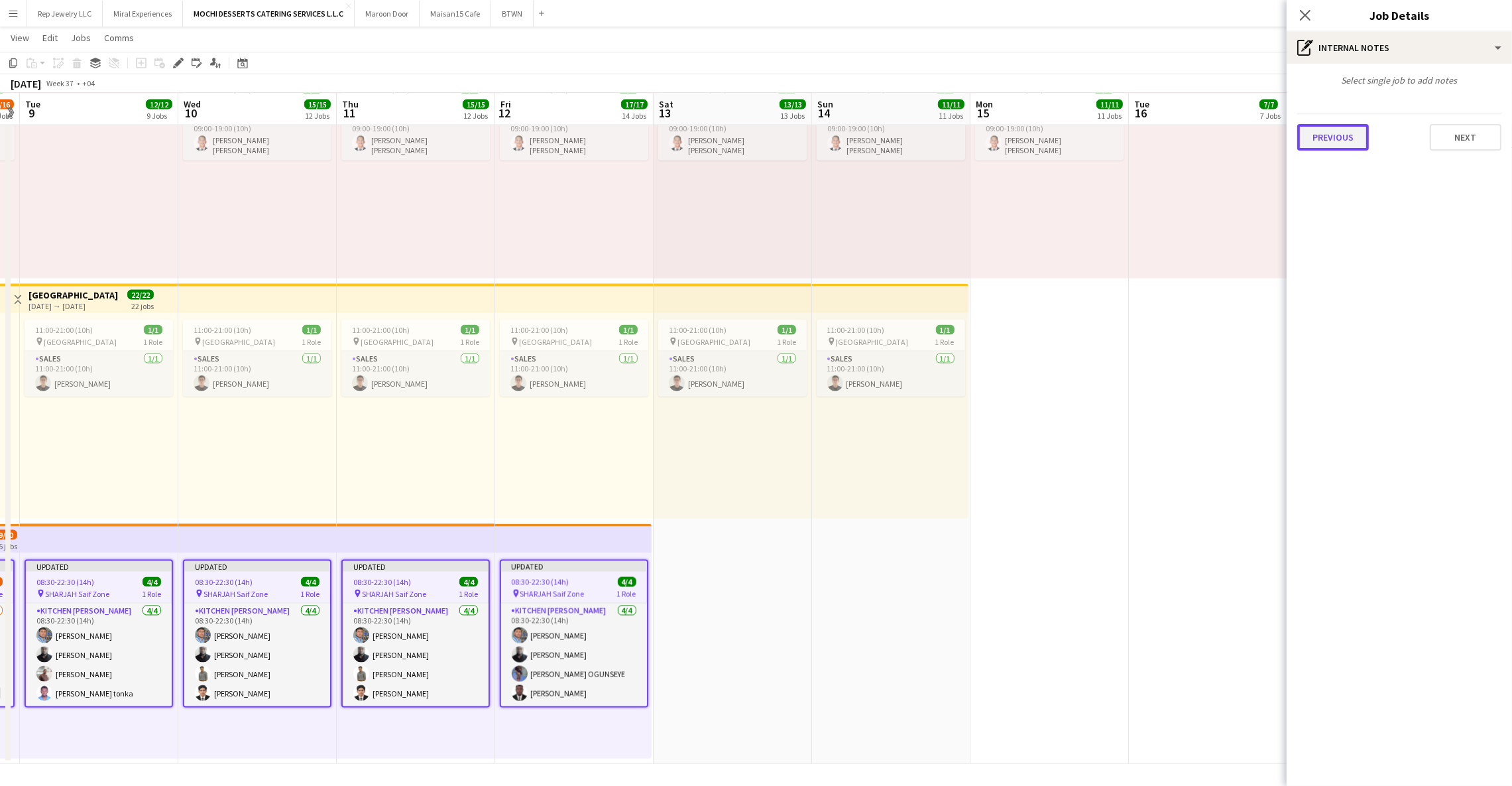
click at [1354, 143] on button "Previous" at bounding box center [1333, 137] width 71 height 26
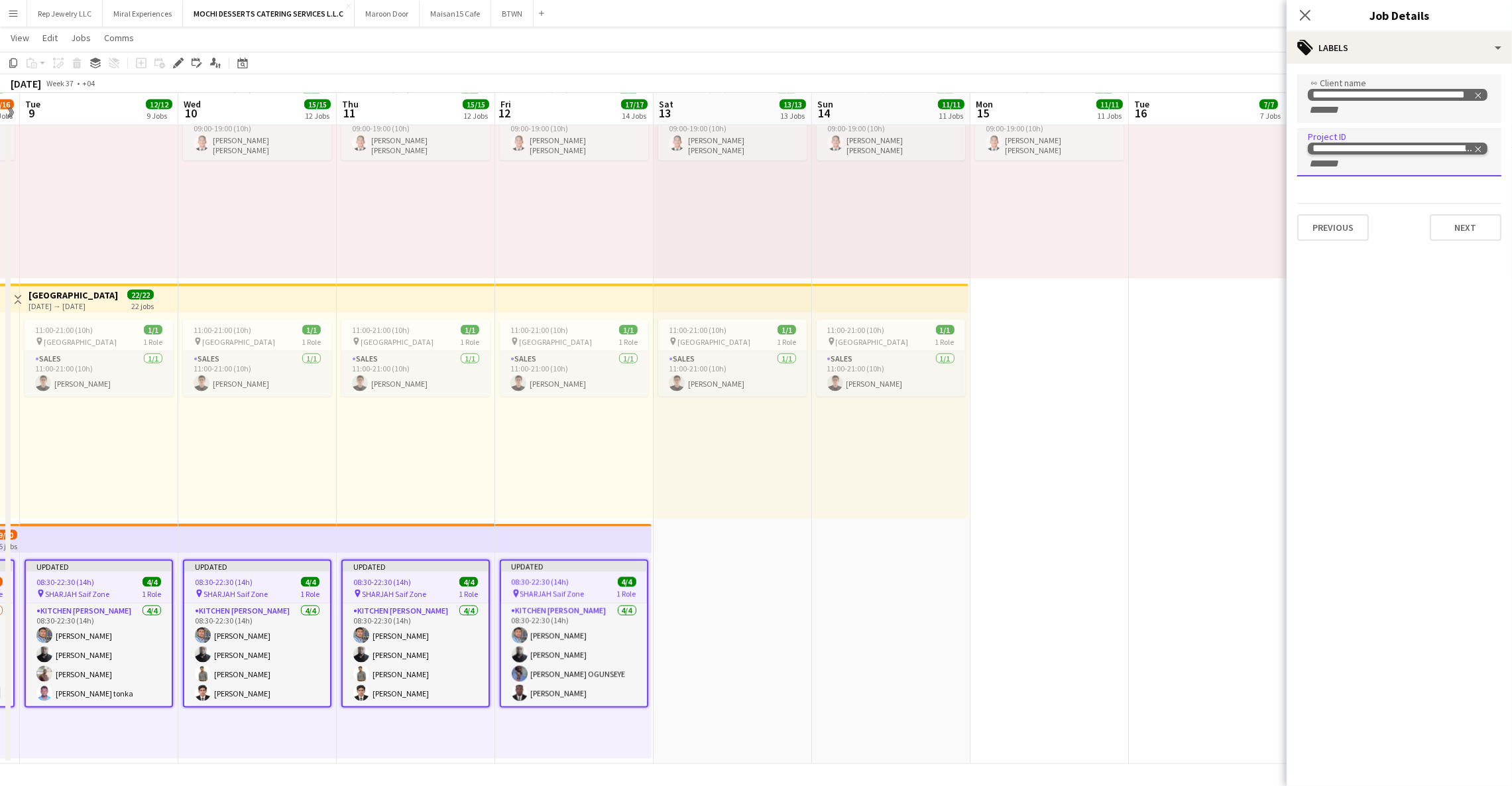
click at [1477, 145] on icon "Remove tag" at bounding box center [1479, 149] width 10 height 10
paste input "**********"
click at [1447, 211] on button "Next" at bounding box center [1465, 213] width 71 height 26
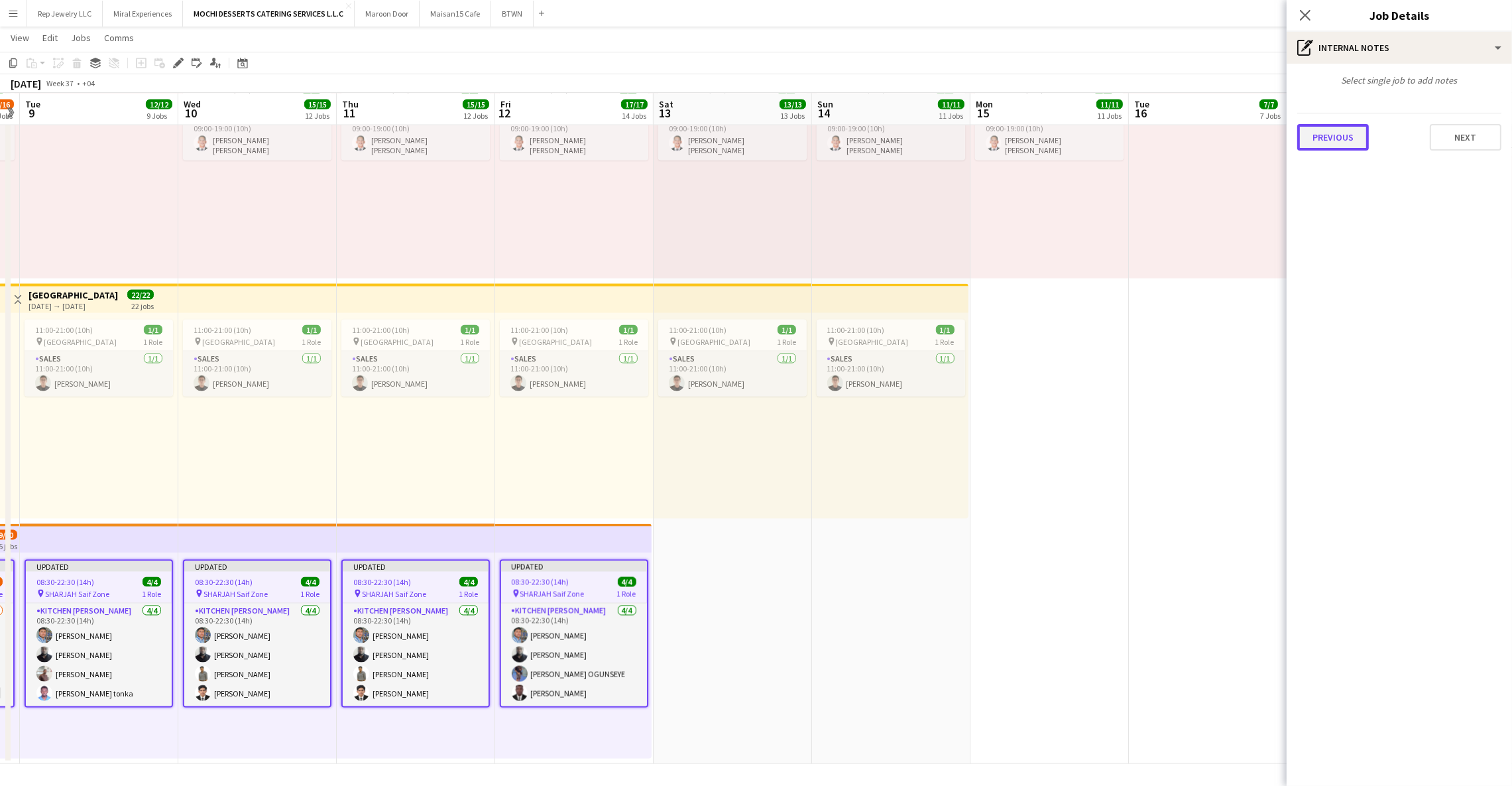
click at [1352, 130] on button "Previous" at bounding box center [1333, 137] width 71 height 26
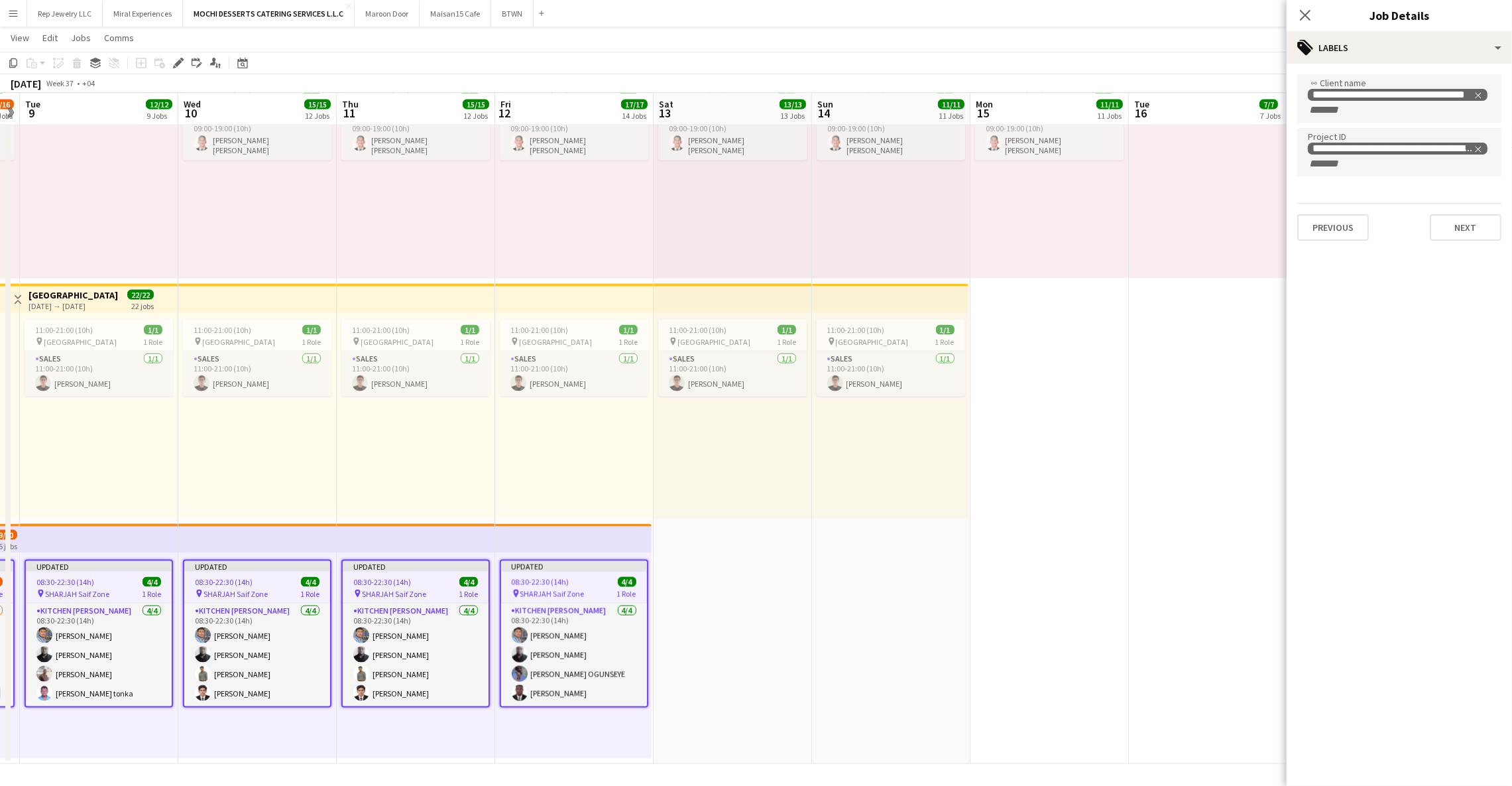
click at [1441, 155] on div "**********" at bounding box center [1400, 156] width 183 height 29
paste input "**********"
type input "**********"
click at [1457, 219] on div at bounding box center [1399, 393] width 225 height 786
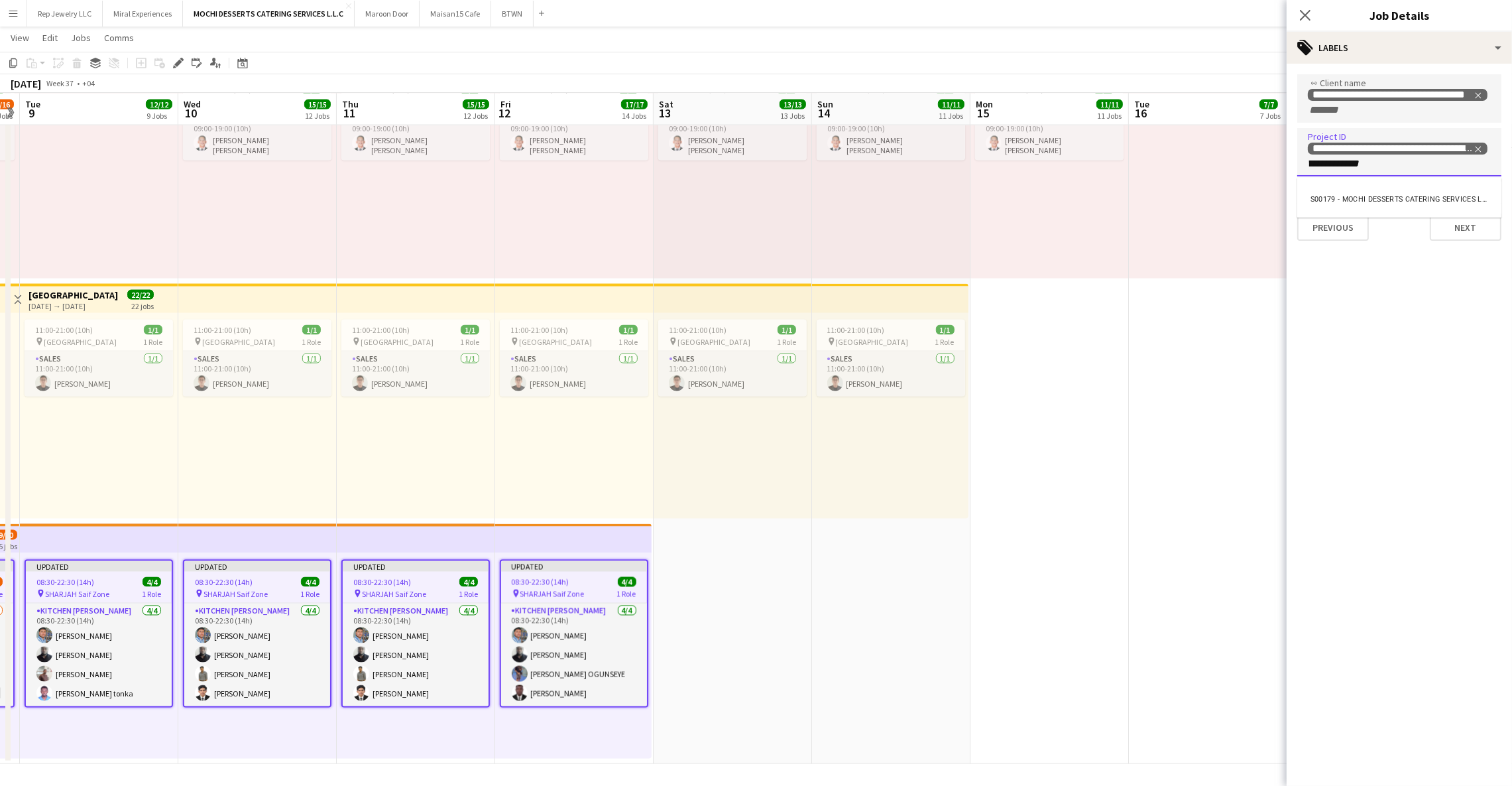
scroll to position [0, 0]
click at [1348, 226] on button "Previous" at bounding box center [1333, 227] width 71 height 26
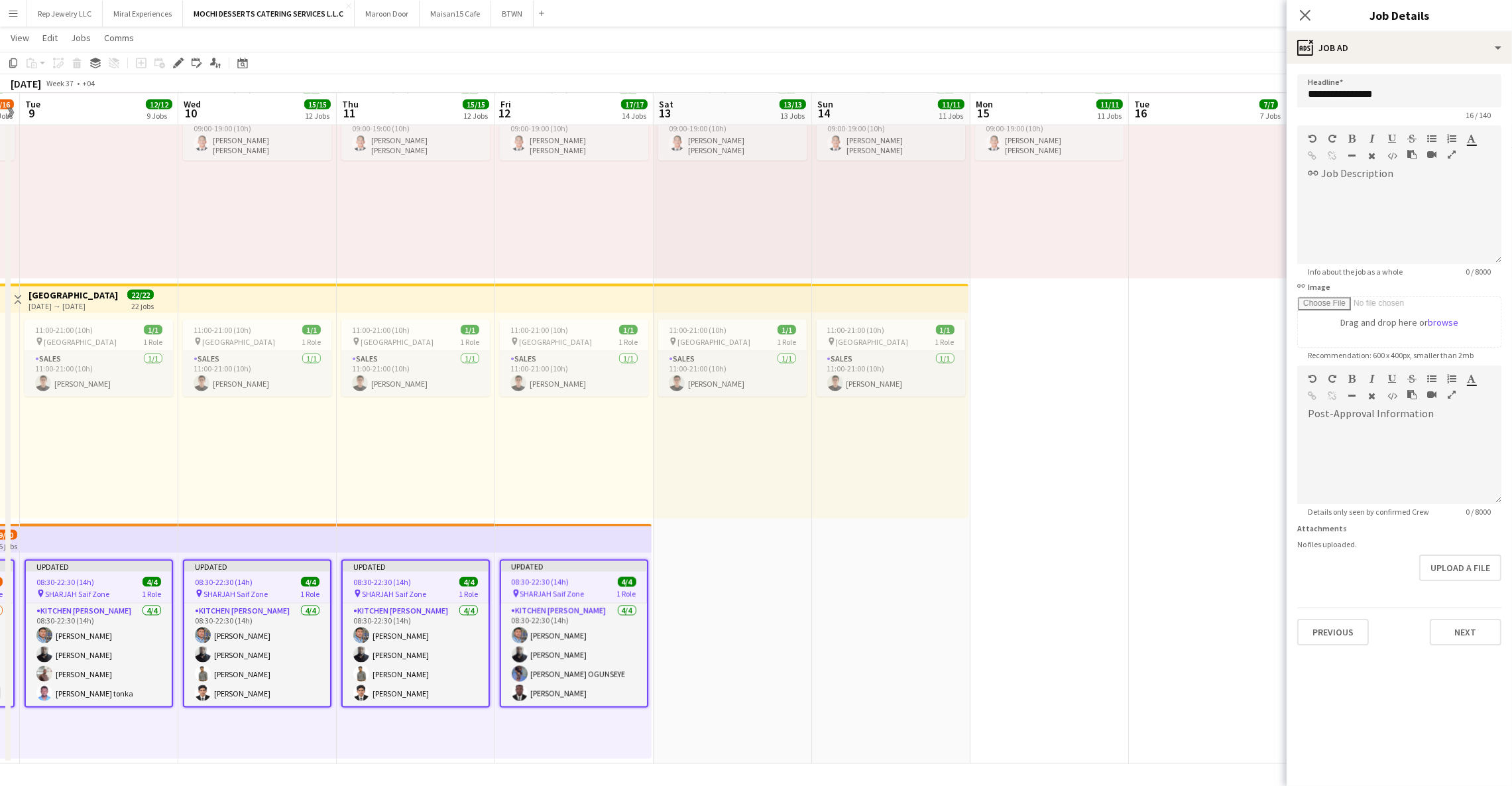
scroll to position [33, 0]
click at [1433, 625] on button "Next" at bounding box center [1465, 632] width 71 height 26
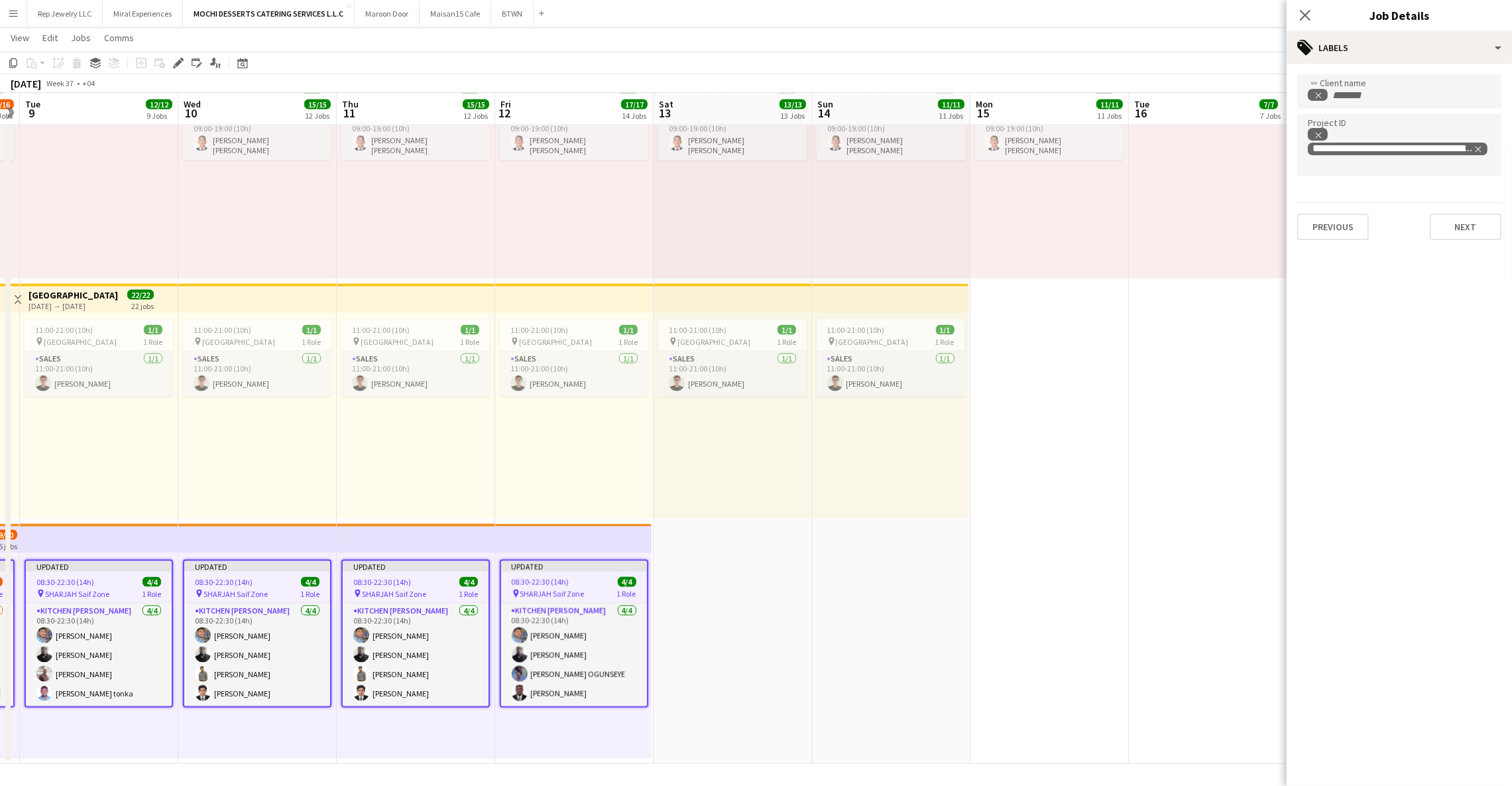
scroll to position [0, 0]
click at [1308, 14] on icon "Close pop-in" at bounding box center [1305, 15] width 13 height 13
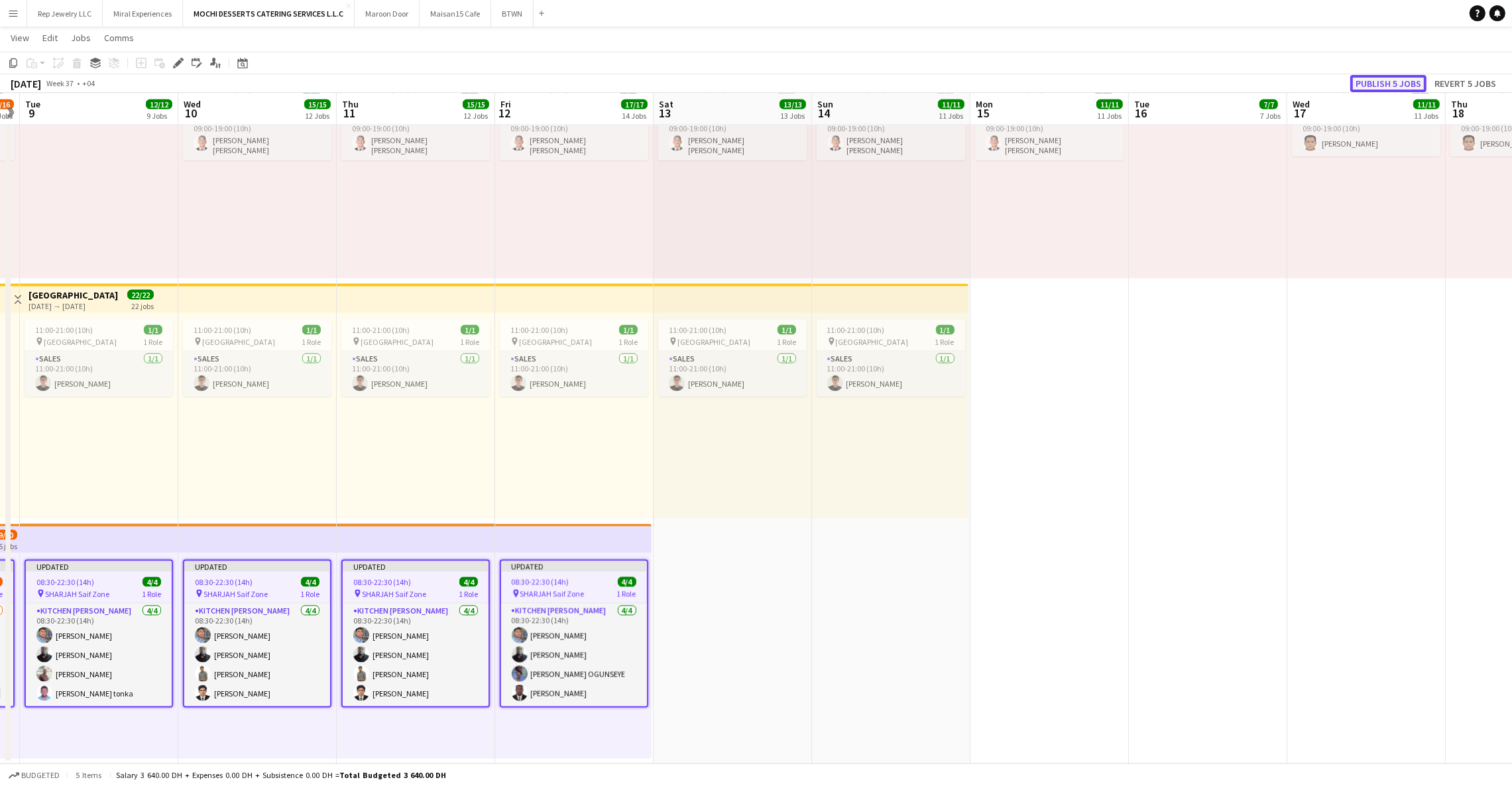
click at [1407, 79] on button "Publish 5 jobs" at bounding box center [1388, 83] width 76 height 17
